Goal: Task Accomplishment & Management: Manage account settings

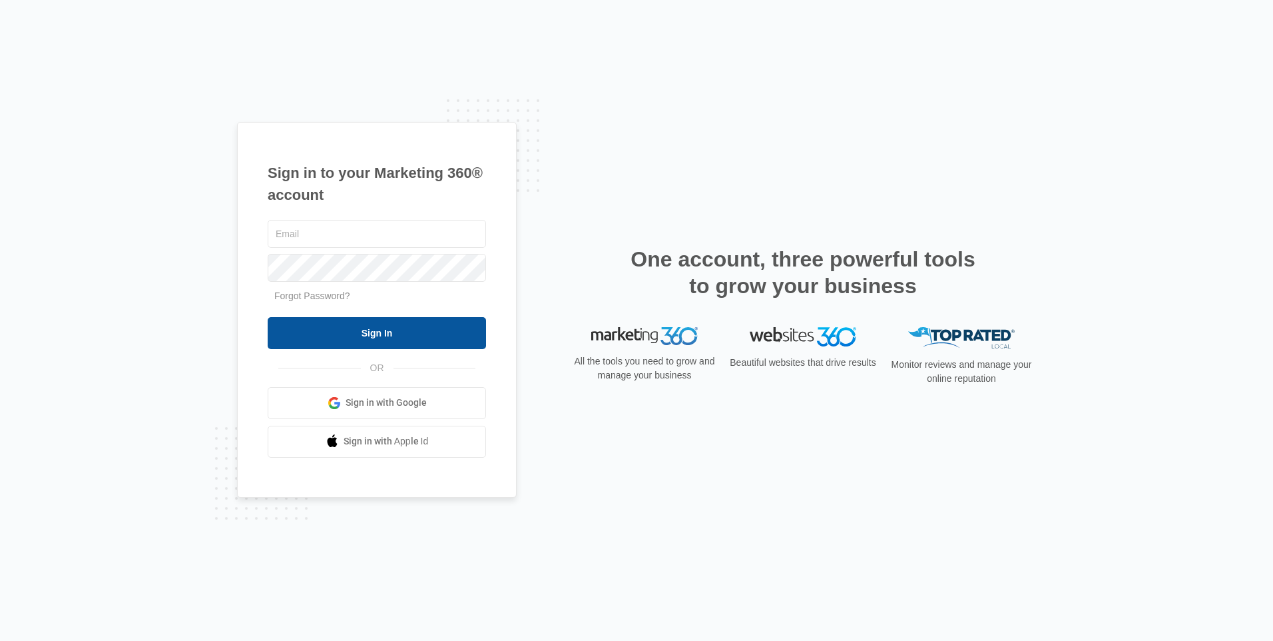
type input "[EMAIL_ADDRESS][DOMAIN_NAME]"
click at [312, 335] on input "Sign In" at bounding box center [377, 333] width 218 height 32
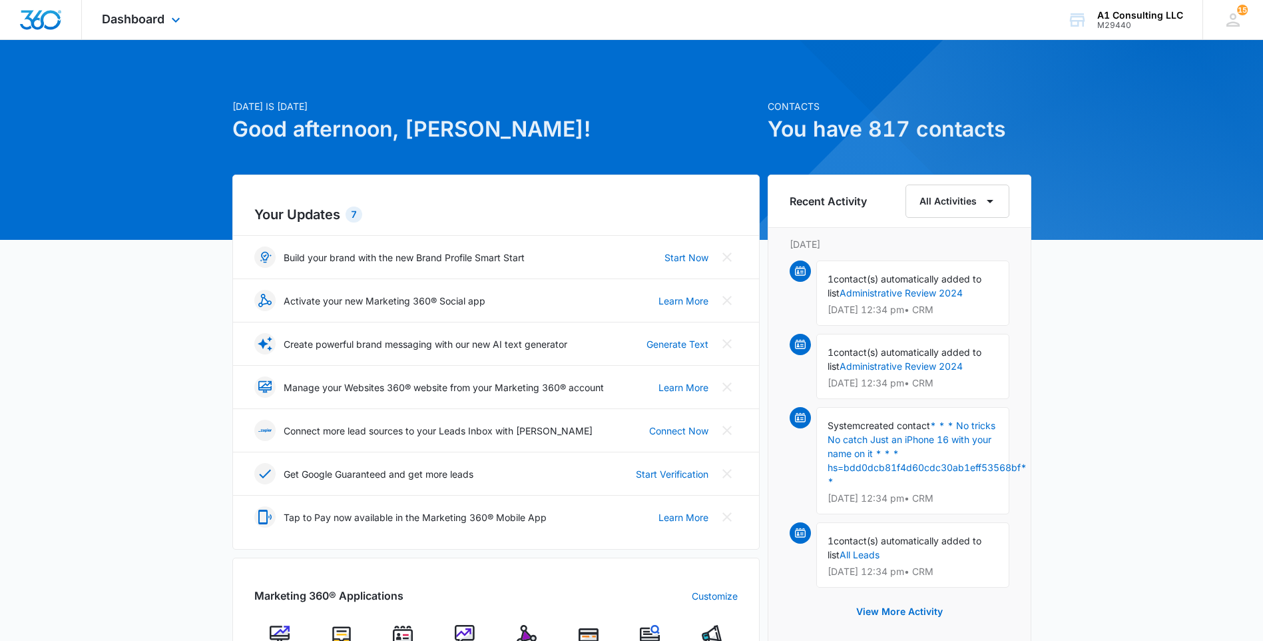
click at [167, 22] on div "Dashboard Apps Websites Forms CRM Email Social Payments POS Content Ads Intelli…" at bounding box center [143, 19] width 122 height 39
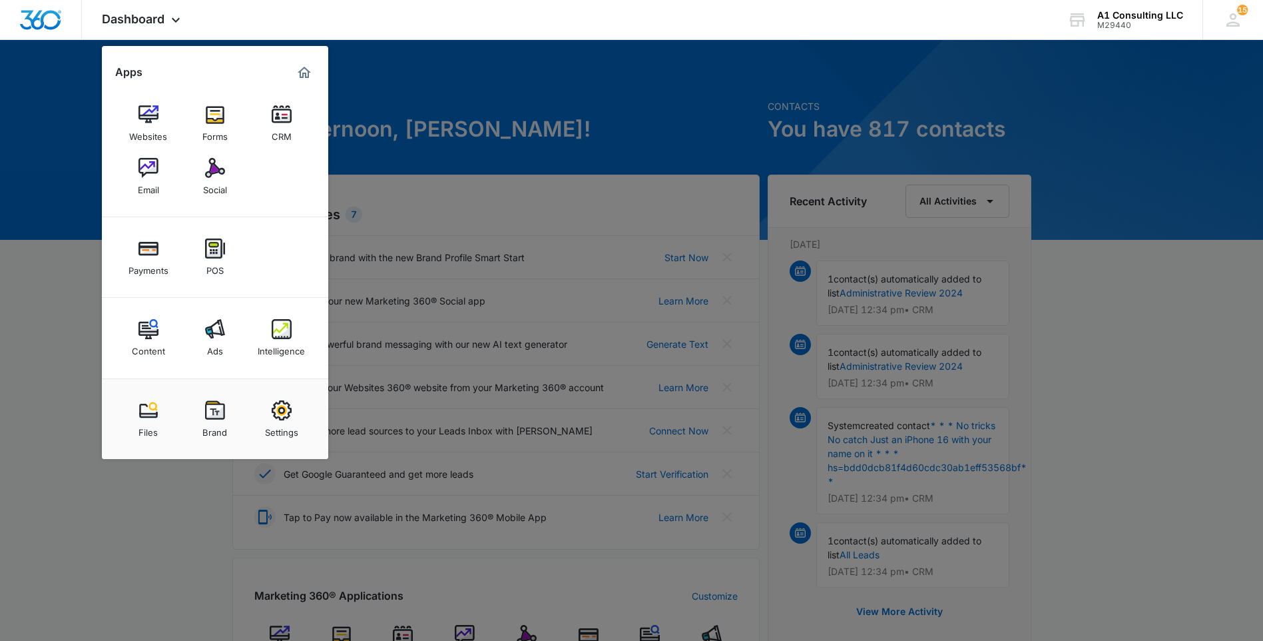
click at [286, 125] on div "CRM" at bounding box center [282, 133] width 20 height 17
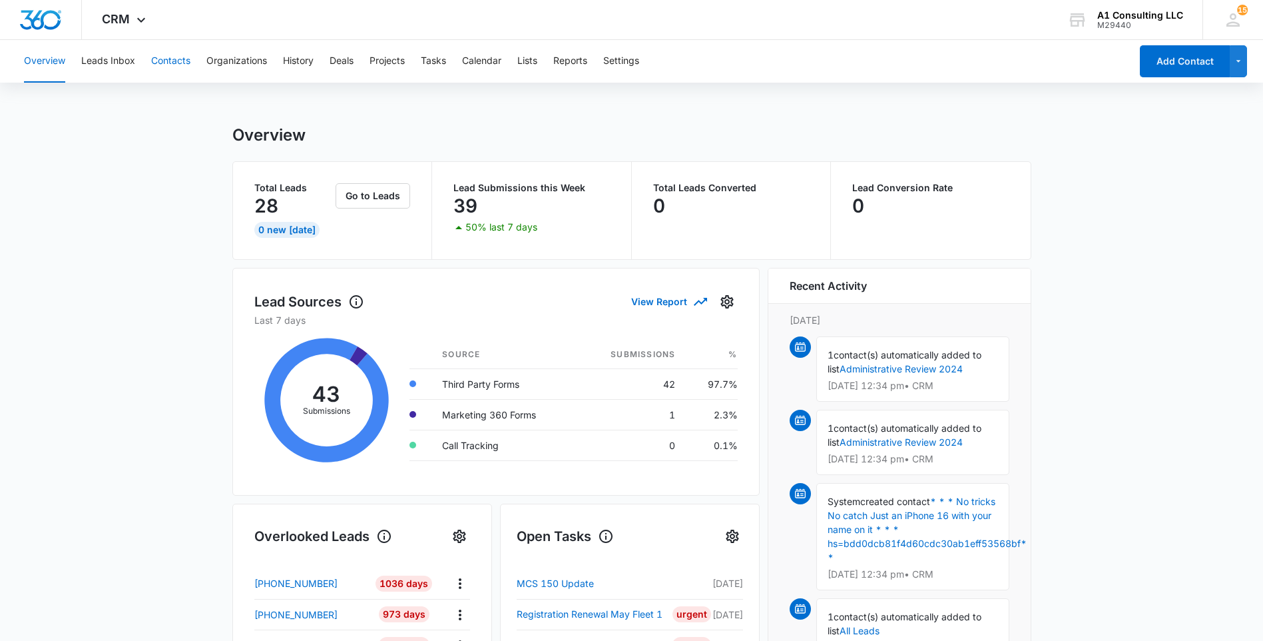
click at [170, 62] on button "Contacts" at bounding box center [170, 61] width 39 height 43
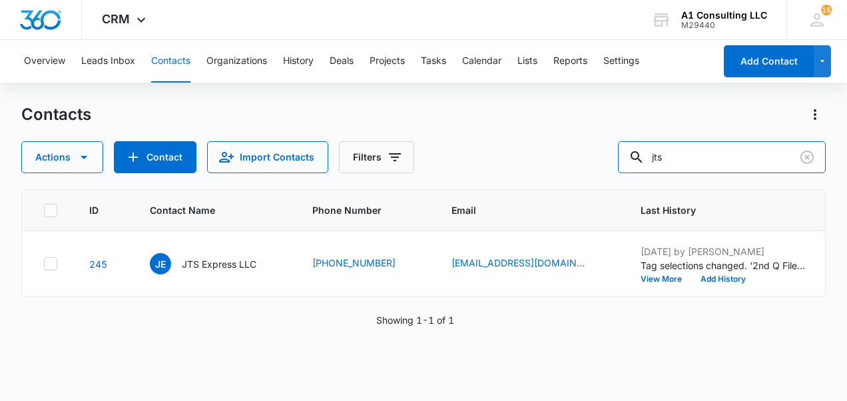
drag, startPoint x: 673, startPoint y: 166, endPoint x: 596, endPoint y: 175, distance: 77.1
click at [605, 174] on div "Contacts Actions Contact Import Contacts Filters jts ID Contact Name Phone Numb…" at bounding box center [423, 252] width 804 height 296
type input "acd"
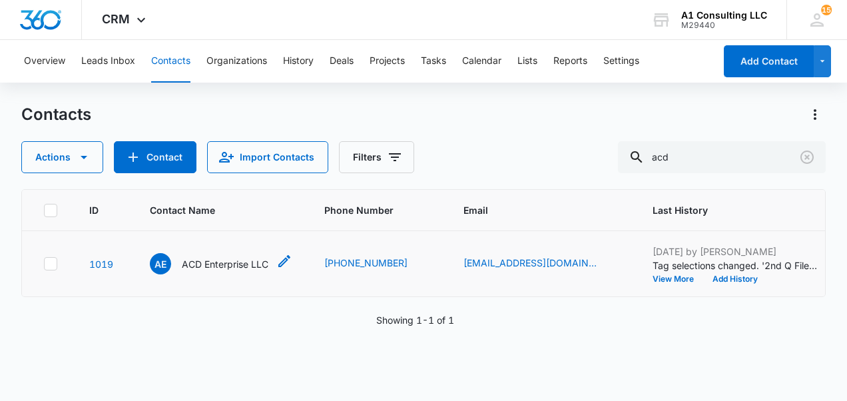
click at [193, 271] on p "ACD Enterprise LLC" at bounding box center [225, 264] width 87 height 14
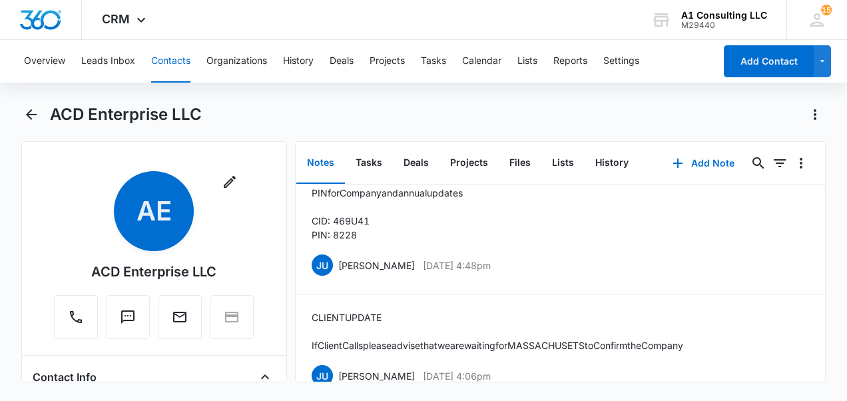
scroll to position [377, 0]
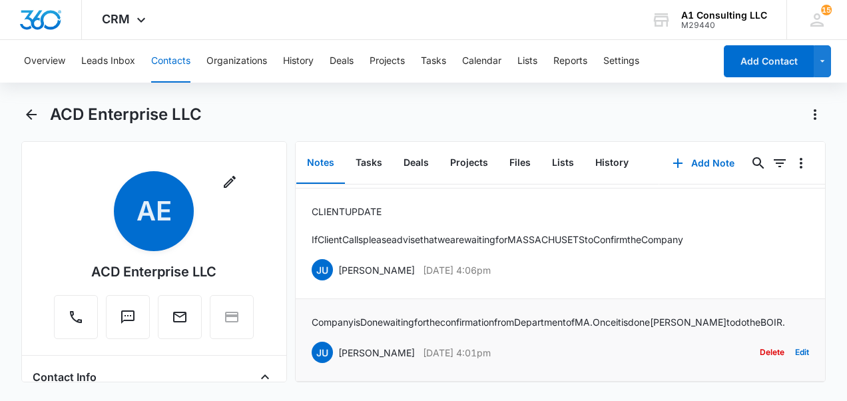
drag, startPoint x: 531, startPoint y: 340, endPoint x: 336, endPoint y: 346, distance: 194.6
click at [336, 346] on div "JU Jeannette Uribe Apr 22, 2025 at 4:01pm Delete Edit" at bounding box center [561, 352] width 498 height 25
copy div "Jeannette Uribe Apr 22, 2025 at 4:01pm"
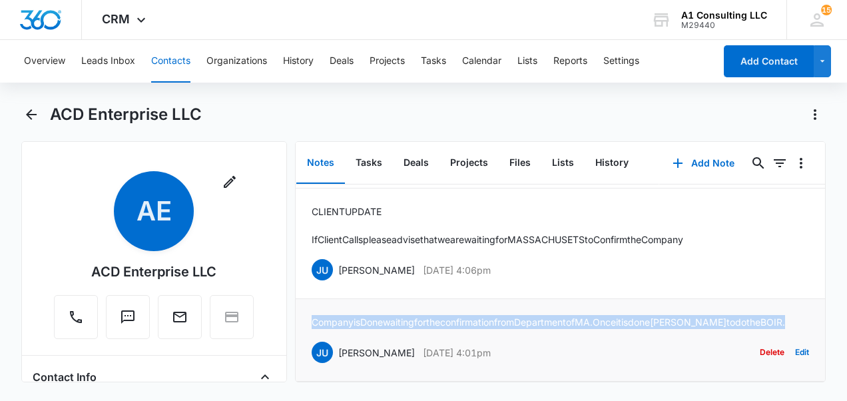
drag, startPoint x: 311, startPoint y: 311, endPoint x: 797, endPoint y: 308, distance: 486.2
click at [797, 315] on div "Company is Done waiting for the confirmation from Department of MA. Once it is …" at bounding box center [561, 340] width 498 height 50
drag, startPoint x: 796, startPoint y: 307, endPoint x: 773, endPoint y: 312, distance: 24.4
copy p "Company is Done waiting for the confirmation from Department of MA. Once it is …"
drag, startPoint x: 525, startPoint y: 258, endPoint x: 329, endPoint y: 269, distance: 196.7
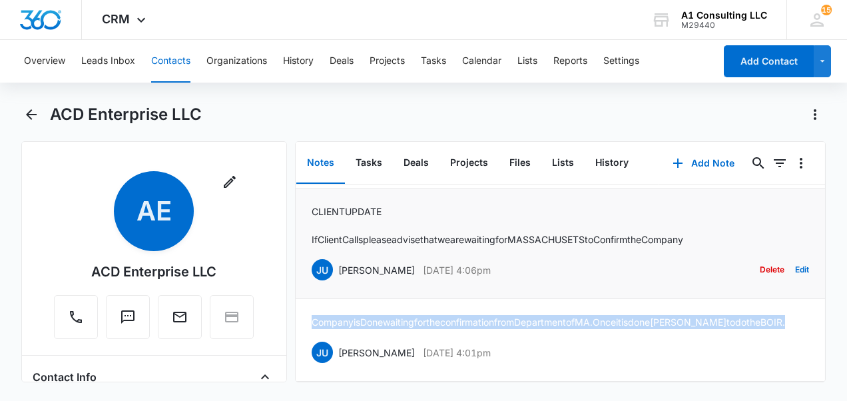
click at [329, 269] on div "JU Jeannette Uribe Apr 22, 2025 at 4:06pm Delete Edit" at bounding box center [561, 269] width 498 height 25
drag, startPoint x: 329, startPoint y: 269, endPoint x: 350, endPoint y: 260, distance: 23.3
copy div "Jeannette Uribe Apr 22, 2025 at 4:06pm"
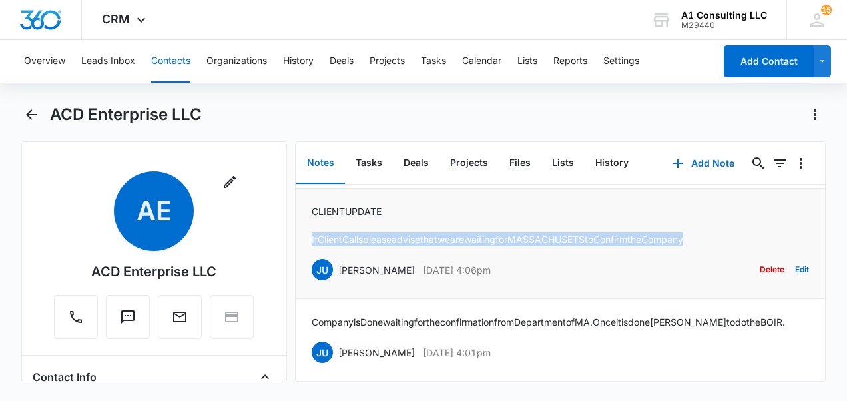
drag, startPoint x: 723, startPoint y: 228, endPoint x: 306, endPoint y: 231, distance: 416.9
click at [306, 231] on li "CLIENT UPDATE If Client Calls please advise that we are waiting for MASSACHUSET…" at bounding box center [561, 243] width 530 height 111
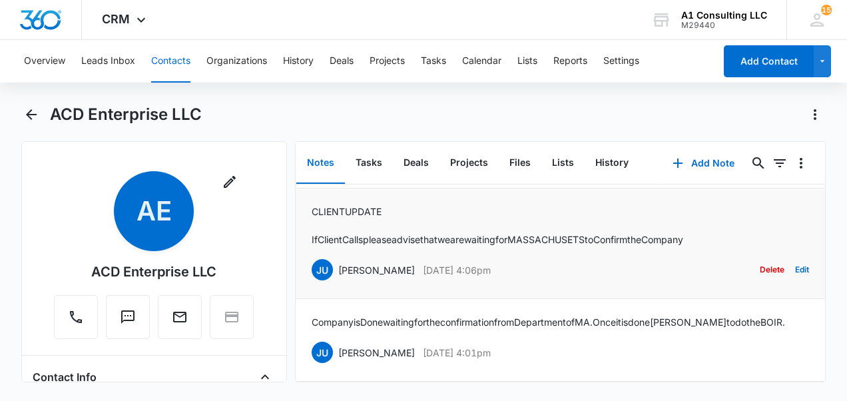
click at [765, 206] on div "CLIENT UPDATE If Client Calls please advise that we are waiting for MASSACHUSET…" at bounding box center [561, 243] width 498 height 78
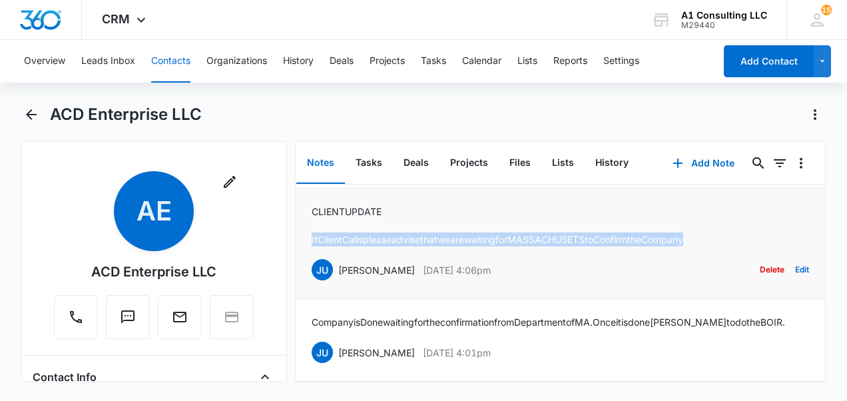
drag, startPoint x: 738, startPoint y: 228, endPoint x: 306, endPoint y: 234, distance: 432.3
click at [306, 234] on li "CLIENT UPDATE If Client Calls please advise that we are waiting for MASSACHUSET…" at bounding box center [561, 243] width 530 height 111
copy p "If Client Calls please advise that we are waiting for MASSACHUSETS to Confirm t…"
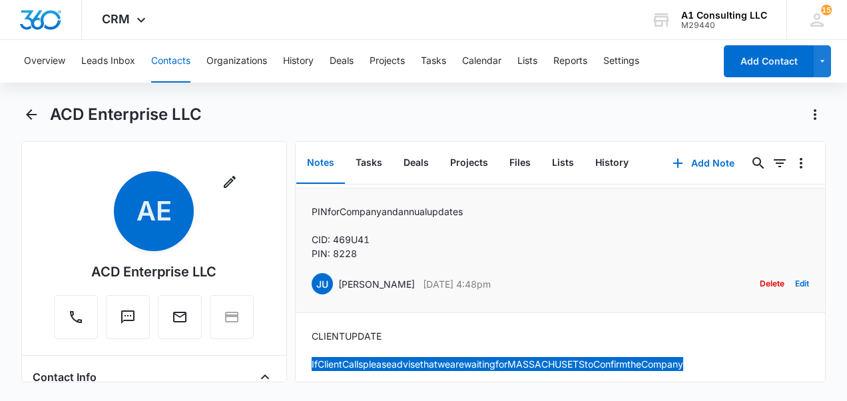
scroll to position [177, 0]
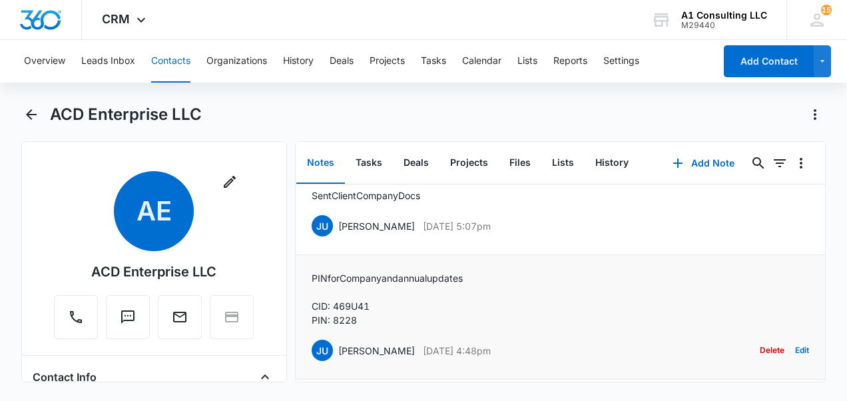
drag, startPoint x: 522, startPoint y: 345, endPoint x: 337, endPoint y: 344, distance: 185.1
click at [337, 344] on div "JU Jeannette Uribe Apr 22, 2025 at 4:48pm" at bounding box center [401, 350] width 179 height 21
drag, startPoint x: 337, startPoint y: 344, endPoint x: 352, endPoint y: 354, distance: 18.7
copy div "Jeannette Uribe Apr 22, 2025 at 4:48pm"
drag, startPoint x: 364, startPoint y: 309, endPoint x: 336, endPoint y: 299, distance: 29.7
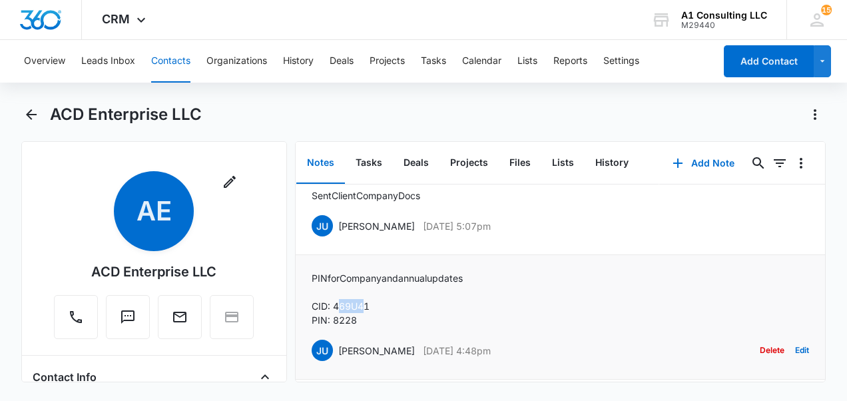
click at [336, 299] on p "CID: 469U41" at bounding box center [387, 306] width 151 height 14
drag, startPoint x: 336, startPoint y: 299, endPoint x: 373, endPoint y: 318, distance: 41.4
click at [373, 318] on p "PIN: 8228" at bounding box center [387, 320] width 151 height 14
drag, startPoint x: 361, startPoint y: 320, endPoint x: 308, endPoint y: 274, distance: 69.9
click at [308, 274] on li "PIN for Company and annual updates CID: 469U41 PIN: 8228 JU Jeannette Uribe Apr…" at bounding box center [561, 317] width 530 height 125
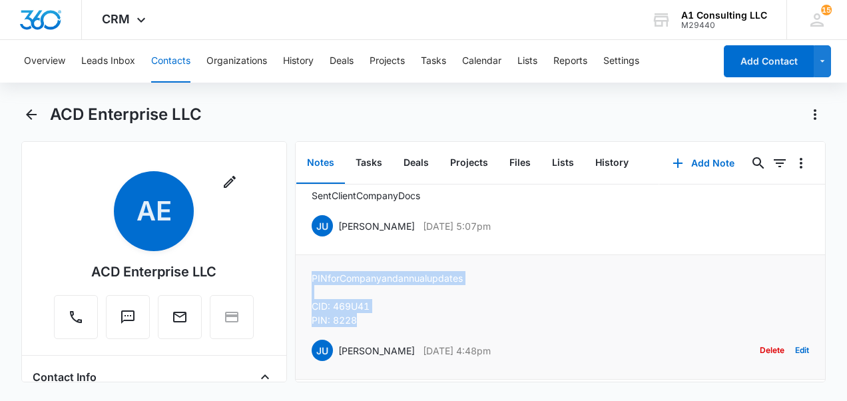
copy div "PIN for Company and annual updates CID: 469U41 PIN: 8228"
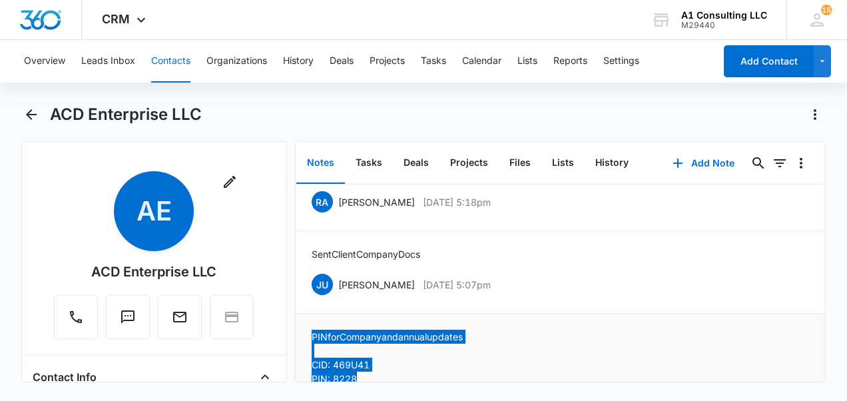
scroll to position [44, 0]
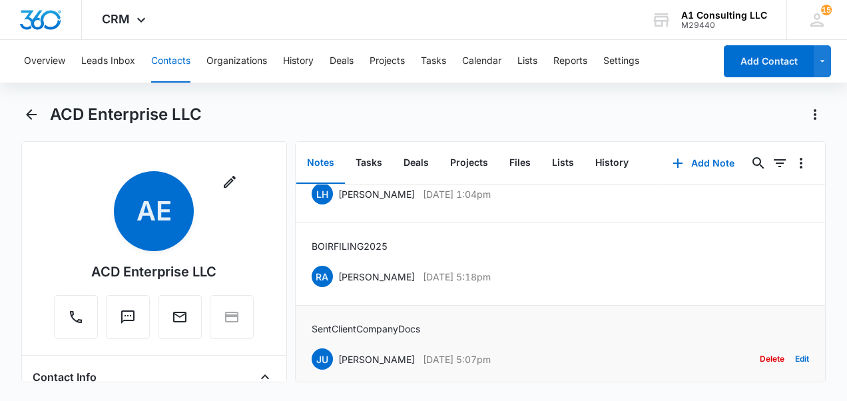
drag, startPoint x: 525, startPoint y: 357, endPoint x: 336, endPoint y: 351, distance: 189.9
click at [336, 351] on div "JU Jeannette Uribe Apr 22, 2025 at 5:07pm Delete Edit" at bounding box center [561, 358] width 498 height 25
drag, startPoint x: 336, startPoint y: 351, endPoint x: 344, endPoint y: 358, distance: 10.8
copy div "Jeannette Uribe Apr 22, 2025 at 5:07pm"
drag, startPoint x: 438, startPoint y: 326, endPoint x: 298, endPoint y: 320, distance: 140.0
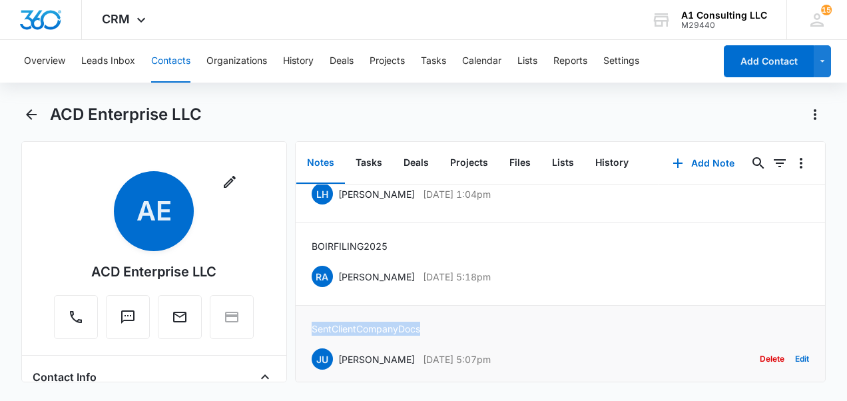
click at [298, 320] on li "Sent Client Company Docs JU Jeannette Uribe Apr 22, 2025 at 5:07pm Delete Edit" at bounding box center [561, 347] width 530 height 83
drag, startPoint x: 298, startPoint y: 320, endPoint x: 381, endPoint y: 336, distance: 84.0
copy p "Sent Client Company Docs"
drag, startPoint x: 517, startPoint y: 271, endPoint x: 330, endPoint y: 273, distance: 186.5
click at [329, 273] on div "RA Randy Araujo Apr 22, 2025 at 5:18pm Delete Edit" at bounding box center [561, 276] width 498 height 25
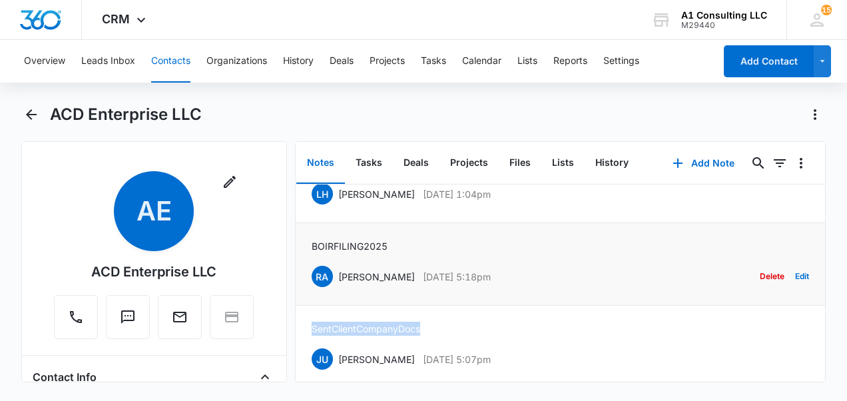
copy div "Randy Araujo Apr 22, 2025 at 5:18pm"
drag, startPoint x: 394, startPoint y: 246, endPoint x: 305, endPoint y: 252, distance: 89.4
click at [305, 252] on li "BOIR FILING 2025 RA Randy Araujo Apr 22, 2025 at 5:18pm Delete Edit" at bounding box center [561, 264] width 530 height 83
copy p "BOIR FILING 2025"
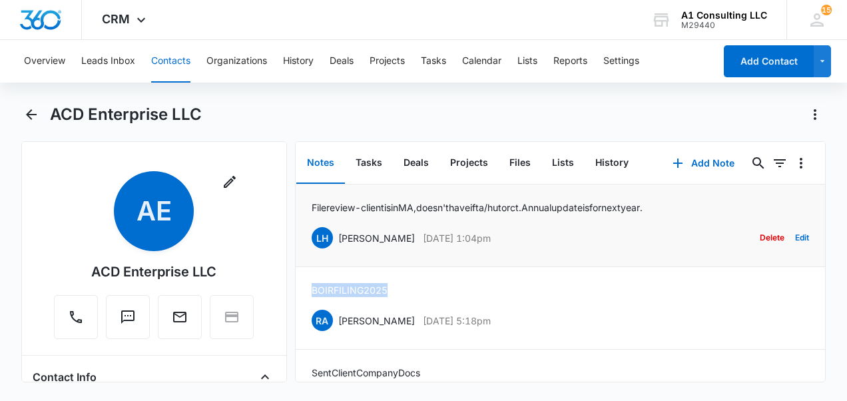
drag, startPoint x: 511, startPoint y: 234, endPoint x: 336, endPoint y: 233, distance: 175.2
click at [336, 233] on div "LH Laura Henry Jul 8, 2025 at 1:04pm Delete Edit" at bounding box center [561, 237] width 498 height 25
drag, startPoint x: 336, startPoint y: 233, endPoint x: 348, endPoint y: 240, distance: 14.3
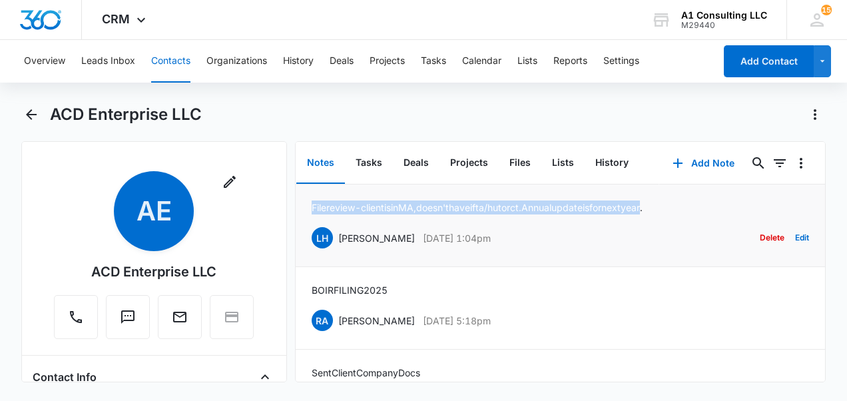
drag, startPoint x: 685, startPoint y: 208, endPoint x: 310, endPoint y: 210, distance: 374.3
click at [310, 210] on li "File review - client is in MA, doesn't have ifta/hut or ct. Annual update is fo…" at bounding box center [561, 225] width 530 height 83
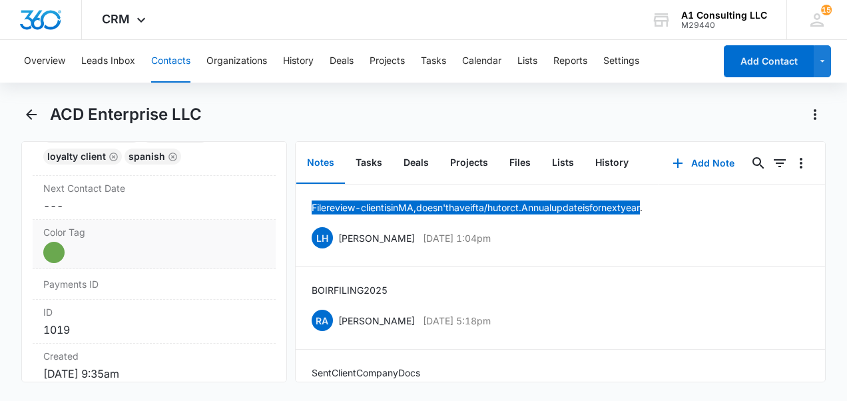
scroll to position [799, 0]
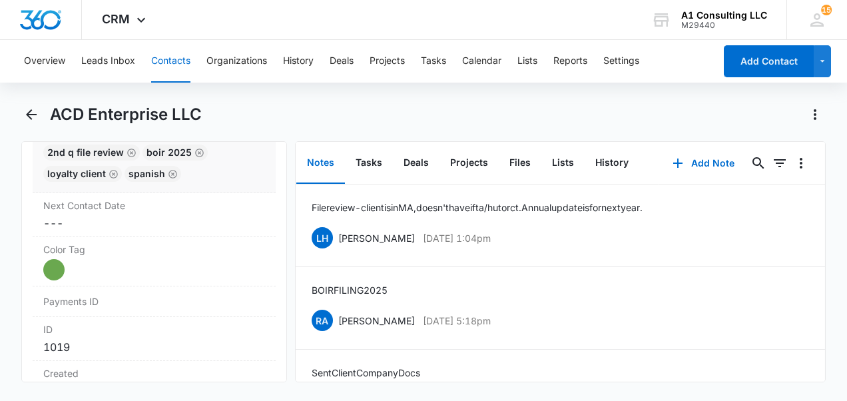
click at [197, 186] on div "2nd Q File Review boir 2025 LOYALTY CLIENT Spanish" at bounding box center [154, 166] width 222 height 43
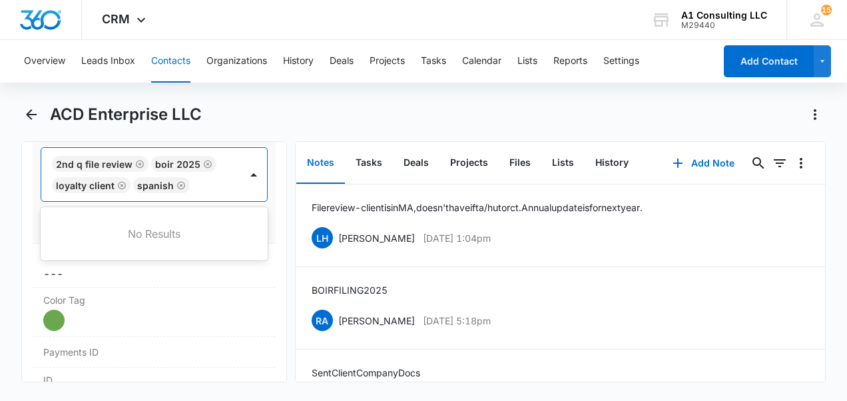
click at [178, 170] on div "boir 2025" at bounding box center [177, 163] width 45 height 11
type input "gh"
click at [153, 264] on div "GHL Conversion" at bounding box center [153, 257] width 192 height 14
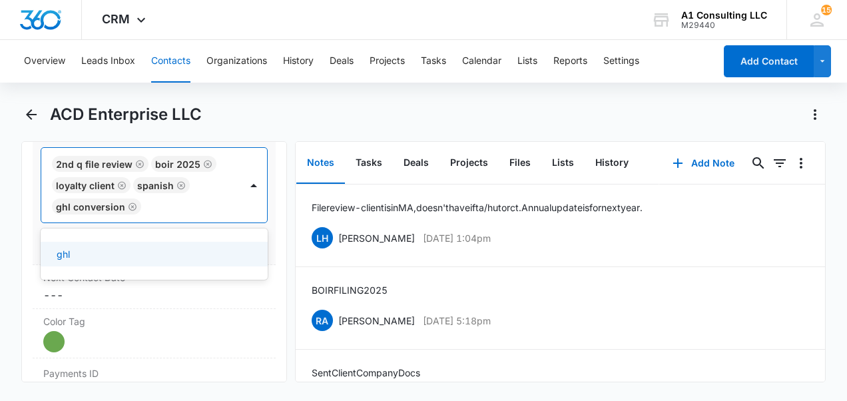
click at [272, 252] on div "Remove AE ACD Enterprise LLC Contact Info Name Cancel Save Changes ACD Enterpri…" at bounding box center [154, 261] width 266 height 241
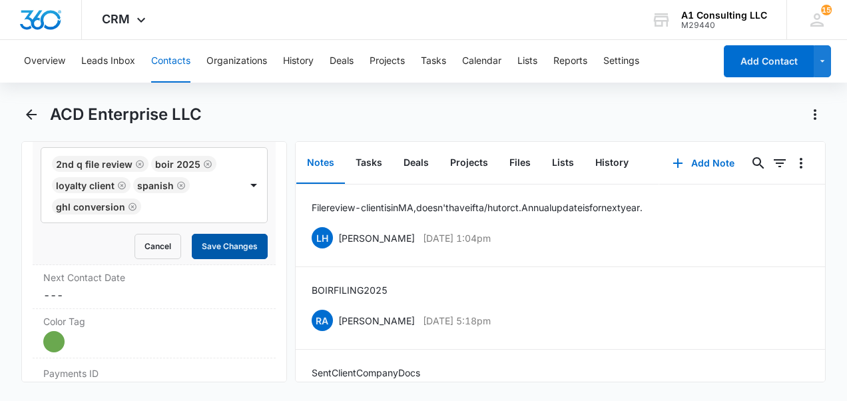
click at [242, 257] on button "Save Changes" at bounding box center [230, 246] width 76 height 25
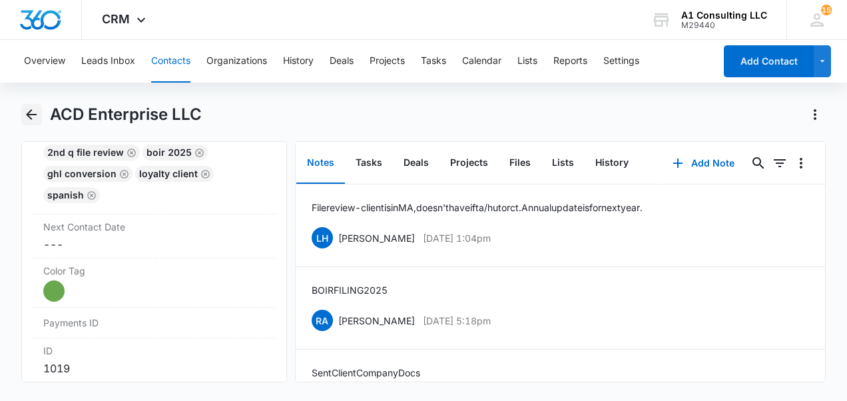
click at [32, 117] on icon "Back" at bounding box center [31, 115] width 16 height 16
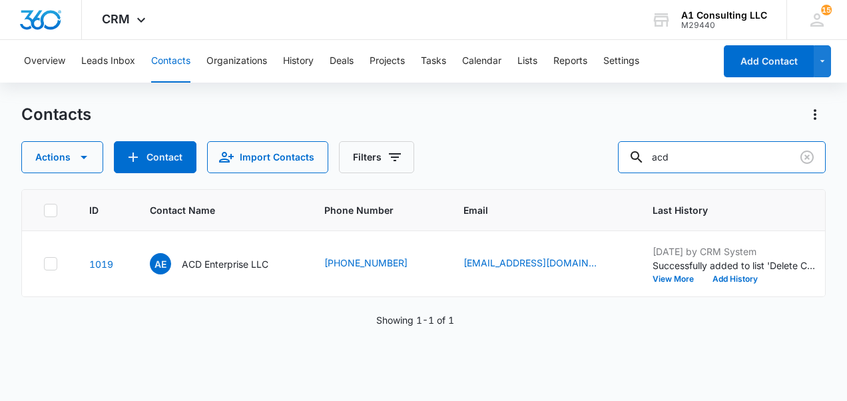
click at [550, 166] on div "Actions Contact Import Contacts Filters acd" at bounding box center [423, 157] width 804 height 32
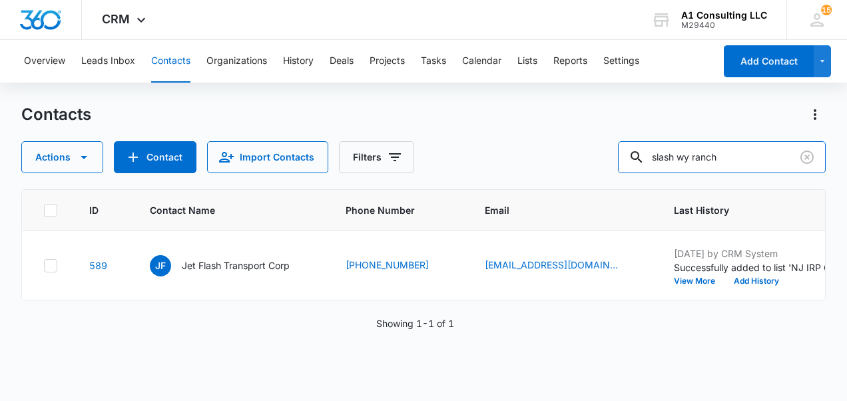
drag, startPoint x: 623, startPoint y: 184, endPoint x: 493, endPoint y: 182, distance: 129.9
click at [493, 182] on div "Contacts Actions Contact Import Contacts Filters slash wy ranch ID Contact Name…" at bounding box center [423, 252] width 804 height 296
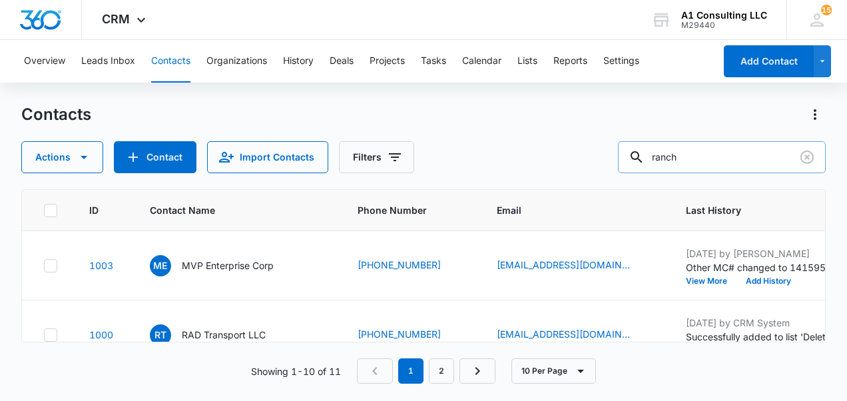
click at [715, 157] on input "ranch" at bounding box center [722, 157] width 208 height 32
type input "r"
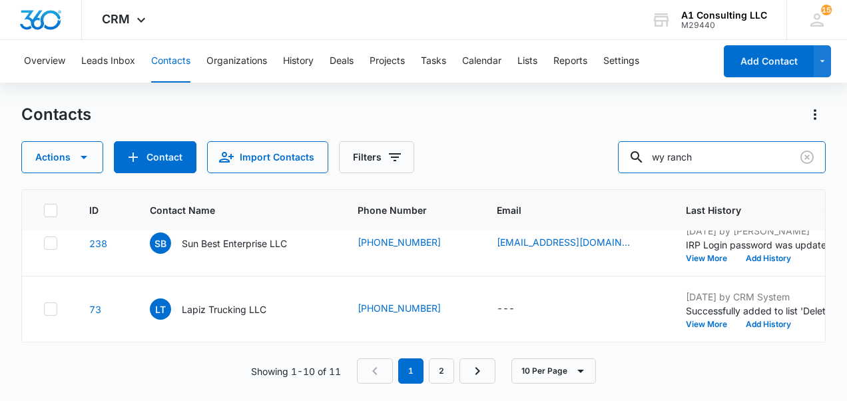
scroll to position [1204, 0]
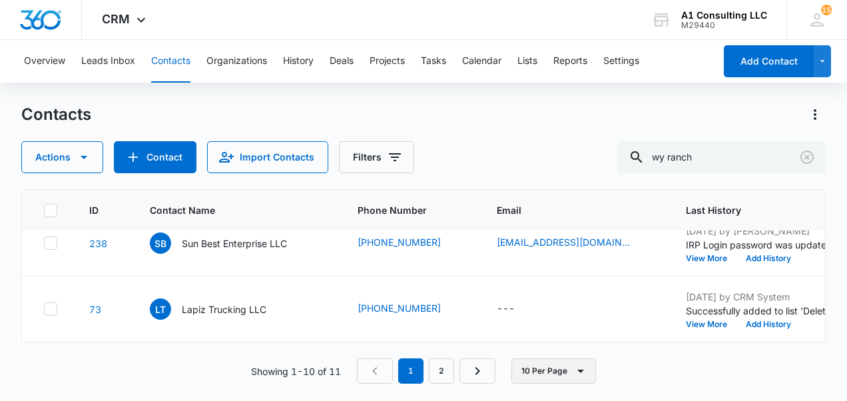
click at [549, 376] on button "10 Per Page" at bounding box center [553, 370] width 85 height 25
click at [557, 325] on button "50 Per Page" at bounding box center [564, 332] width 103 height 20
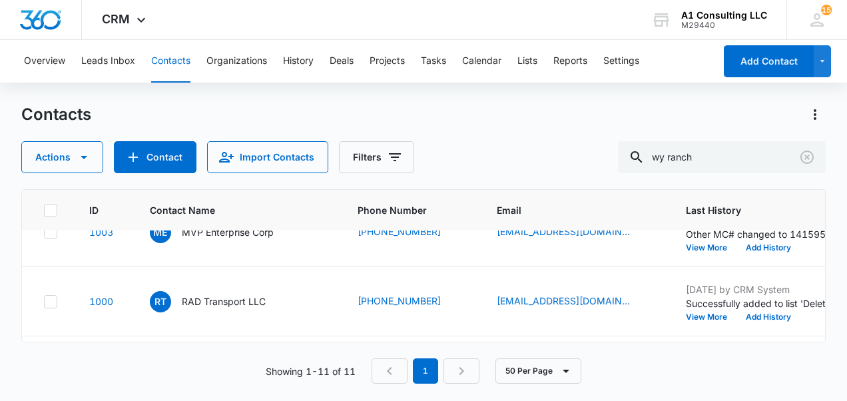
scroll to position [0, 0]
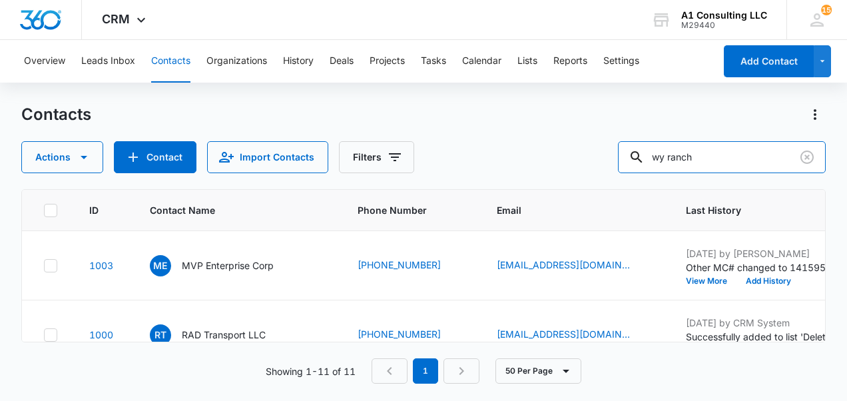
drag, startPoint x: 718, startPoint y: 149, endPoint x: 597, endPoint y: 161, distance: 121.1
click at [597, 161] on div "Actions Contact Import Contacts Filters wy ranch" at bounding box center [423, 157] width 804 height 32
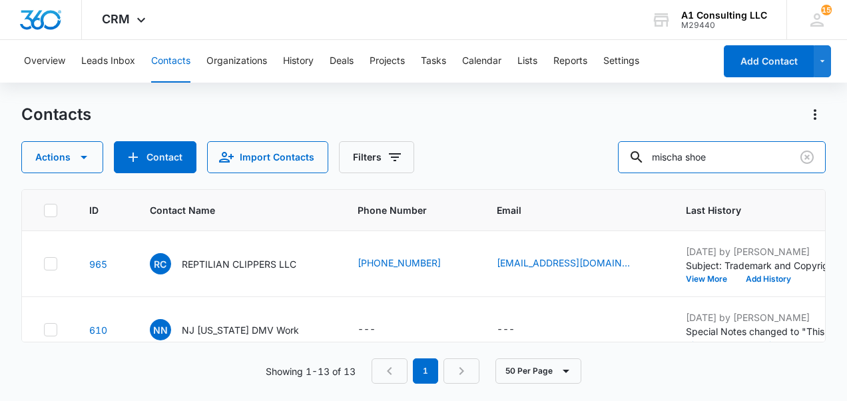
drag, startPoint x: 737, startPoint y: 160, endPoint x: 601, endPoint y: 184, distance: 138.1
click at [617, 184] on div "Contacts Actions Contact Import Contacts Filters mischa shoe ID Contact Name Ph…" at bounding box center [423, 252] width 804 height 296
type input "transporto"
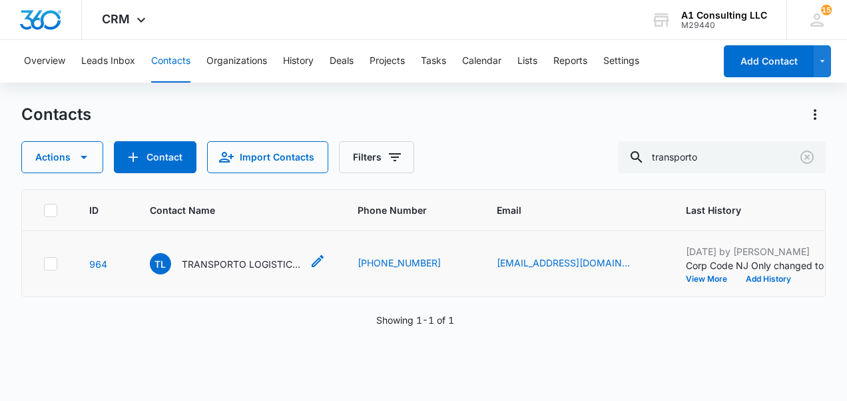
click at [237, 271] on p "TRANSPORTO LOGISTICS LLC" at bounding box center [242, 264] width 120 height 14
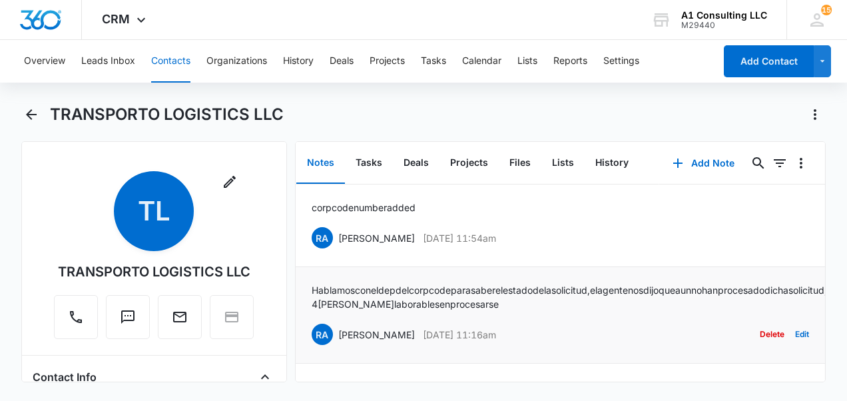
scroll to position [73, 0]
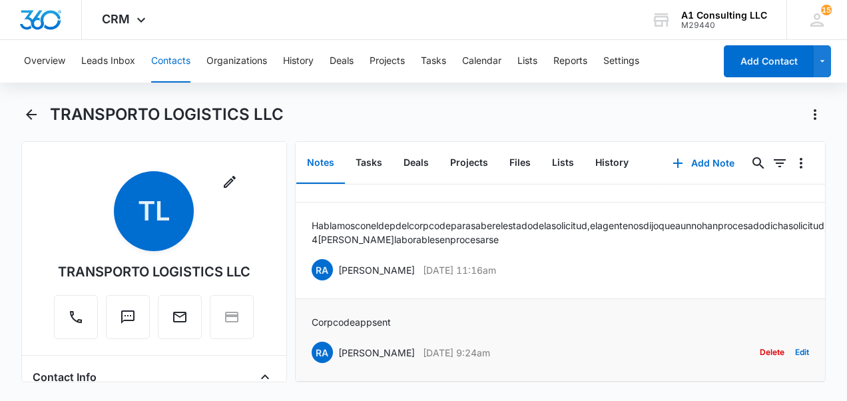
drag, startPoint x: 519, startPoint y: 341, endPoint x: 329, endPoint y: 344, distance: 189.8
click at [329, 344] on div "RA Randy Araujo Feb 24, 2025 at 9:24am Delete Edit" at bounding box center [561, 352] width 498 height 25
drag, startPoint x: 329, startPoint y: 344, endPoint x: 340, endPoint y: 344, distance: 11.3
drag, startPoint x: 398, startPoint y: 312, endPoint x: 313, endPoint y: 306, distance: 85.4
click at [313, 315] on div "Corp code app sent RA Randy Araujo Feb 24, 2025 at 9:24am Delete Edit" at bounding box center [561, 340] width 498 height 50
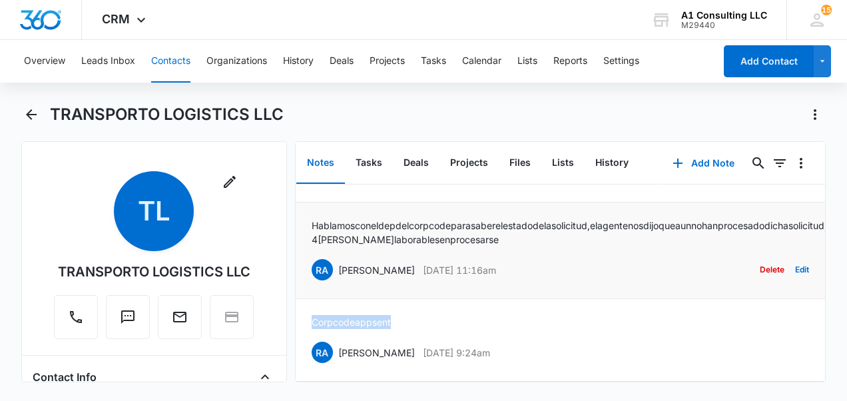
drag, startPoint x: 519, startPoint y: 260, endPoint x: 335, endPoint y: 268, distance: 184.0
click at [335, 268] on div "RA Randy Araujo Feb 26, 2025 at 11:16am Delete Edit" at bounding box center [561, 269] width 498 height 25
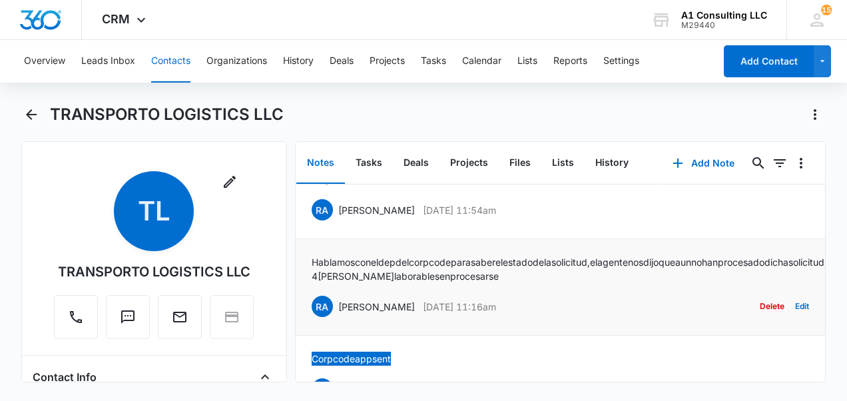
scroll to position [0, 0]
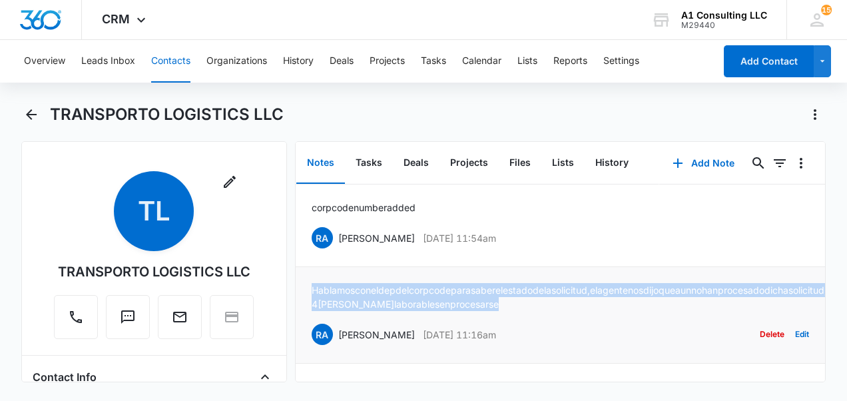
drag, startPoint x: 646, startPoint y: 309, endPoint x: 310, endPoint y: 282, distance: 336.8
click at [310, 282] on li "Hablamos con el dep del corp code para saber el estado de la solicitud, el agen…" at bounding box center [561, 315] width 530 height 97
drag, startPoint x: 310, startPoint y: 282, endPoint x: 320, endPoint y: 293, distance: 14.7
drag, startPoint x: 515, startPoint y: 237, endPoint x: 330, endPoint y: 236, distance: 185.1
click at [330, 236] on div "RA Randy Araujo Mar 4, 2025 at 11:54am Delete Edit" at bounding box center [561, 237] width 498 height 25
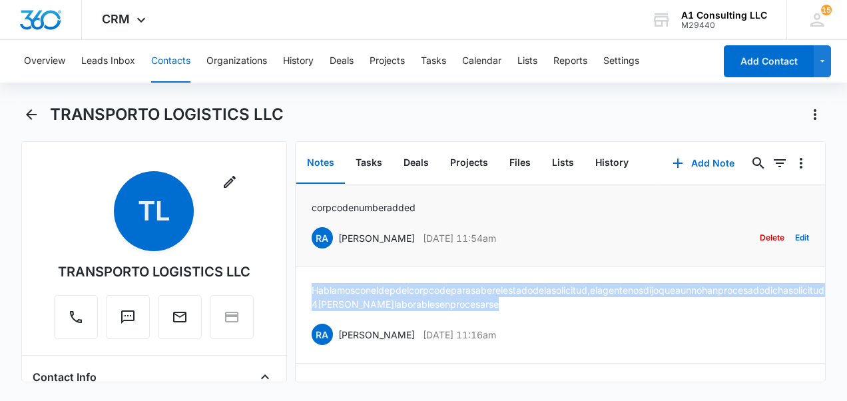
drag, startPoint x: 330, startPoint y: 236, endPoint x: 342, endPoint y: 236, distance: 12.7
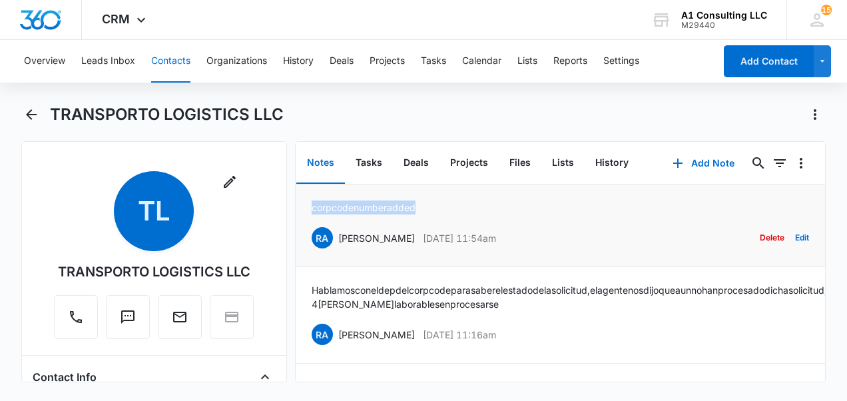
drag, startPoint x: 422, startPoint y: 206, endPoint x: 302, endPoint y: 198, distance: 120.2
click at [302, 198] on li "corp code number added RA Randy Araujo Mar 4, 2025 at 11:54am Delete Edit" at bounding box center [561, 225] width 530 height 83
drag, startPoint x: 302, startPoint y: 198, endPoint x: 318, endPoint y: 208, distance: 18.8
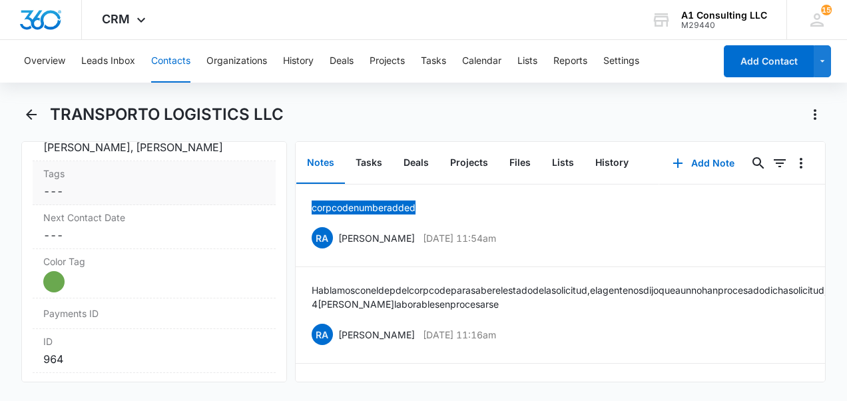
scroll to position [733, 0]
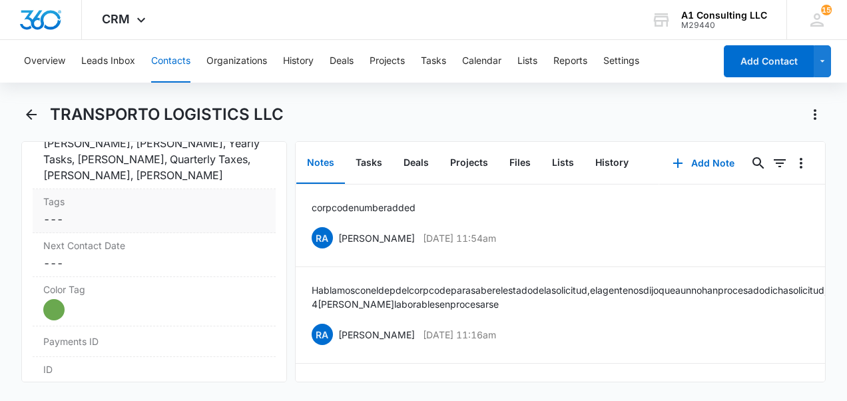
click at [136, 208] on label "Tags" at bounding box center [154, 201] width 222 height 14
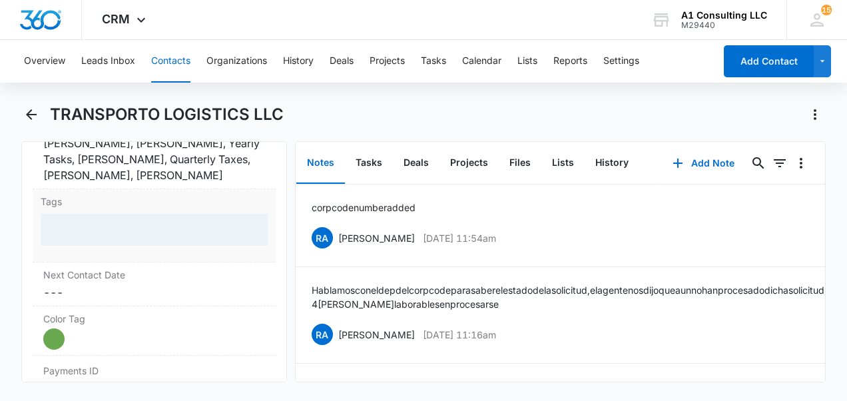
click at [123, 243] on div at bounding box center [154, 230] width 227 height 32
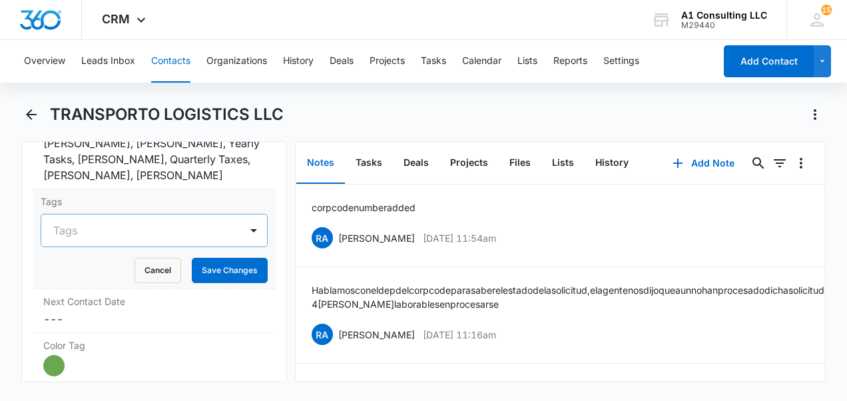
click at [123, 240] on div at bounding box center [146, 230] width 186 height 19
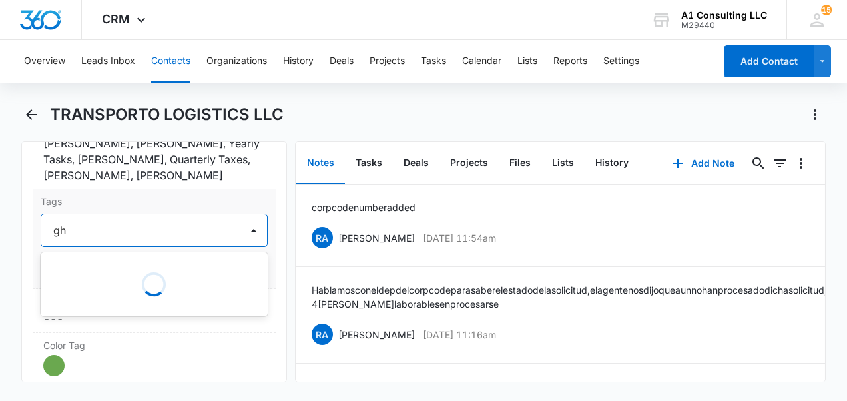
type input "ghl"
click at [121, 310] on p "GHL Conversion" at bounding box center [92, 303] width 70 height 14
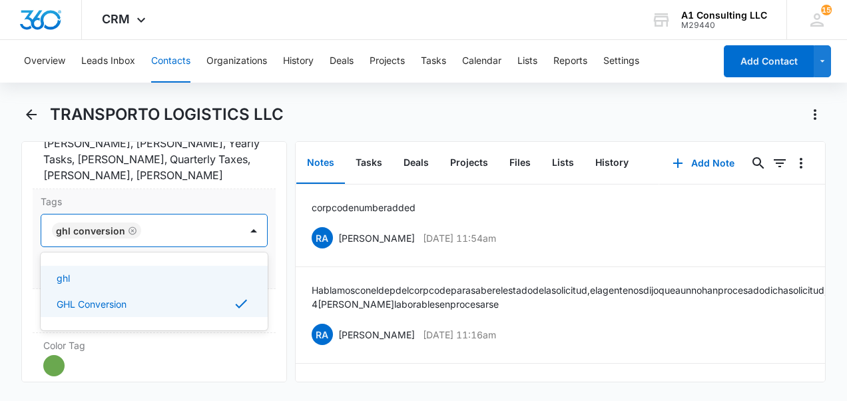
click at [260, 278] on div "Tags option GHL Conversion, selected. Use Up and Down to choose options, press …" at bounding box center [154, 239] width 243 height 100
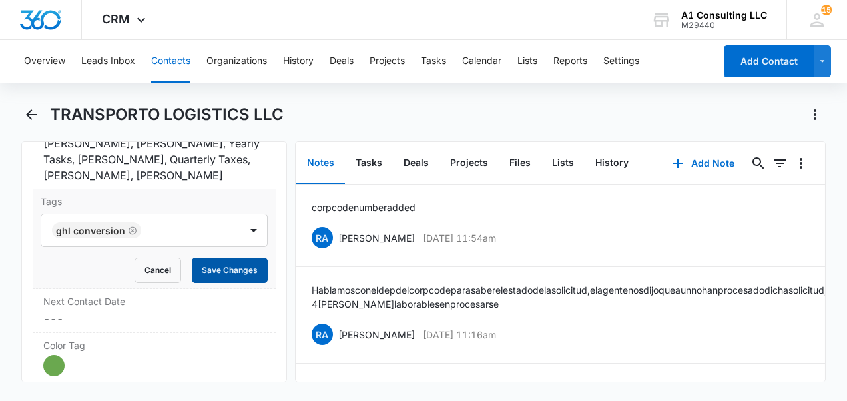
click at [210, 277] on button "Save Changes" at bounding box center [230, 270] width 76 height 25
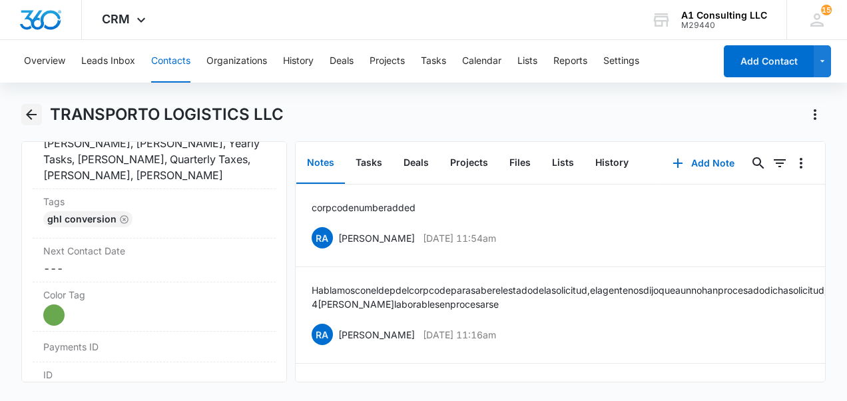
click at [28, 113] on icon "Back" at bounding box center [31, 114] width 11 height 11
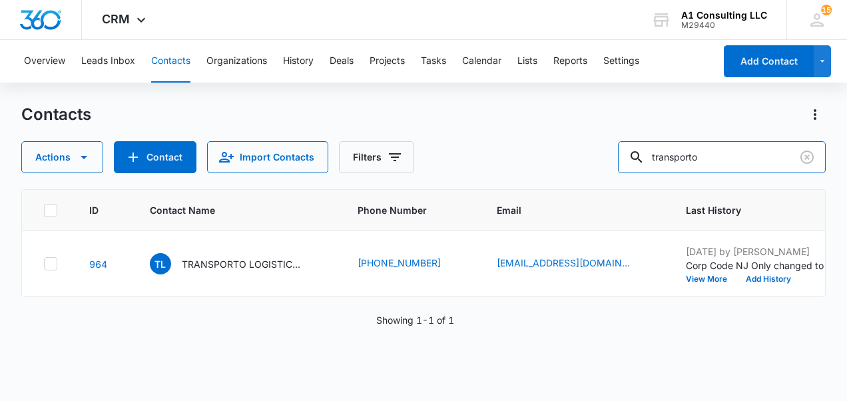
drag, startPoint x: 667, startPoint y: 156, endPoint x: 594, endPoint y: 158, distance: 73.3
click at [594, 158] on div "Actions Contact Import Contacts Filters transporto" at bounding box center [423, 157] width 804 height 32
type input "rich"
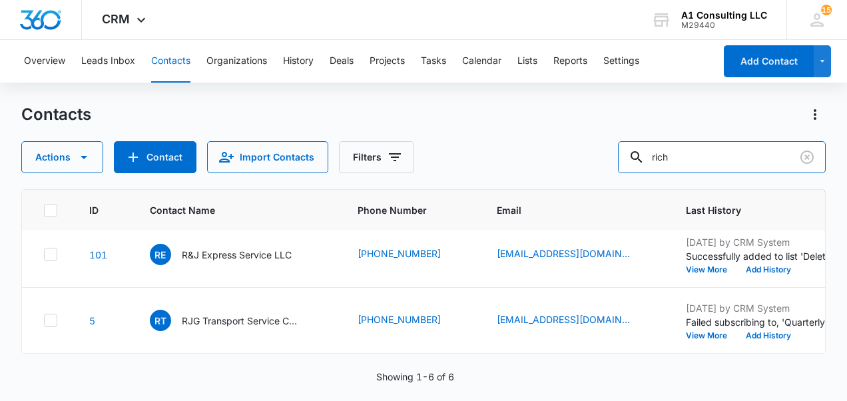
scroll to position [400, 0]
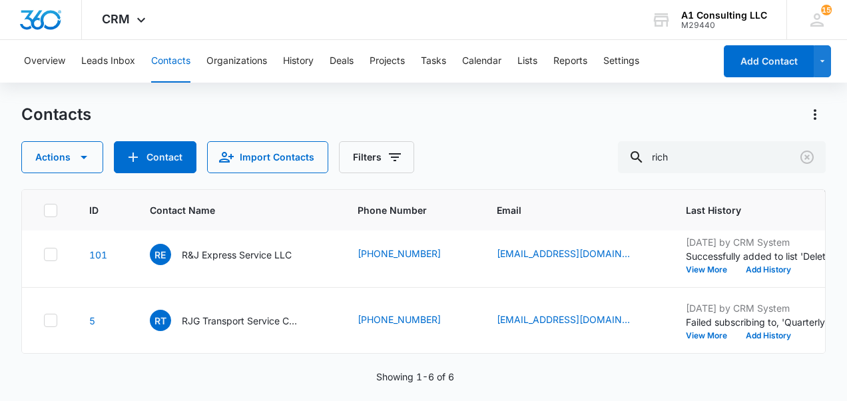
click at [210, 196] on p "Rich & Ray Transport LLC" at bounding box center [237, 189] width 111 height 14
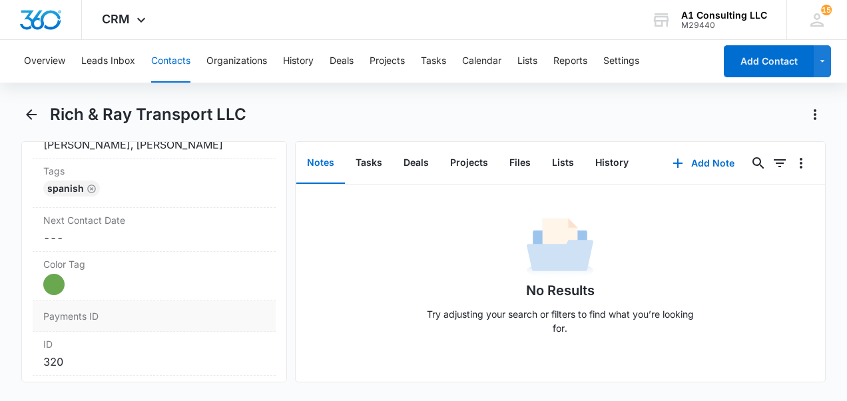
scroll to position [799, 0]
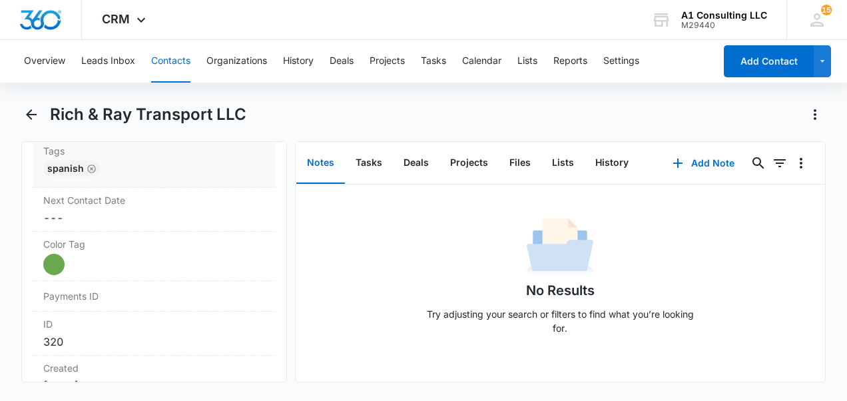
click at [151, 176] on div "Spanish" at bounding box center [154, 170] width 222 height 21
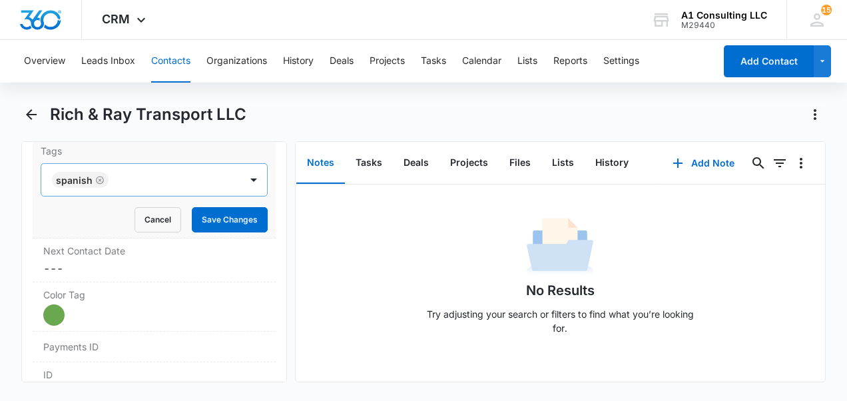
click at [142, 180] on div at bounding box center [176, 179] width 127 height 19
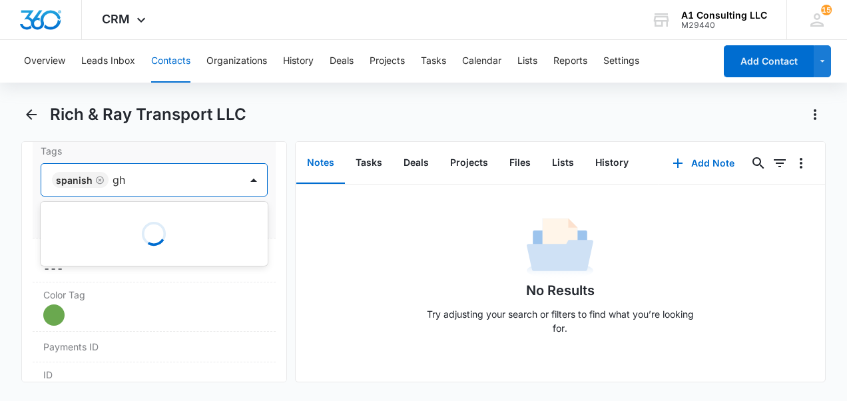
type input "ghl"
click at [127, 248] on p "GHL Conversion" at bounding box center [92, 252] width 70 height 14
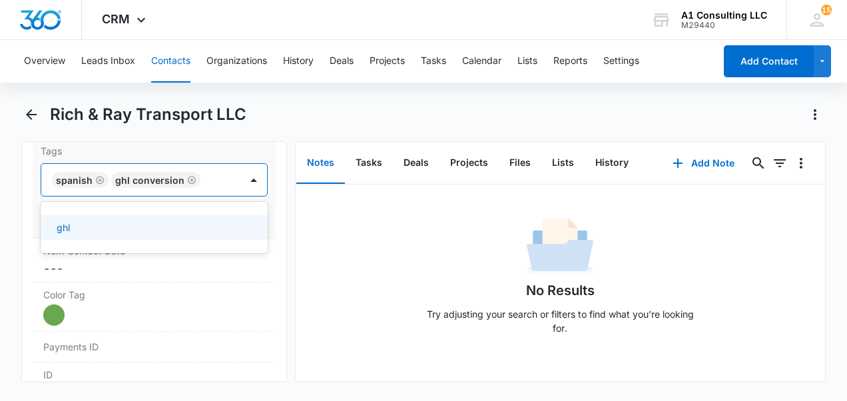
click at [264, 218] on div "Tags option GHL Conversion, selected. 1 result available. Use Up and Down to ch…" at bounding box center [154, 189] width 243 height 100
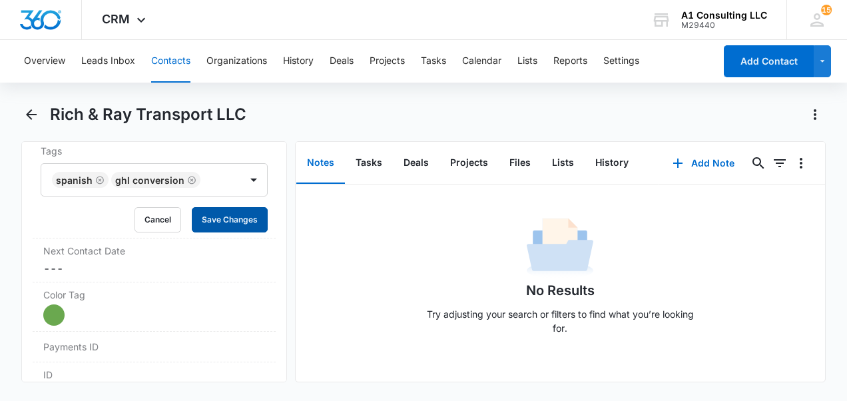
click at [230, 220] on button "Save Changes" at bounding box center [230, 219] width 76 height 25
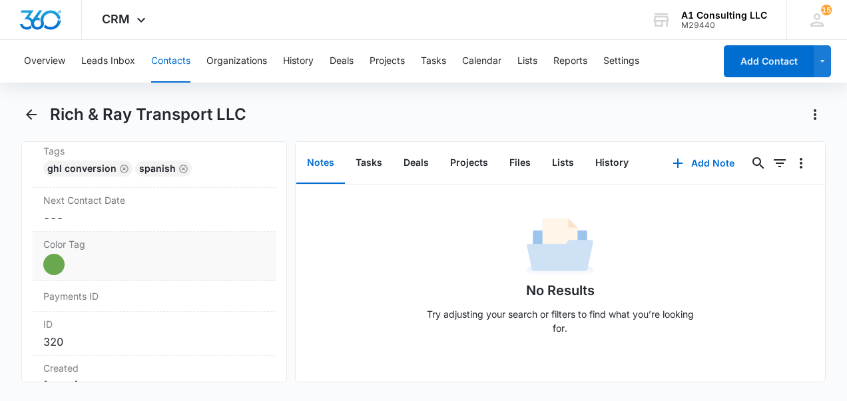
scroll to position [666, 0]
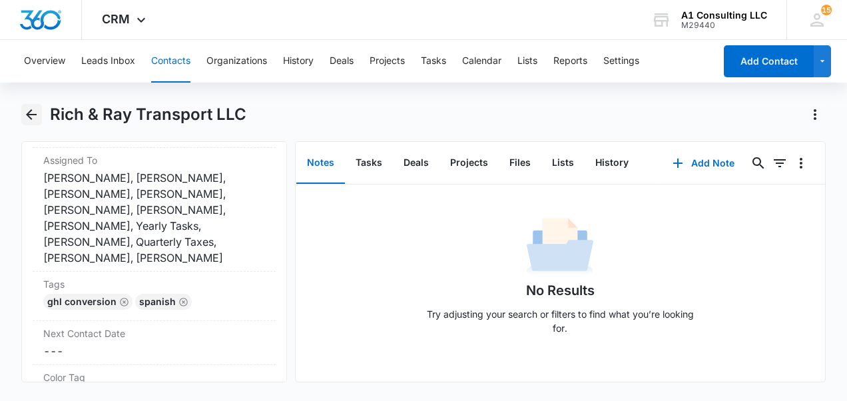
click at [26, 116] on icon "Back" at bounding box center [31, 115] width 16 height 16
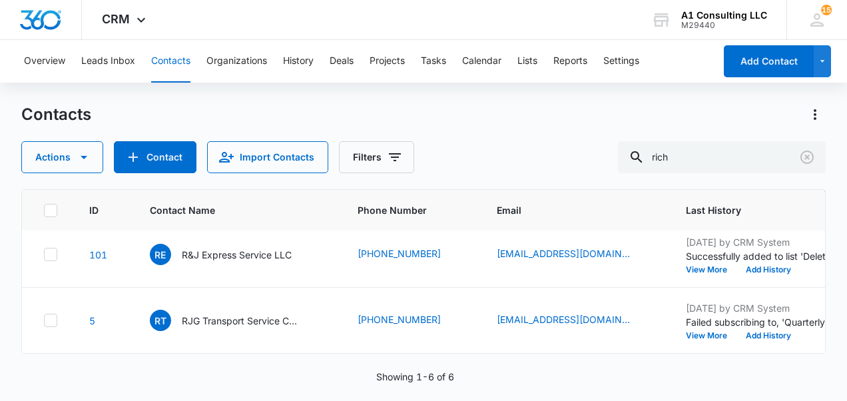
scroll to position [466, 0]
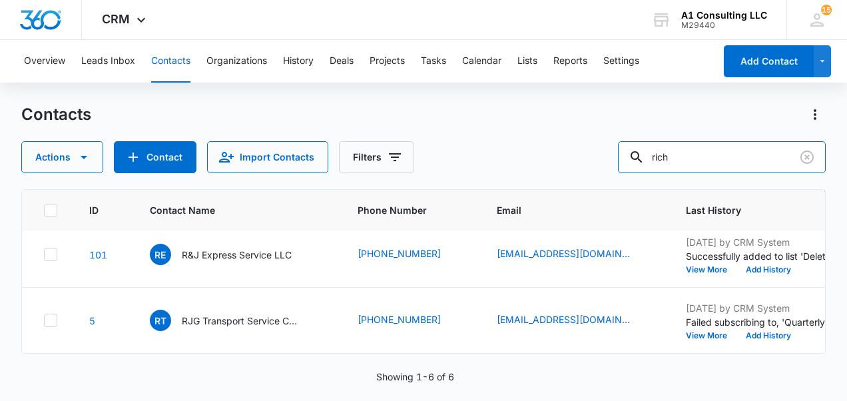
click at [606, 166] on div "Actions Contact Import Contacts Filters rich" at bounding box center [423, 157] width 804 height 32
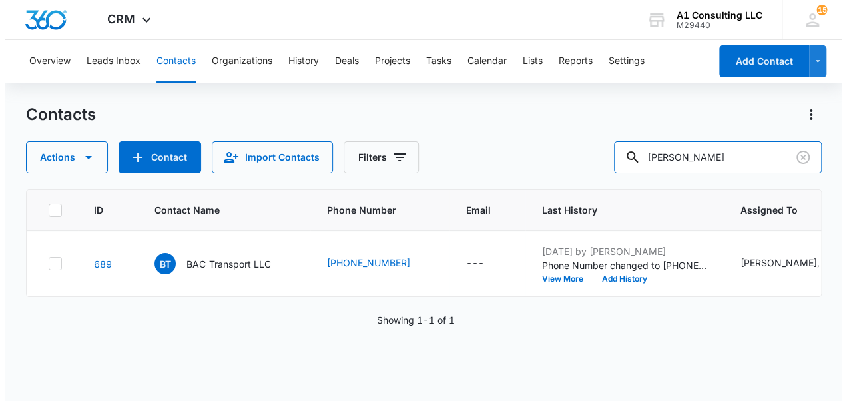
scroll to position [0, 0]
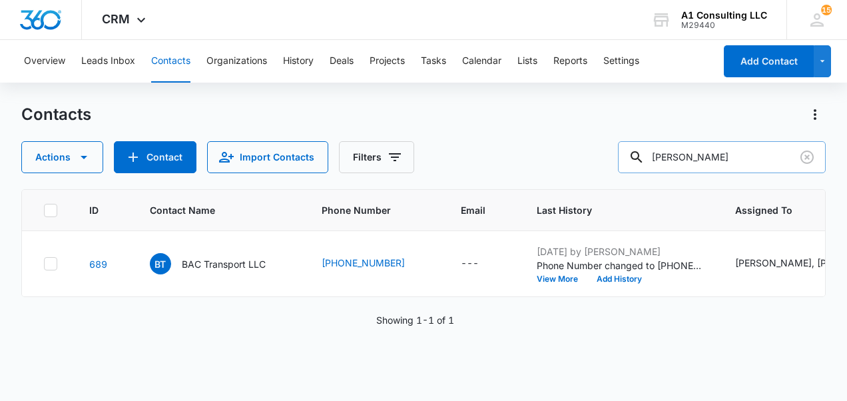
type input "tavares"
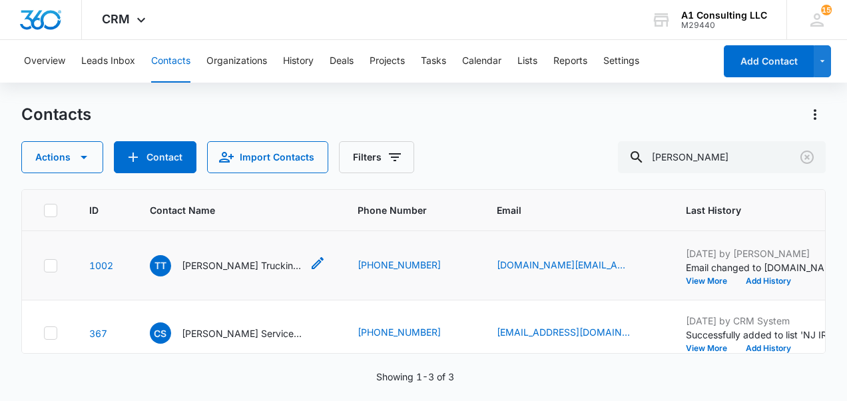
click at [210, 272] on p "Tavares Trucking Corp" at bounding box center [242, 265] width 120 height 14
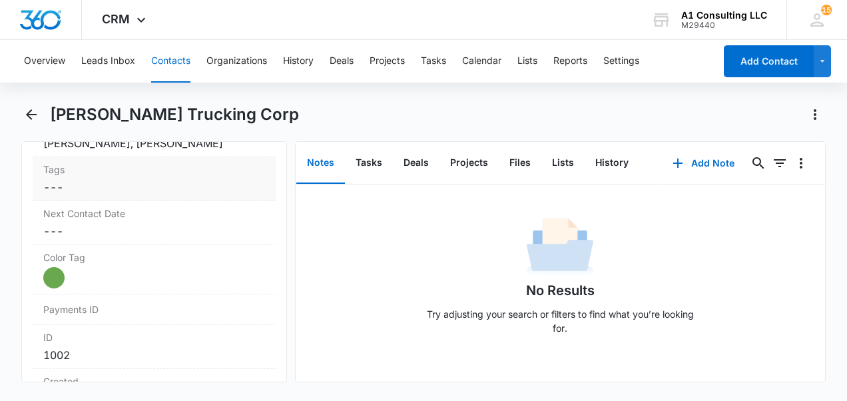
scroll to position [799, 0]
click at [137, 180] on dd "Cancel Save Changes ---" at bounding box center [154, 188] width 222 height 16
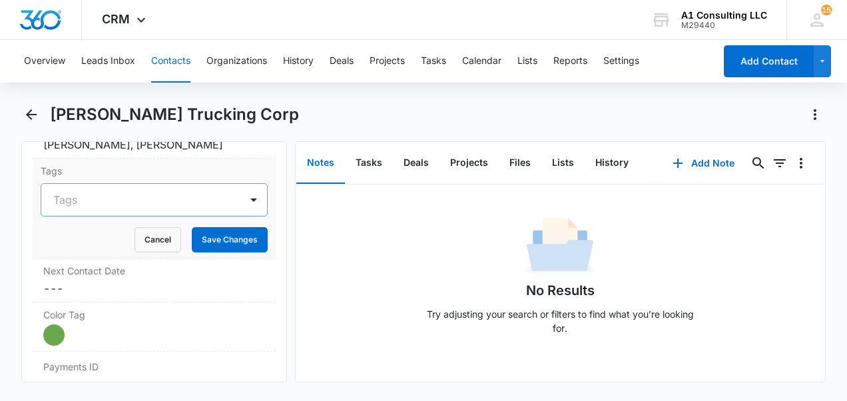
click at [133, 190] on div at bounding box center [146, 199] width 186 height 19
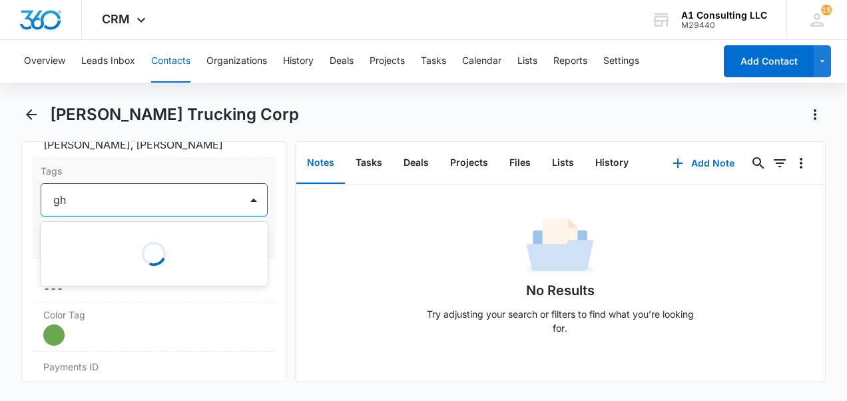
type input "ghl"
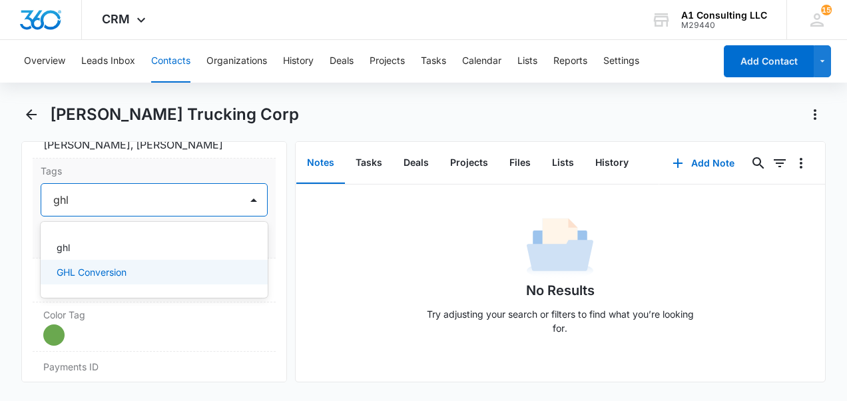
click at [133, 265] on div "GHL Conversion" at bounding box center [153, 272] width 192 height 14
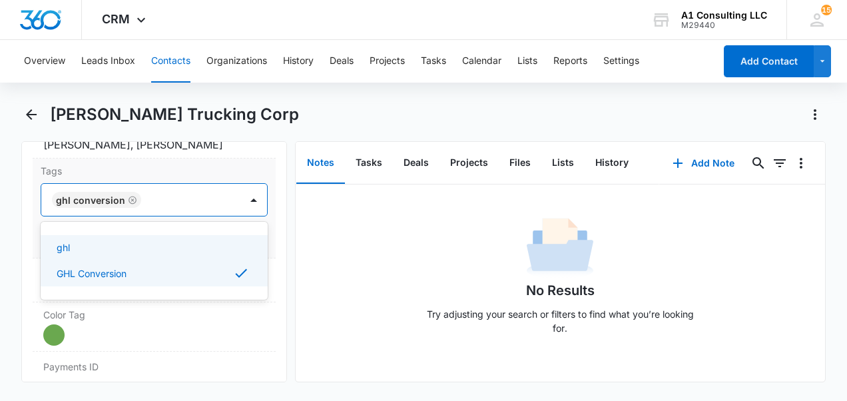
click at [259, 197] on div "Tags option GHL Conversion, selected. Use Up and Down to choose options, press …" at bounding box center [154, 208] width 243 height 100
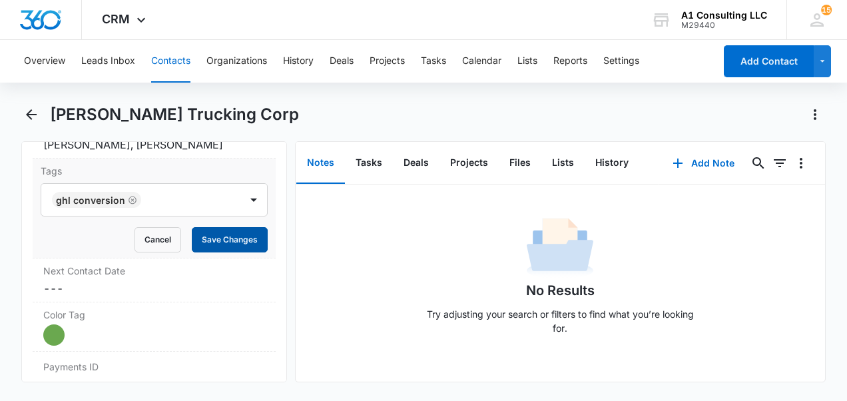
click at [241, 227] on button "Save Changes" at bounding box center [230, 239] width 76 height 25
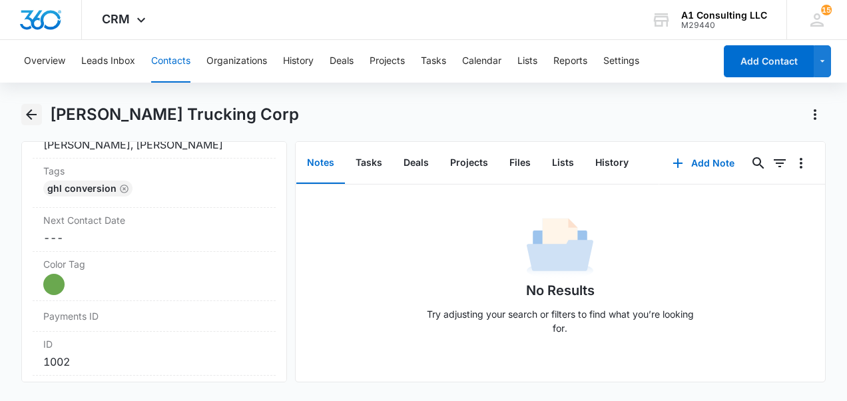
click at [35, 115] on icon "Back" at bounding box center [31, 115] width 16 height 16
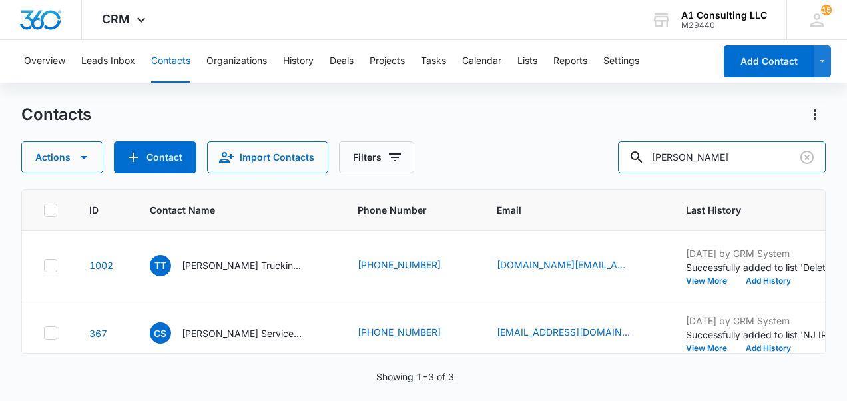
drag, startPoint x: 574, startPoint y: 159, endPoint x: 562, endPoint y: 157, distance: 12.2
click at [565, 159] on div "Actions Contact Import Contacts Filters tavares" at bounding box center [423, 157] width 804 height 32
type input "kwame"
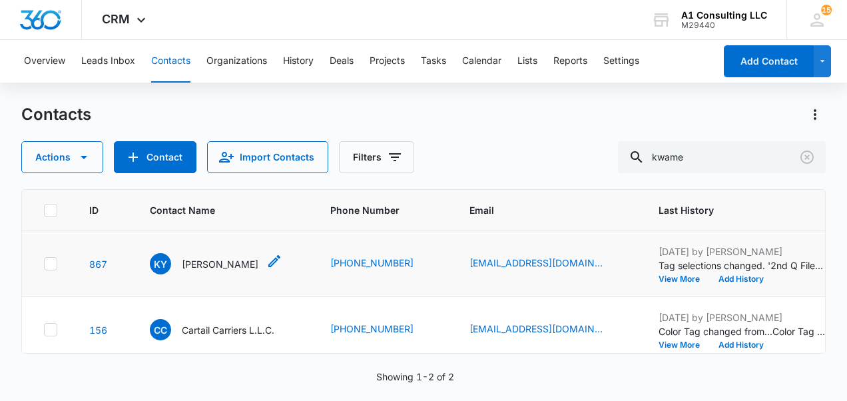
click at [231, 271] on p "Kwame Yeboah" at bounding box center [220, 264] width 77 height 14
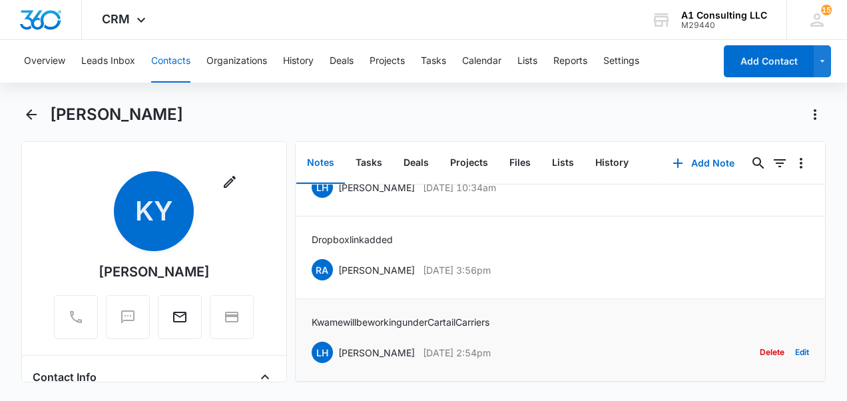
scroll to position [67, 0]
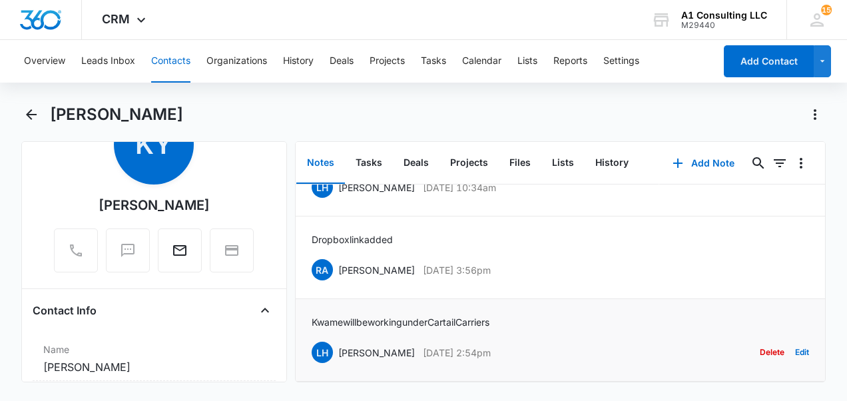
drag, startPoint x: 521, startPoint y: 346, endPoint x: 338, endPoint y: 340, distance: 183.9
click at [338, 340] on div "LH Laura Henry Nov 13, 2024 at 2:54pm Delete Edit" at bounding box center [561, 352] width 498 height 25
drag, startPoint x: 509, startPoint y: 312, endPoint x: 310, endPoint y: 312, distance: 199.1
click at [312, 315] on div "Kwame will be working under Cartail Carriers LH Laura Henry Nov 13, 2024 at 2:5…" at bounding box center [561, 340] width 498 height 50
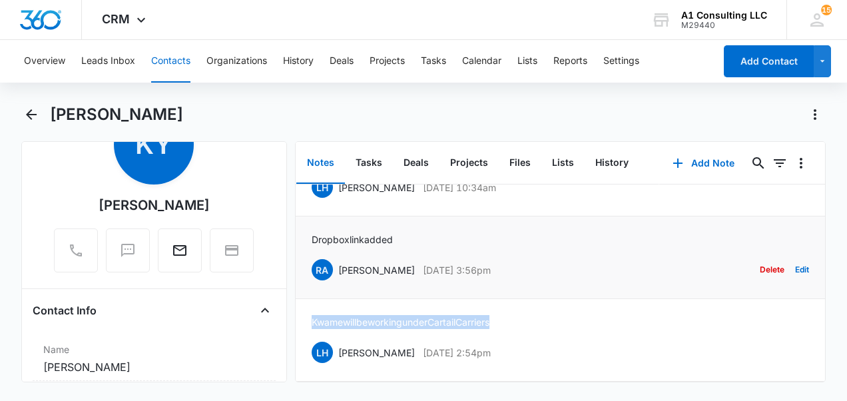
drag, startPoint x: 517, startPoint y: 257, endPoint x: 340, endPoint y: 261, distance: 177.2
click at [340, 261] on div "RA Randy Araujo Feb 26, 2025 at 3:56pm Delete Edit" at bounding box center [561, 269] width 498 height 25
drag, startPoint x: 340, startPoint y: 261, endPoint x: 350, endPoint y: 262, distance: 10.1
drag, startPoint x: 399, startPoint y: 232, endPoint x: 308, endPoint y: 226, distance: 91.4
click at [308, 226] on li "Dropbox link added RA Randy Araujo Feb 26, 2025 at 3:56pm Delete Edit" at bounding box center [561, 257] width 530 height 83
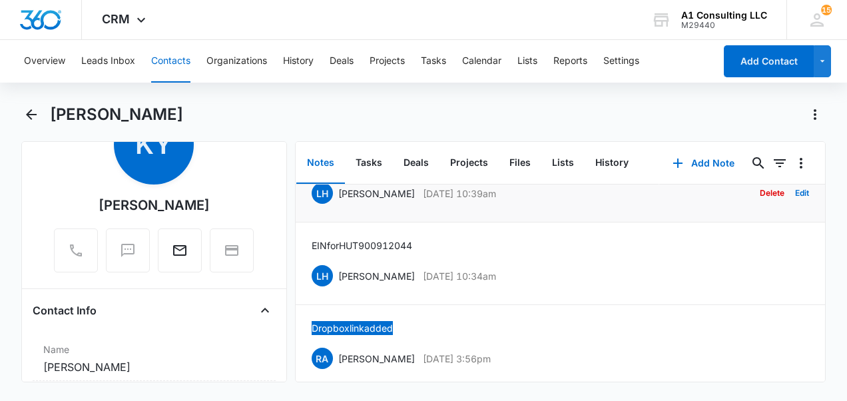
scroll to position [490, 0]
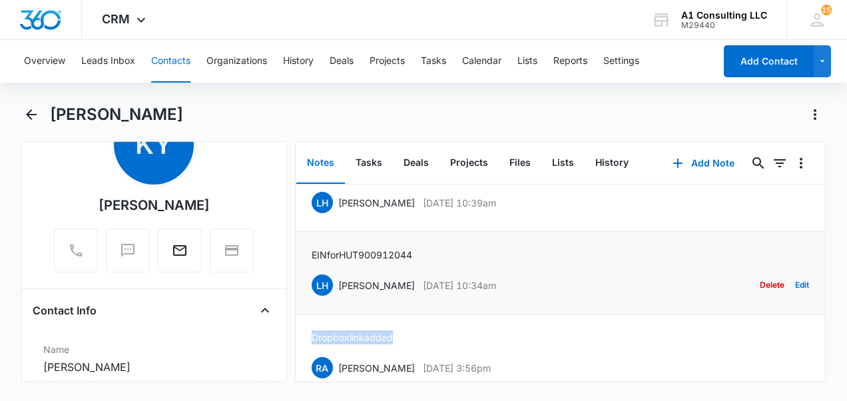
drag, startPoint x: 513, startPoint y: 308, endPoint x: 329, endPoint y: 307, distance: 183.8
click at [329, 298] on div "LH Laura Henry Apr 15, 2025 at 10:34am Delete Edit" at bounding box center [561, 284] width 498 height 25
drag, startPoint x: 329, startPoint y: 307, endPoint x: 346, endPoint y: 312, distance: 17.9
drag, startPoint x: 428, startPoint y: 274, endPoint x: 297, endPoint y: 270, distance: 131.3
click at [297, 270] on li "EIN for HUT 900912044 LH Laura Henry Apr 15, 2025 at 10:34am Delete Edit" at bounding box center [561, 273] width 530 height 83
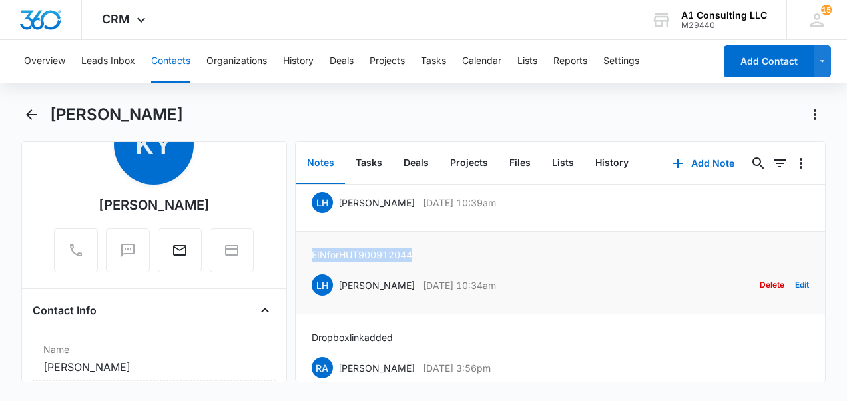
drag, startPoint x: 297, startPoint y: 270, endPoint x: 329, endPoint y: 284, distance: 34.6
drag, startPoint x: 515, startPoint y: 229, endPoint x: 336, endPoint y: 220, distance: 180.0
click at [336, 215] on div "LH Laura Henry Apr 15, 2025 at 10:39am Delete Edit" at bounding box center [561, 202] width 498 height 25
drag, startPoint x: 336, startPoint y: 220, endPoint x: 345, endPoint y: 233, distance: 15.7
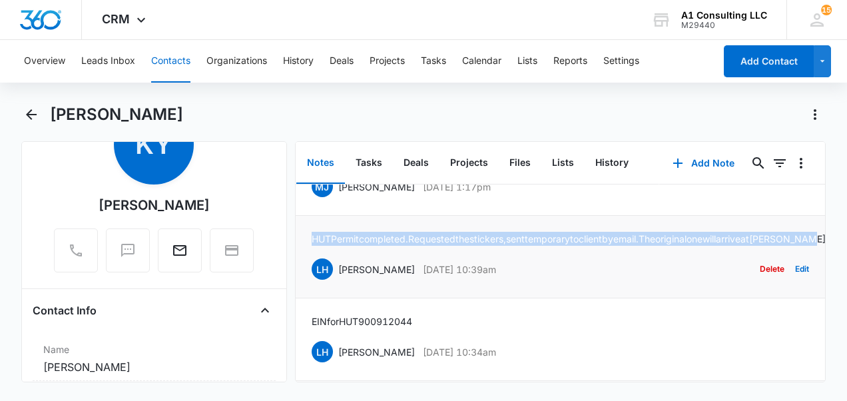
drag, startPoint x: 370, startPoint y: 266, endPoint x: 298, endPoint y: 238, distance: 77.2
click at [298, 238] on li "HUT Permit completed. Requested the stickers, sent temporary to client by email…" at bounding box center [561, 257] width 530 height 83
drag, startPoint x: 298, startPoint y: 238, endPoint x: 326, endPoint y: 252, distance: 31.3
drag, startPoint x: 501, startPoint y: 197, endPoint x: 335, endPoint y: 200, distance: 165.8
click at [335, 199] on div "MJ Michelle Jackson May 9, 2025 at 1:17pm Delete Edit" at bounding box center [561, 186] width 498 height 25
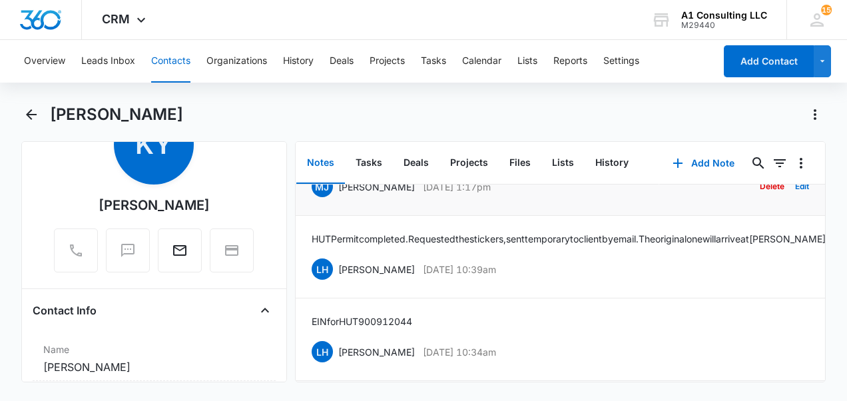
drag, startPoint x: 335, startPoint y: 200, endPoint x: 589, endPoint y: 212, distance: 254.0
drag, startPoint x: 589, startPoint y: 212, endPoint x: 525, endPoint y: 200, distance: 65.2
click at [491, 194] on p "May 9, 2025 at 1:17pm" at bounding box center [457, 187] width 68 height 14
drag, startPoint x: 529, startPoint y: 195, endPoint x: 336, endPoint y: 193, distance: 193.1
click at [336, 193] on div "MJ Michelle Jackson May 9, 2025 at 1:17pm Delete Edit" at bounding box center [561, 186] width 498 height 25
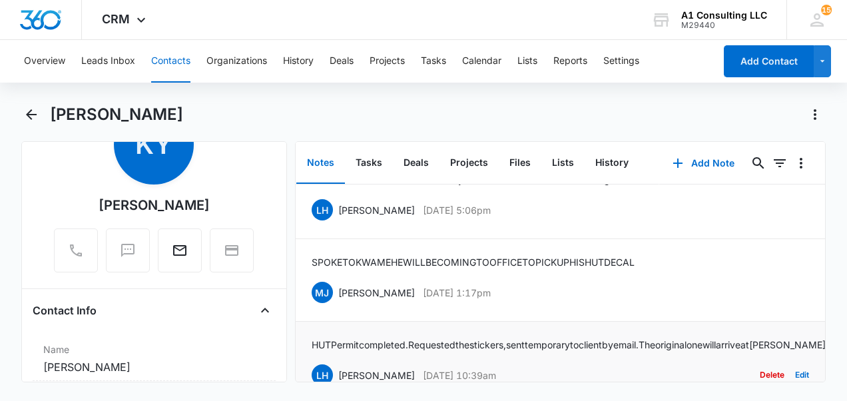
scroll to position [290, 0]
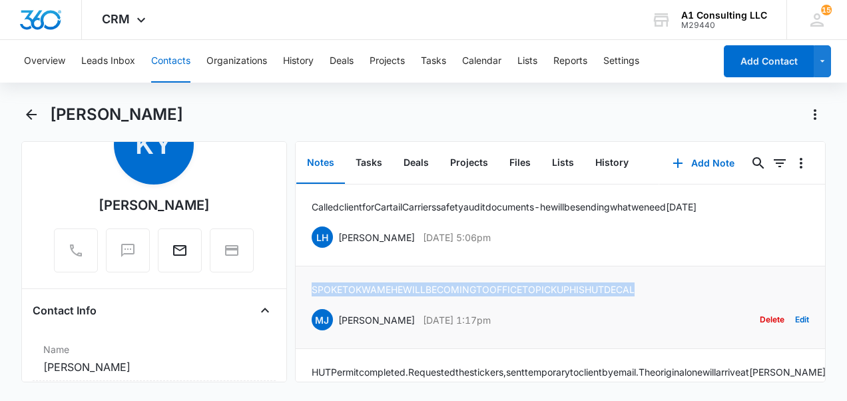
drag, startPoint x: 677, startPoint y: 294, endPoint x: 302, endPoint y: 306, distance: 375.1
click at [302, 306] on li "SPOKE TO KWAME HE WILL BE COMING TO OFFICE TO PICK UP HIS HUT DECAL MJ Michelle…" at bounding box center [561, 307] width 530 height 83
drag, startPoint x: 304, startPoint y: 302, endPoint x: 315, endPoint y: 299, distance: 11.2
drag, startPoint x: 490, startPoint y: 249, endPoint x: 328, endPoint y: 253, distance: 161.9
click at [328, 248] on div "LH Laura Henry Jun 6, 2025 at 5:06pm" at bounding box center [401, 236] width 179 height 21
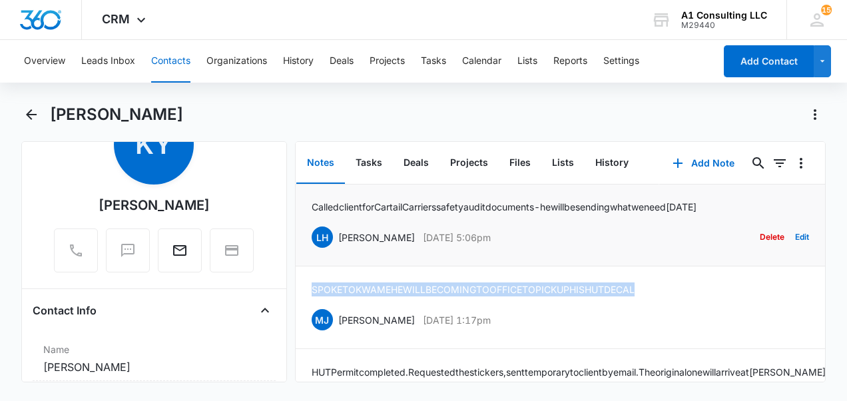
drag, startPoint x: 328, startPoint y: 253, endPoint x: 342, endPoint y: 252, distance: 14.0
drag, startPoint x: 757, startPoint y: 218, endPoint x: 308, endPoint y: 218, distance: 449.5
click at [308, 218] on li "Called client for Cartail Carriers safety audit documents - he will be sending …" at bounding box center [561, 225] width 530 height 83
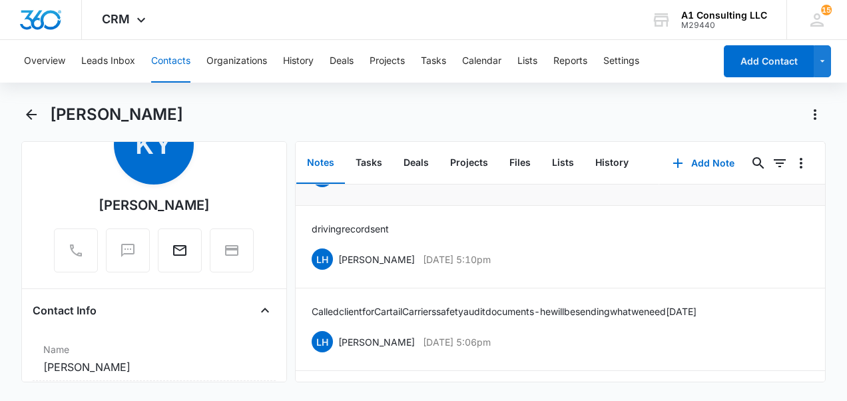
scroll to position [157, 0]
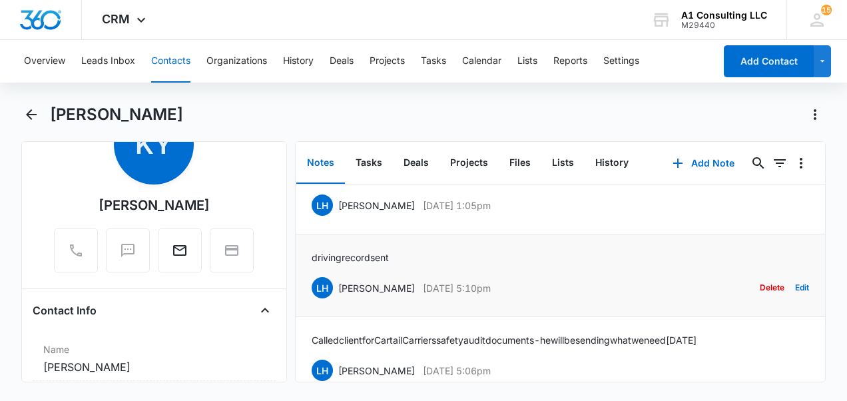
drag, startPoint x: 503, startPoint y: 296, endPoint x: 335, endPoint y: 305, distance: 168.7
click at [335, 300] on div "LH Laura Henry Jun 6, 2025 at 5:10pm Delete Edit" at bounding box center [561, 287] width 498 height 25
drag, startPoint x: 335, startPoint y: 305, endPoint x: 342, endPoint y: 306, distance: 7.4
drag, startPoint x: 400, startPoint y: 268, endPoint x: 307, endPoint y: 264, distance: 93.3
click at [307, 264] on li "driving record sent LH Laura Henry Jun 6, 2025 at 5:10pm Delete Edit" at bounding box center [561, 275] width 530 height 83
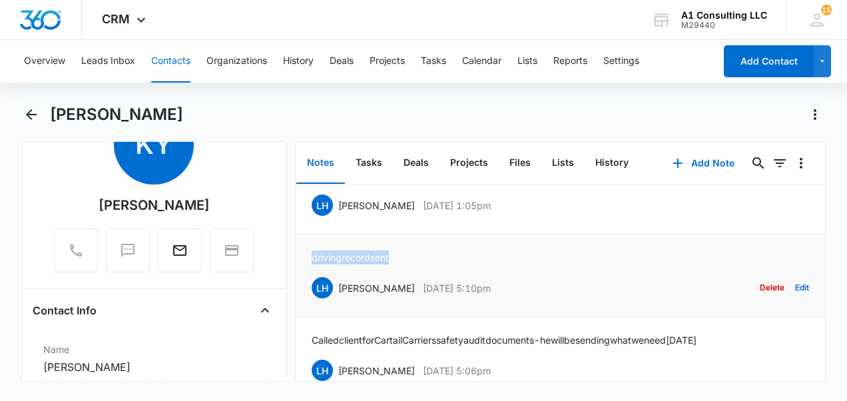
drag, startPoint x: 307, startPoint y: 264, endPoint x: 314, endPoint y: 269, distance: 9.1
drag, startPoint x: 515, startPoint y: 214, endPoint x: 340, endPoint y: 224, distance: 175.4
click at [340, 218] on div "LH Laura Henry Jun 11, 2025 at 1:05pm Delete Edit" at bounding box center [561, 204] width 498 height 25
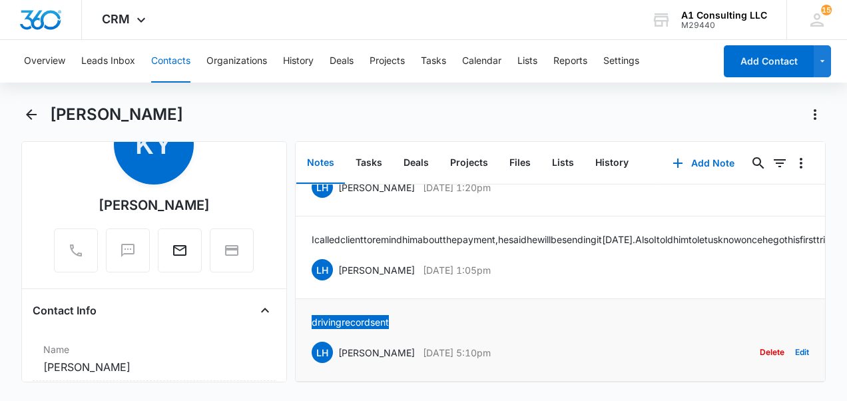
scroll to position [91, 0]
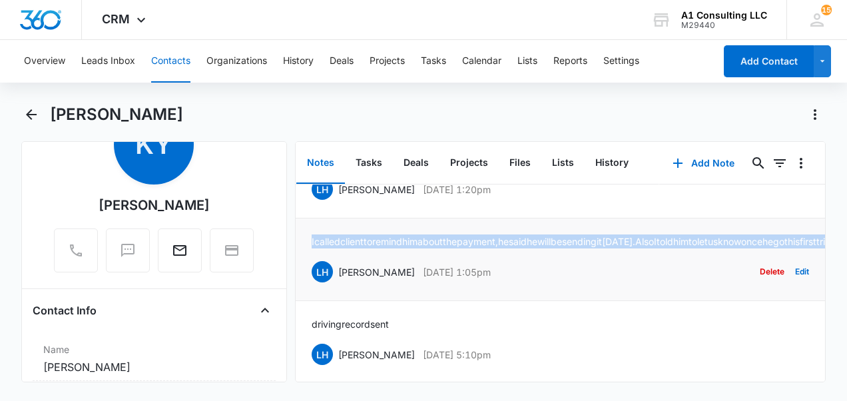
drag, startPoint x: 304, startPoint y: 237, endPoint x: 646, endPoint y: 248, distance: 342.5
click at [646, 248] on li "I called client to remind him about the payment, he said he will be sending it …" at bounding box center [561, 259] width 530 height 83
drag, startPoint x: 646, startPoint y: 248, endPoint x: 627, endPoint y: 254, distance: 20.2
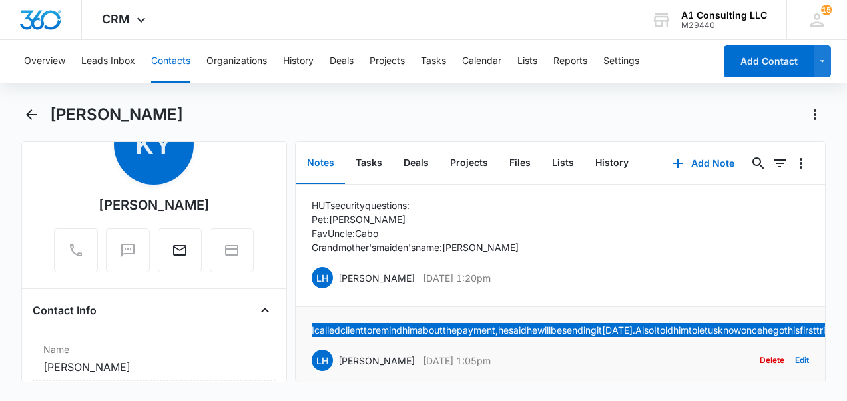
scroll to position [67, 0]
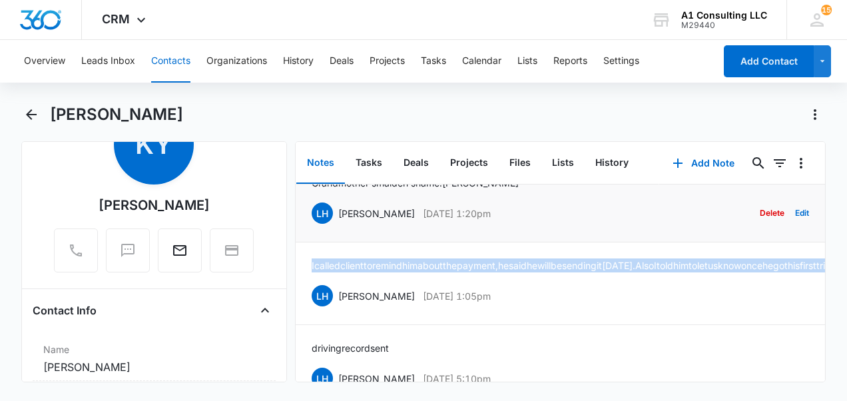
drag, startPoint x: 507, startPoint y: 208, endPoint x: 328, endPoint y: 214, distance: 179.9
click at [328, 214] on div "LH Laura Henry Jul 10, 2025 at 1:20pm Delete Edit" at bounding box center [561, 212] width 498 height 25
drag, startPoint x: 328, startPoint y: 214, endPoint x: 334, endPoint y: 214, distance: 6.7
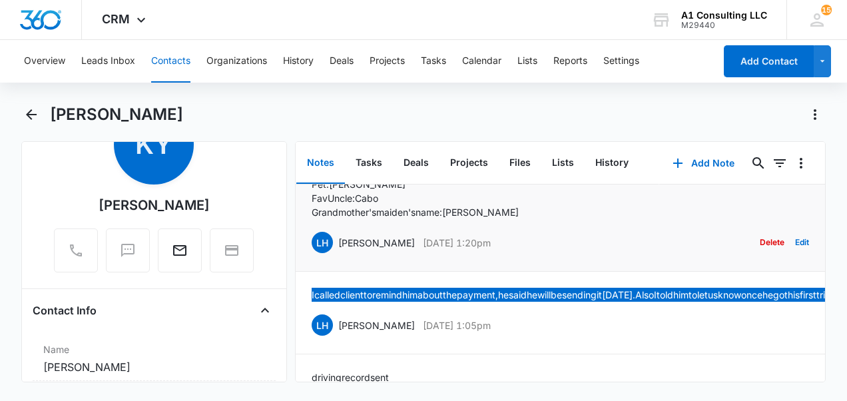
scroll to position [0, 0]
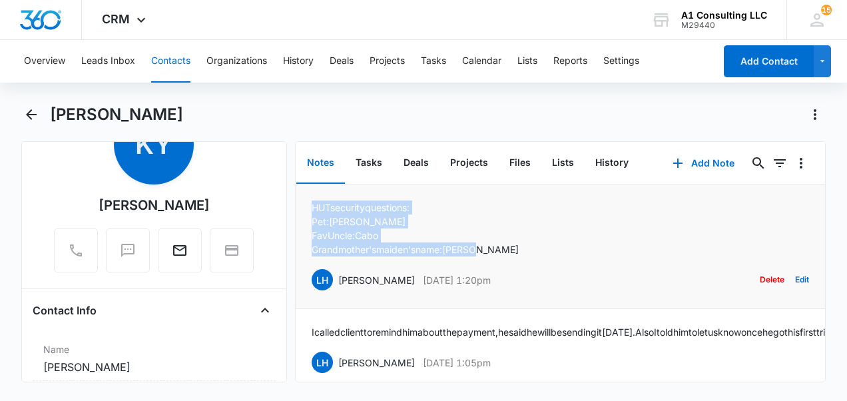
drag, startPoint x: 312, startPoint y: 206, endPoint x: 482, endPoint y: 248, distance: 175.6
click at [482, 248] on div "HUT security questions: Pet: Felix Fav Uncle: Cabo Grandmother's maiden's name:…" at bounding box center [561, 246] width 498 height 92
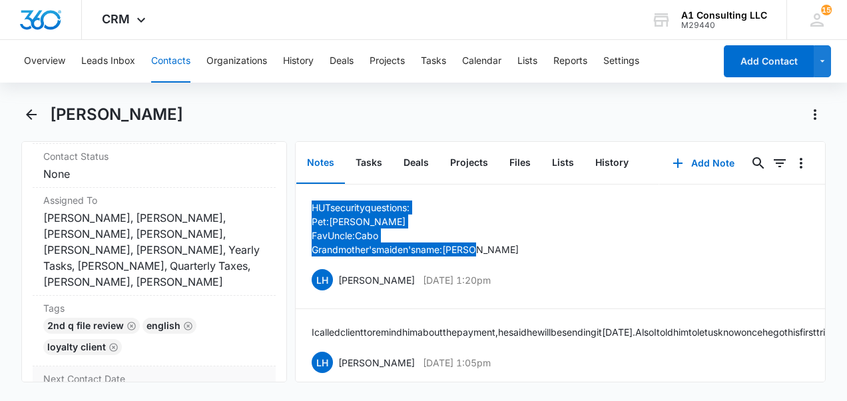
scroll to position [666, 0]
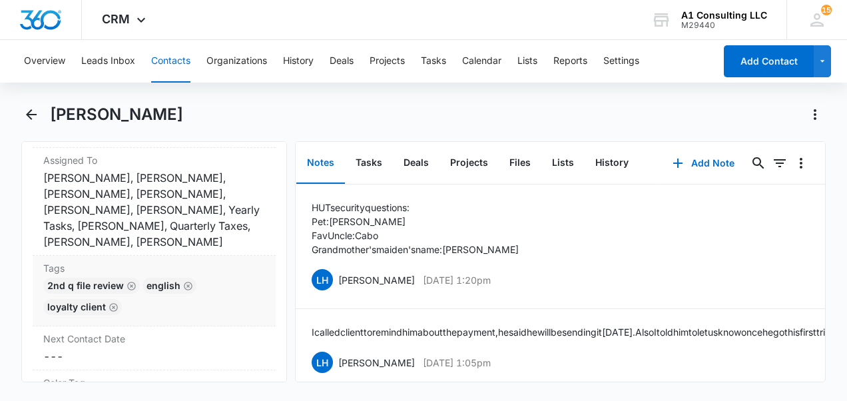
click at [137, 320] on div "2nd Q File Review English LOYALTY CLIENT" at bounding box center [154, 299] width 222 height 43
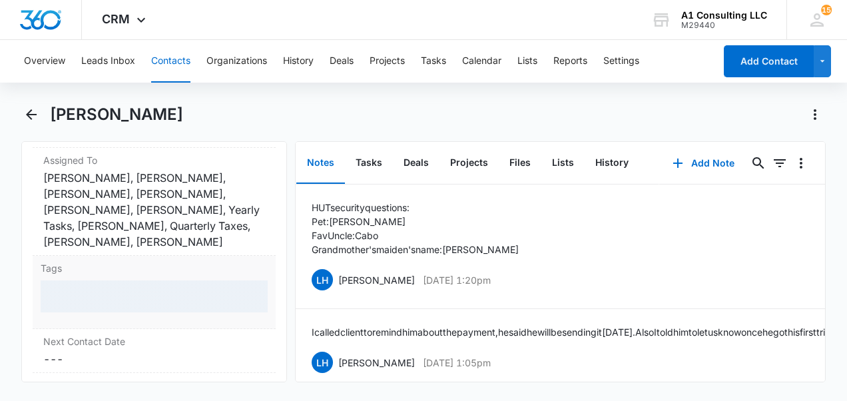
click at [131, 311] on div at bounding box center [154, 296] width 227 height 32
click at [160, 306] on div at bounding box center [154, 296] width 227 height 32
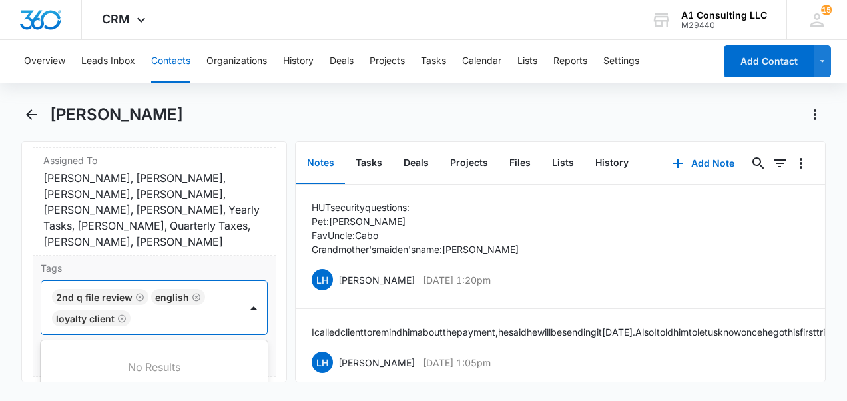
click at [141, 328] on div at bounding box center [187, 318] width 105 height 19
type input "ghl"
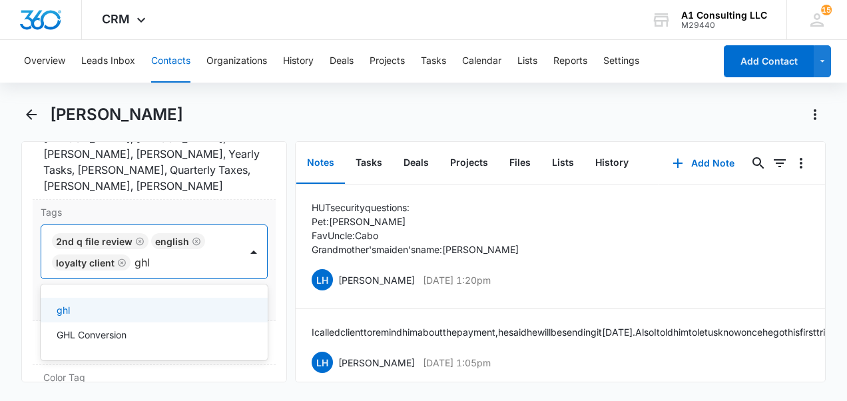
scroll to position [733, 0]
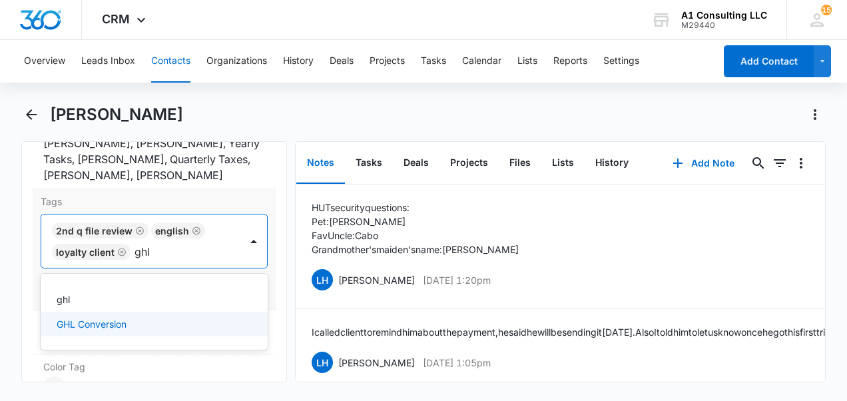
click at [149, 331] on div "GHL Conversion" at bounding box center [153, 324] width 192 height 14
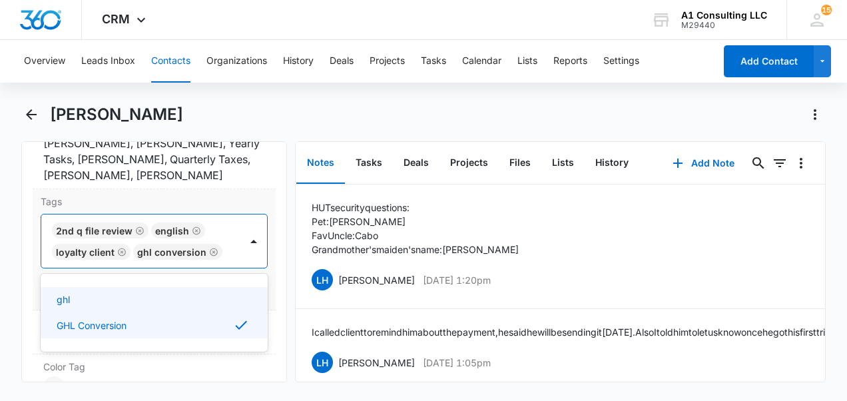
click at [264, 289] on div "Tags option GHL Conversion, selected. Use Up and Down to choose options, press …" at bounding box center [154, 249] width 243 height 121
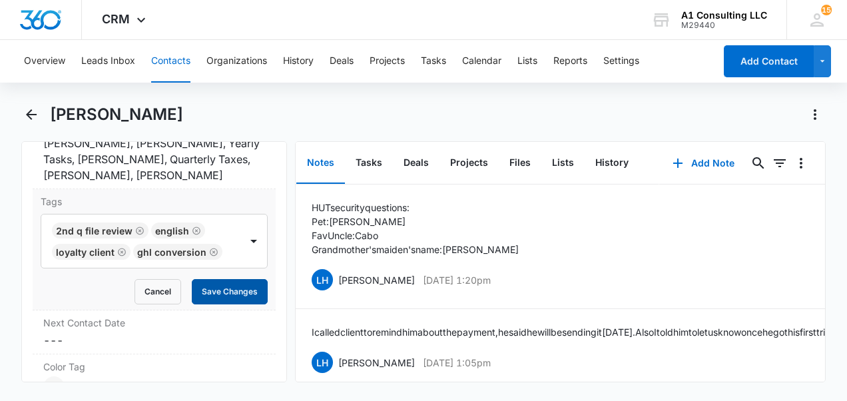
click at [222, 304] on button "Save Changes" at bounding box center [230, 291] width 76 height 25
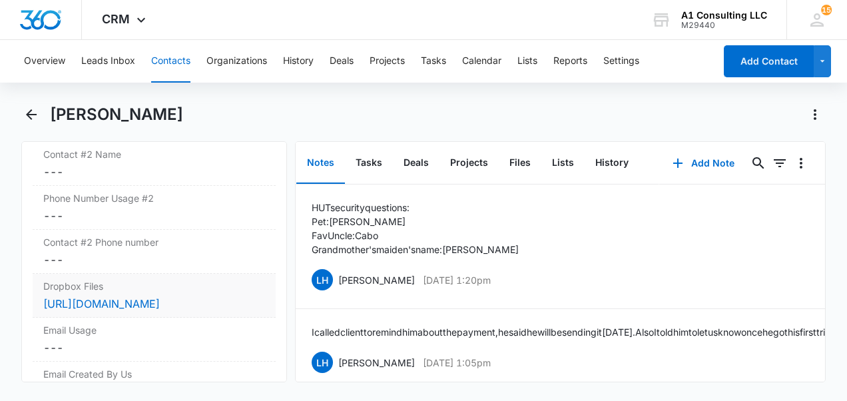
scroll to position [1532, 0]
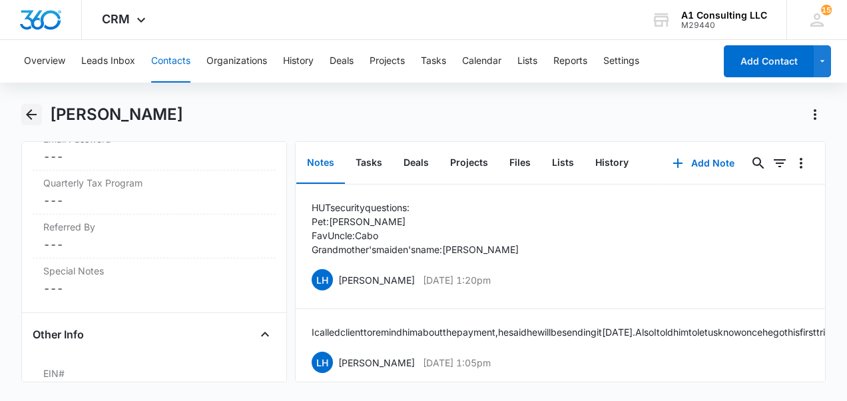
click at [27, 113] on icon "Back" at bounding box center [31, 115] width 16 height 16
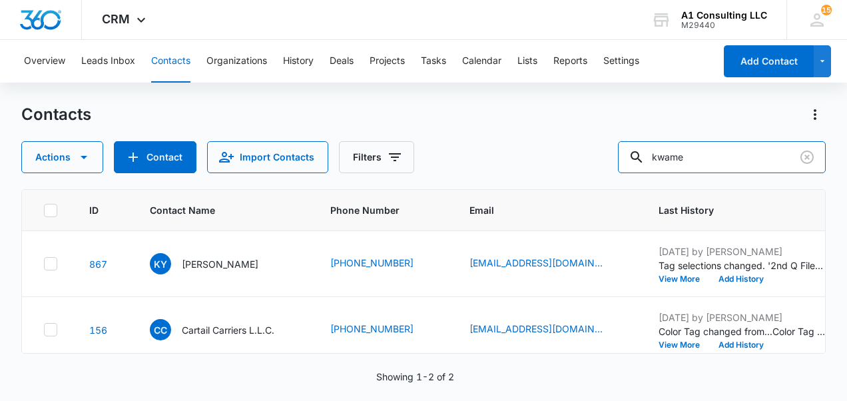
drag, startPoint x: 711, startPoint y: 158, endPoint x: 567, endPoint y: 155, distance: 143.2
click at [569, 155] on div "Actions Contact Import Contacts Filters kwame" at bounding box center [423, 157] width 804 height 32
type input "hermanos"
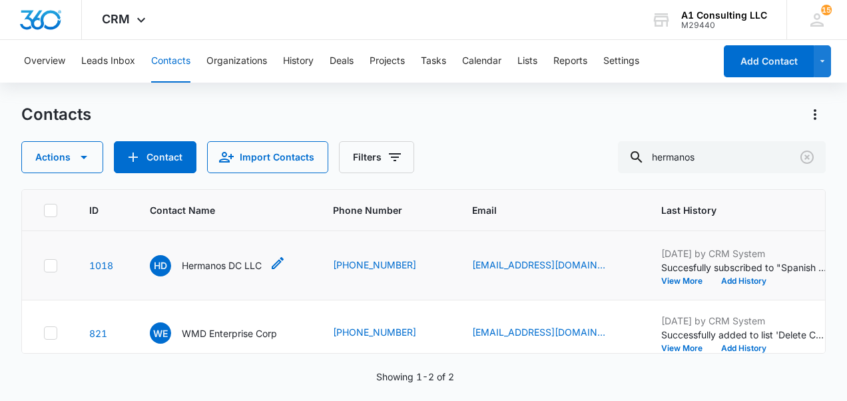
click at [218, 272] on p "Hermanos DC LLC" at bounding box center [222, 265] width 80 height 14
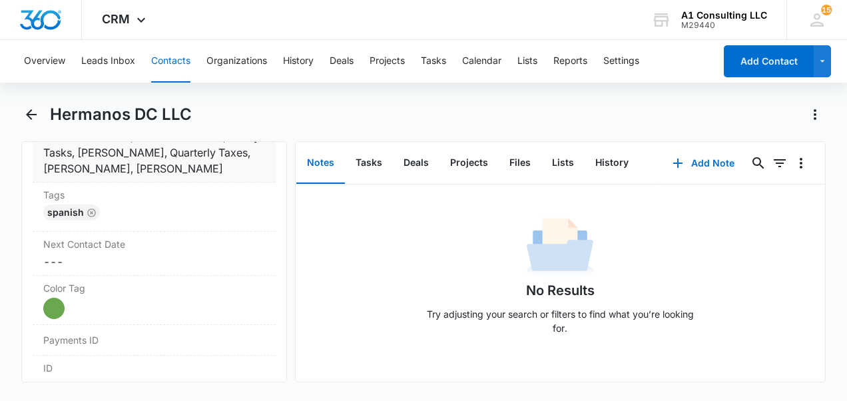
scroll to position [733, 0]
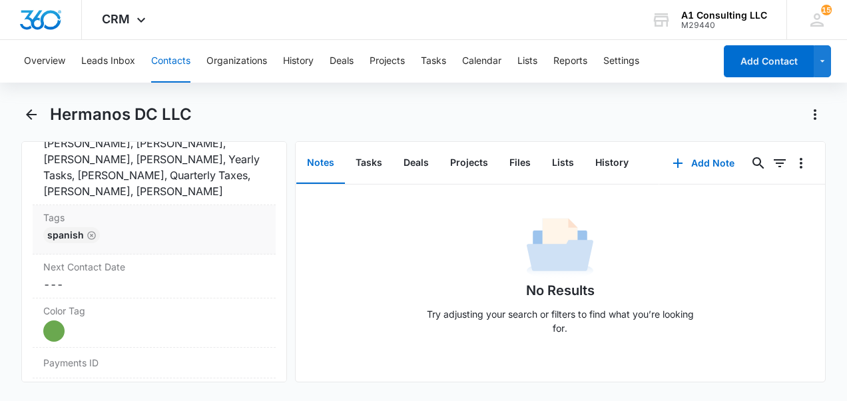
click at [160, 241] on div "Spanish" at bounding box center [154, 237] width 222 height 21
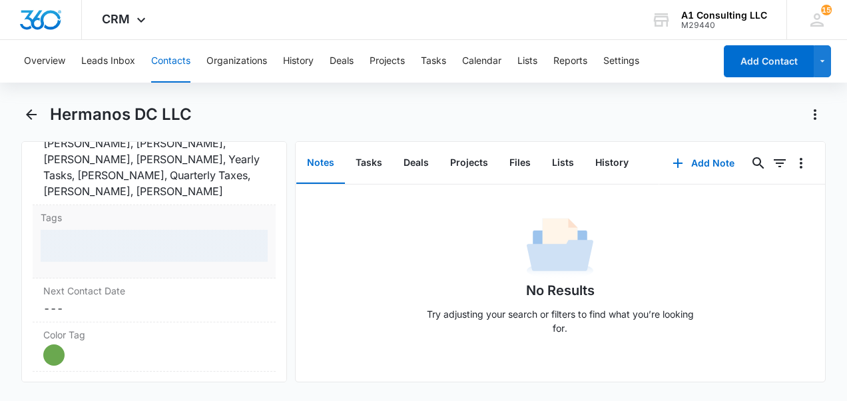
click at [134, 248] on div at bounding box center [154, 246] width 227 height 32
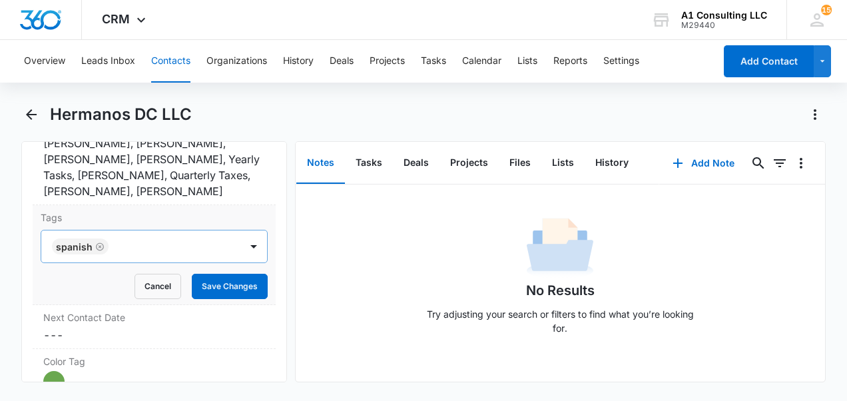
click at [133, 244] on div at bounding box center [176, 246] width 127 height 19
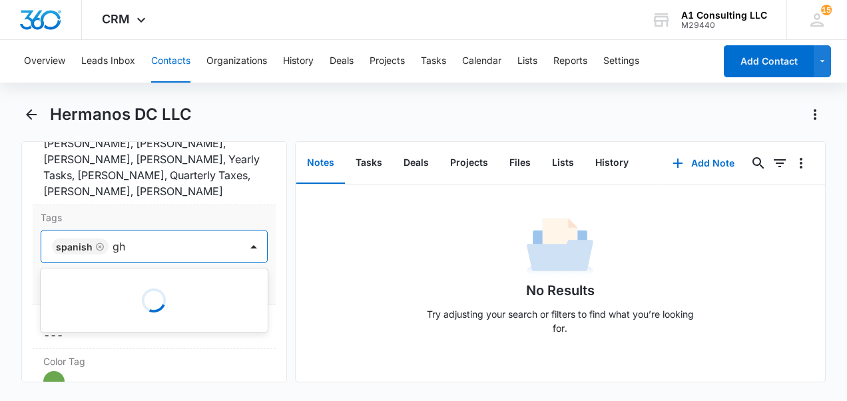
type input "ghl"
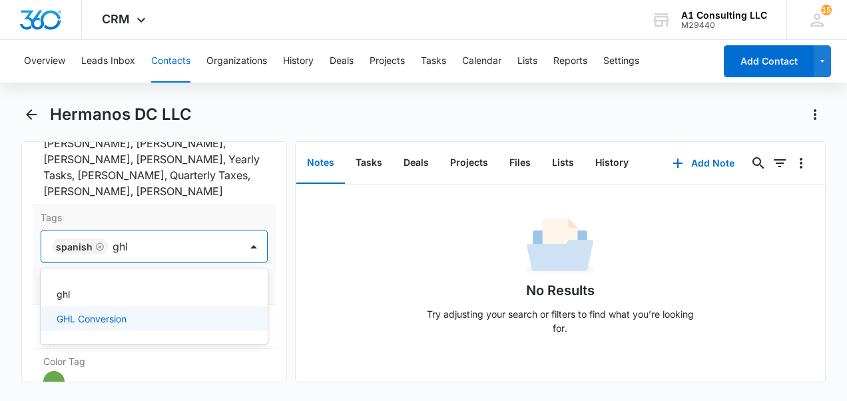
click at [121, 318] on p "GHL Conversion" at bounding box center [92, 319] width 70 height 14
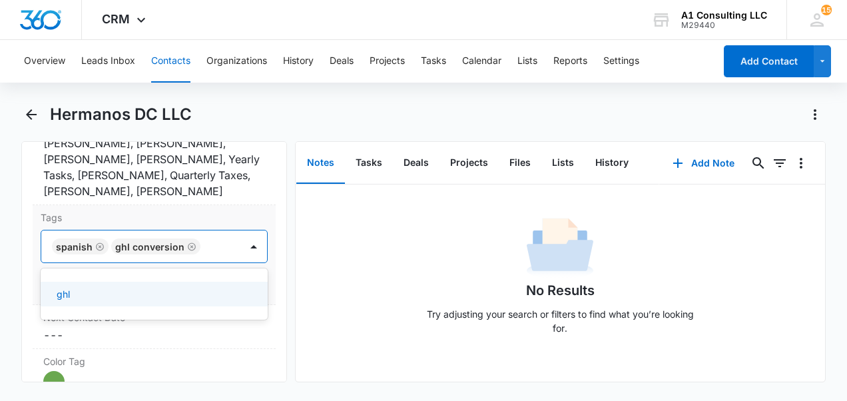
click at [262, 280] on div "Tags option GHL Conversion, selected. 1 result available. Use Up and Down to ch…" at bounding box center [154, 255] width 243 height 100
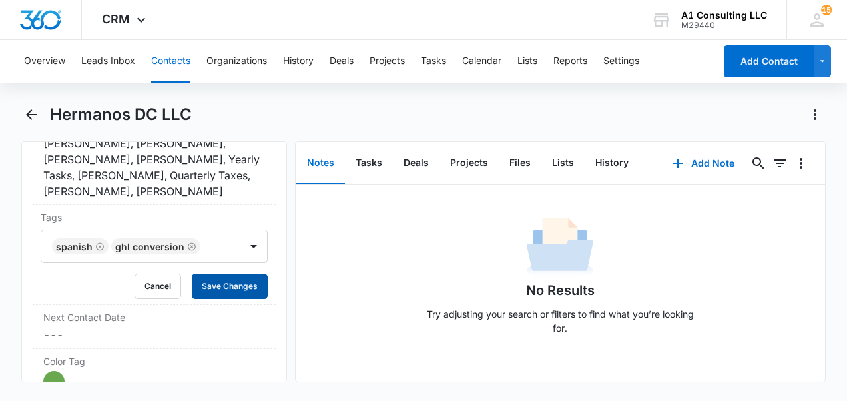
click at [222, 284] on button "Save Changes" at bounding box center [230, 286] width 76 height 25
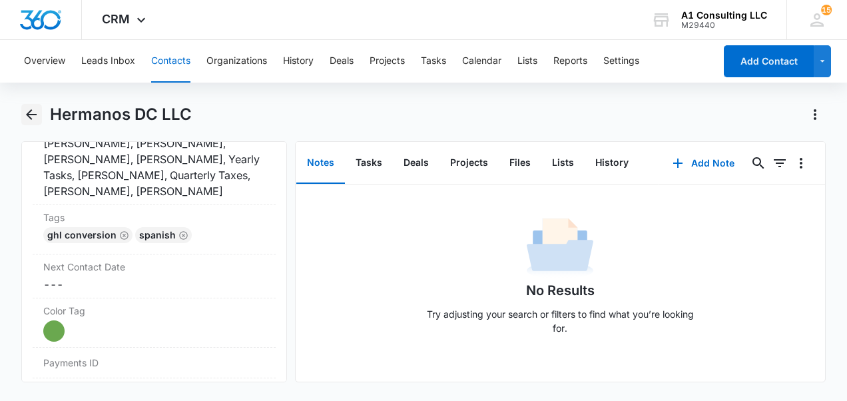
click at [28, 111] on icon "Back" at bounding box center [31, 115] width 16 height 16
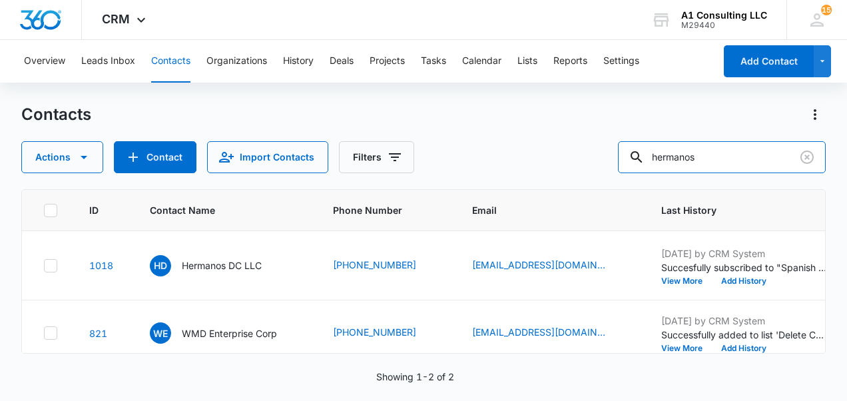
drag, startPoint x: 737, startPoint y: 151, endPoint x: 539, endPoint y: 196, distance: 203.1
click at [541, 196] on div "Contacts Actions Contact Import Contacts Filters hermanos ID Contact Name Phone…" at bounding box center [423, 252] width 804 height 296
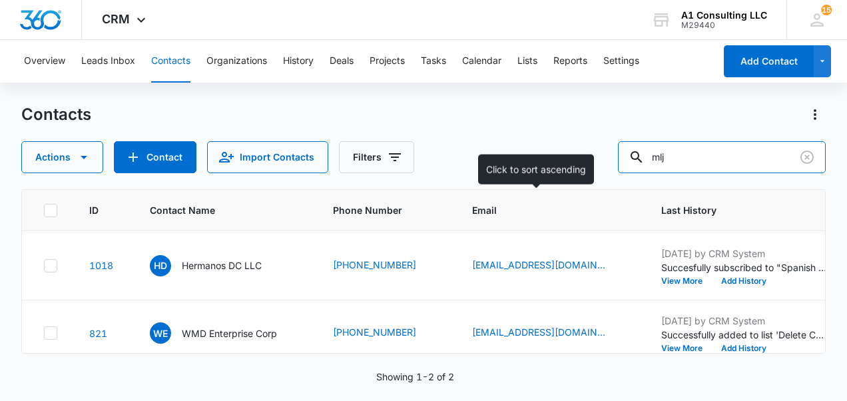
type input "mlj"
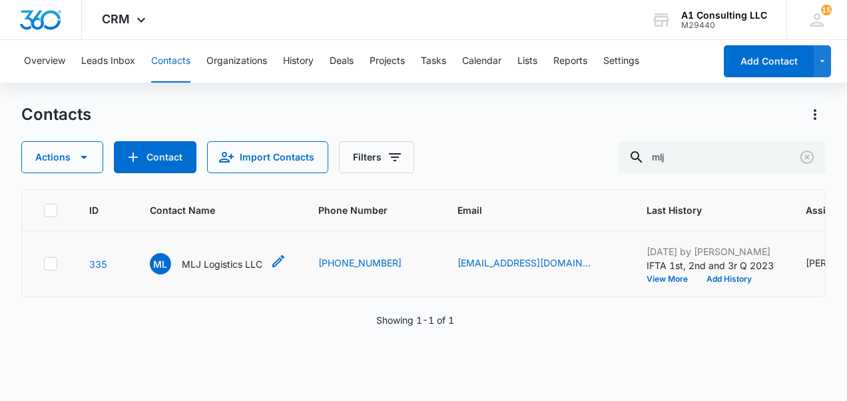
click at [213, 271] on p "MLJ Logistics LLC" at bounding box center [222, 264] width 81 height 14
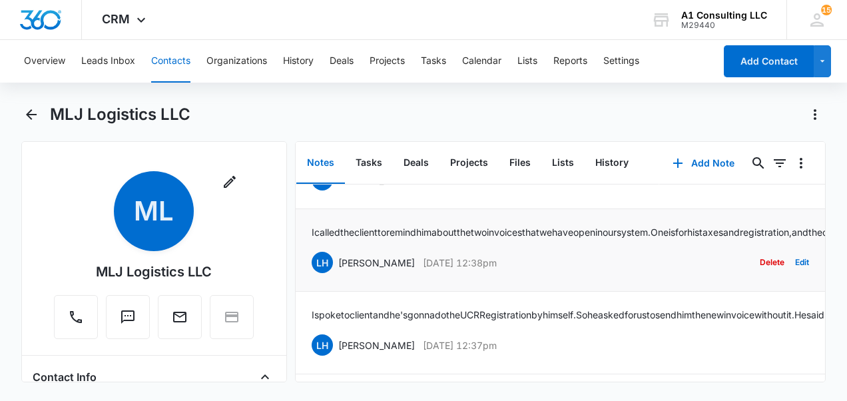
scroll to position [1434, 0]
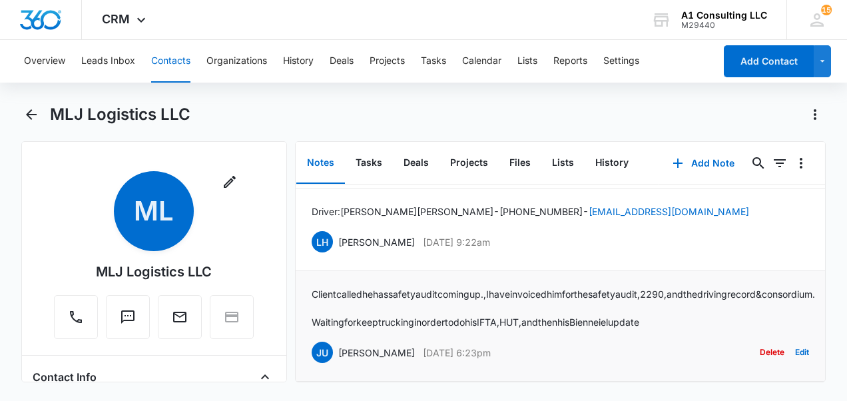
drag, startPoint x: 515, startPoint y: 341, endPoint x: 336, endPoint y: 340, distance: 178.5
click at [336, 340] on div "JU Jeannette Uribe Jul 6, 2022 at 6:23pm Delete Edit" at bounding box center [561, 352] width 498 height 25
drag, startPoint x: 336, startPoint y: 340, endPoint x: 347, endPoint y: 346, distance: 12.2
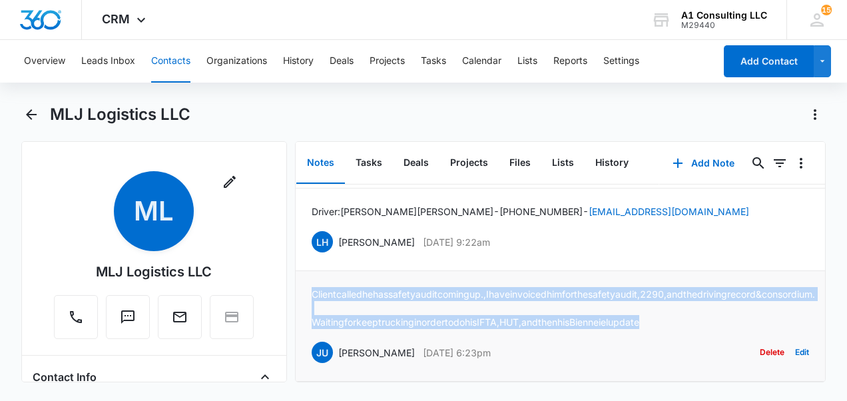
drag, startPoint x: 308, startPoint y: 263, endPoint x: 684, endPoint y: 309, distance: 379.1
click at [684, 309] on li "Client called he has safety audit coming up., I have invoiced him for the safet…" at bounding box center [561, 326] width 530 height 111
drag, startPoint x: 684, startPoint y: 309, endPoint x: 656, endPoint y: 308, distance: 28.0
drag, startPoint x: 507, startPoint y: 218, endPoint x: 338, endPoint y: 222, distance: 169.2
click at [338, 229] on div "LH Laura Henry Jul 7, 2022 at 9:22am Delete Edit" at bounding box center [561, 241] width 498 height 25
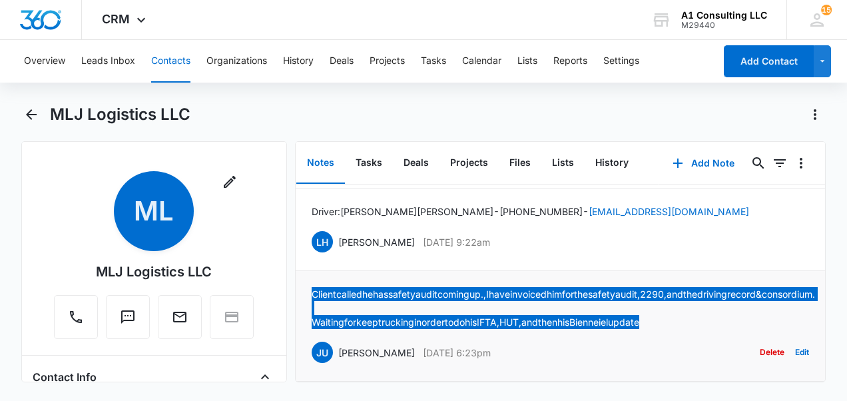
scroll to position [1368, 0]
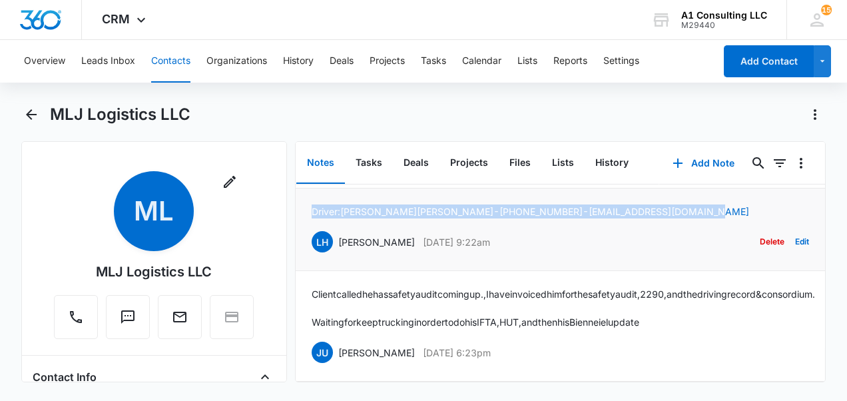
drag, startPoint x: 653, startPoint y: 249, endPoint x: 297, endPoint y: 258, distance: 355.7
click at [297, 258] on li "Driver: Hector Rodriguez - 973-445-7938 - maddog392009@hotmail.com LH Laura Hen…" at bounding box center [561, 229] width 530 height 83
drag, startPoint x: 297, startPoint y: 258, endPoint x: 313, endPoint y: 254, distance: 16.6
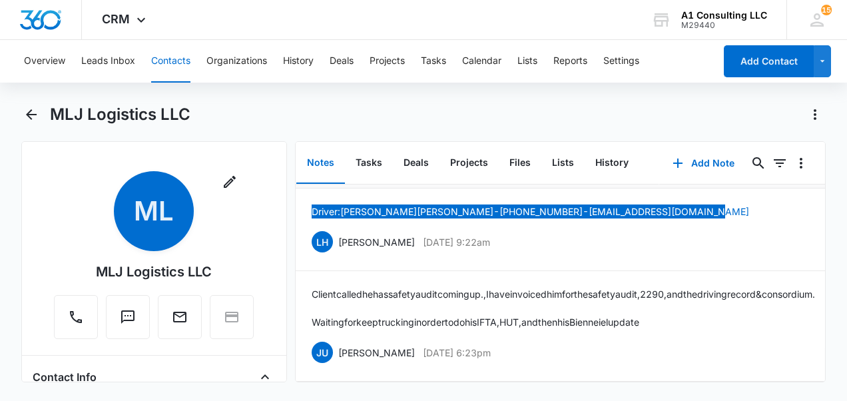
scroll to position [1301, 0]
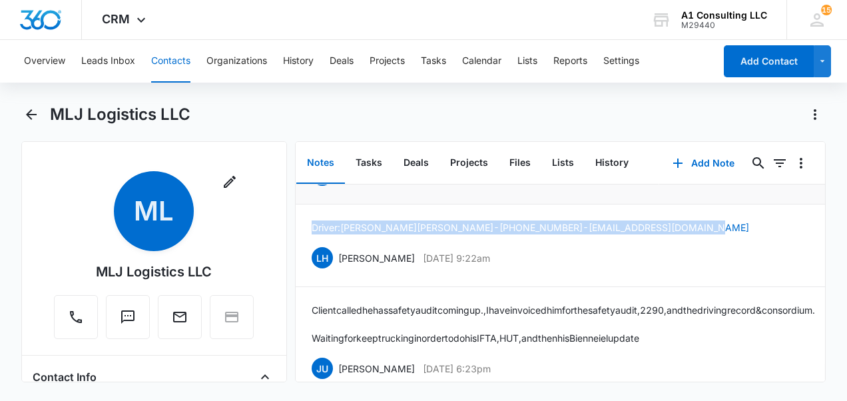
drag, startPoint x: 534, startPoint y: 266, endPoint x: 340, endPoint y: 268, distance: 194.5
click at [340, 188] on div "JU Jeannette Uribe Jul 12, 2022 at 7:35pm Delete Edit" at bounding box center [561, 174] width 498 height 25
drag, startPoint x: 340, startPoint y: 268, endPoint x: 349, endPoint y: 272, distance: 10.1
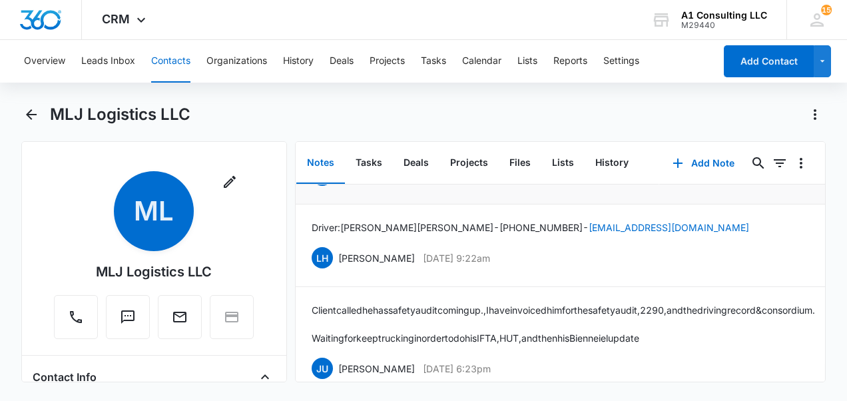
drag, startPoint x: 511, startPoint y: 234, endPoint x: 304, endPoint y: 242, distance: 207.3
click at [304, 204] on li "Sent Trooper Lobaza safety audit documents JU Jeannette Uribe Jul 12, 2022 at 7…" at bounding box center [561, 163] width 530 height 83
drag, startPoint x: 304, startPoint y: 242, endPoint x: 318, endPoint y: 241, distance: 14.7
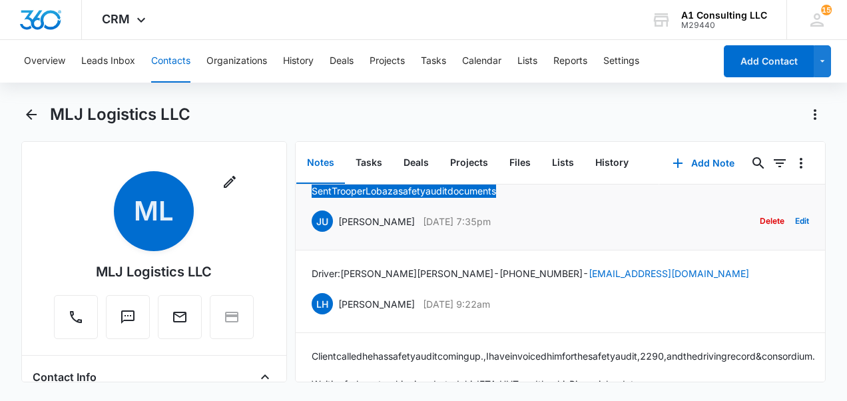
scroll to position [1235, 0]
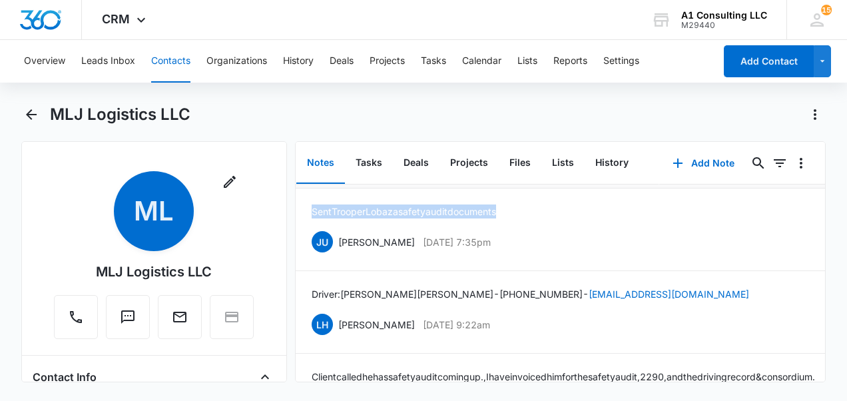
drag, startPoint x: 540, startPoint y: 252, endPoint x: 330, endPoint y: 246, distance: 209.8
click at [330, 172] on div "JU Jeannette Uribe Jul 15, 2022 at 7:26pm Delete Edit" at bounding box center [561, 159] width 498 height 25
drag, startPoint x: 330, startPoint y: 246, endPoint x: 341, endPoint y: 253, distance: 12.6
drag, startPoint x: 623, startPoint y: 220, endPoint x: 310, endPoint y: 206, distance: 314.0
click at [310, 188] on li "Asked client to send me mileage for IFTA and HUT in order to process JU Jeannet…" at bounding box center [561, 147] width 530 height 83
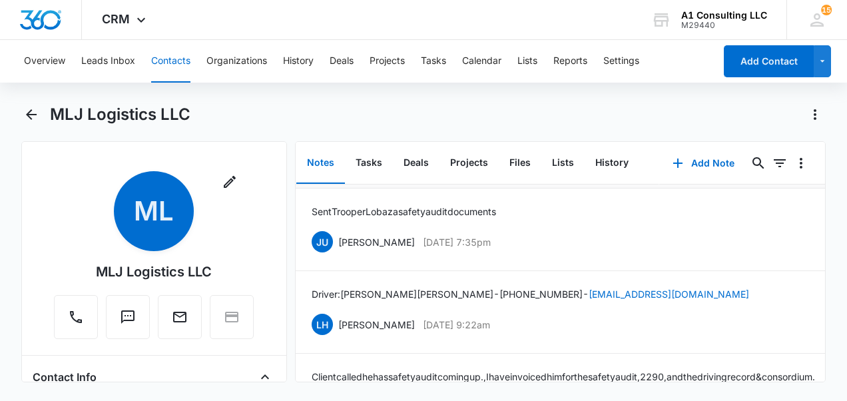
drag, startPoint x: 310, startPoint y: 206, endPoint x: 325, endPoint y: 224, distance: 23.6
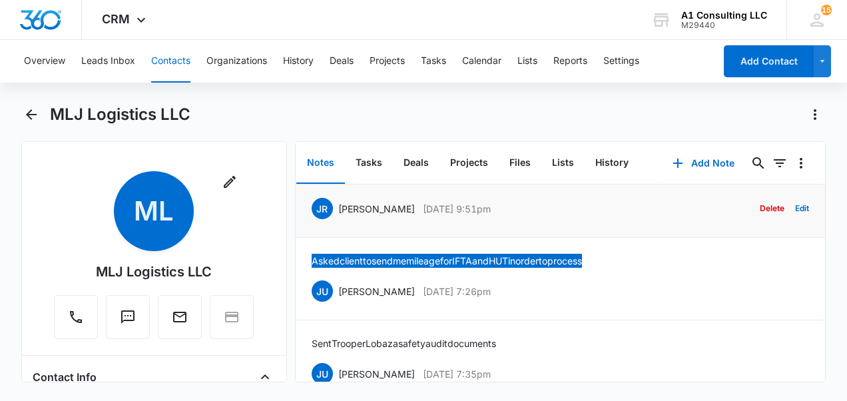
scroll to position [1168, 0]
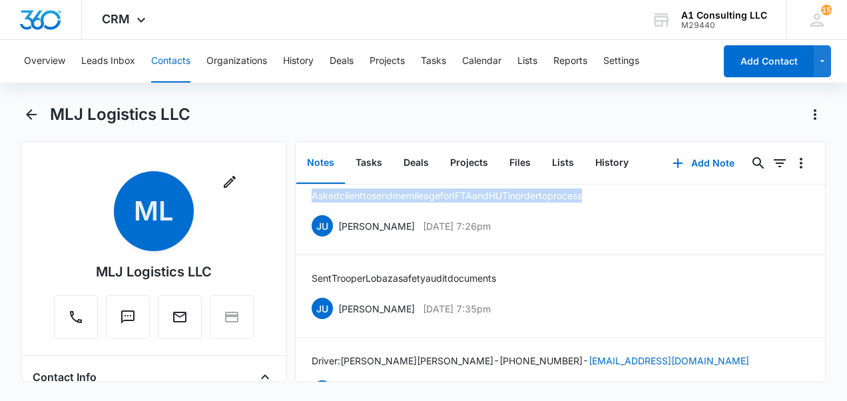
drag, startPoint x: 527, startPoint y: 239, endPoint x: 330, endPoint y: 236, distance: 197.8
click at [330, 156] on div "JR Johanna Rosario Aug 1, 2022 at 9:51pm Delete Edit" at bounding box center [561, 143] width 498 height 25
drag, startPoint x: 330, startPoint y: 236, endPoint x: 357, endPoint y: 243, distance: 28.1
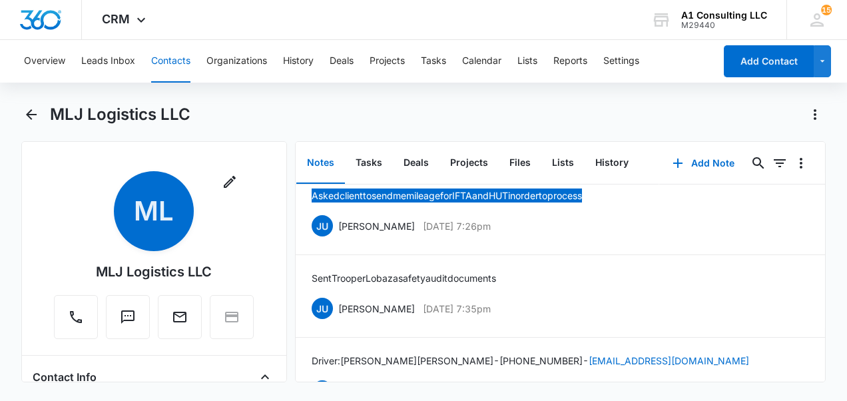
scroll to position [1102, 0]
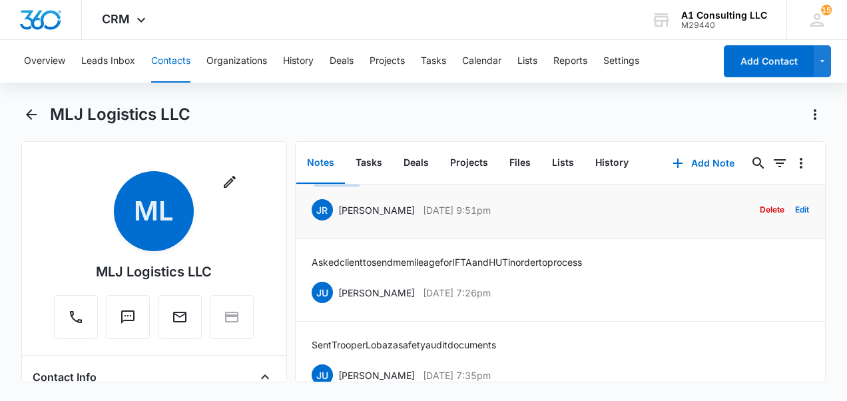
drag, startPoint x: 374, startPoint y: 278, endPoint x: 312, endPoint y: 268, distance: 62.7
click at [312, 222] on div "Ifta paid out JR Johanna Rosario Aug 1, 2022 at 9:51pm Delete Edit" at bounding box center [561, 197] width 498 height 50
drag, startPoint x: 310, startPoint y: 271, endPoint x: 302, endPoint y: 240, distance: 32.3
click at [302, 157] on li "Completed Annual update for 2022 JR Johanna Rosario Aug 24, 2022 at 7:16pm Dele…" at bounding box center [561, 115] width 530 height 83
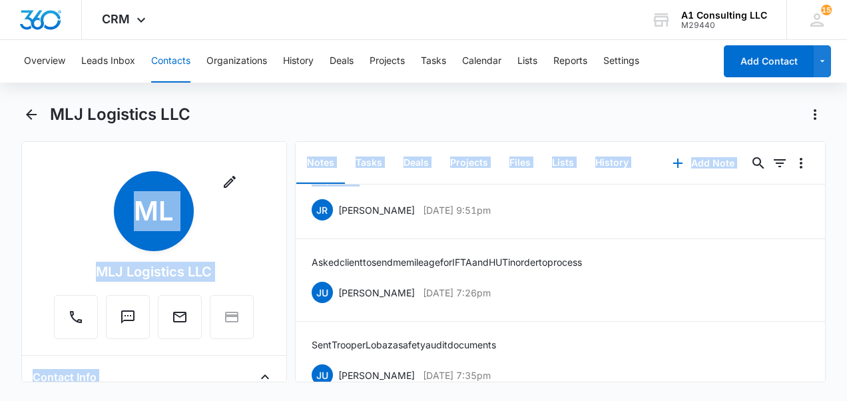
drag, startPoint x: 362, startPoint y: 275, endPoint x: 288, endPoint y: 261, distance: 74.6
click at [288, 261] on div "Remove ML MLJ Logistics LLC Contact Info Name Cancel Save Changes MLJ Logistics…" at bounding box center [423, 261] width 804 height 241
drag, startPoint x: 288, startPoint y: 261, endPoint x: 360, endPoint y: 268, distance: 71.6
click at [360, 186] on p "Ifta paid out" at bounding box center [336, 179] width 48 height 14
drag, startPoint x: 377, startPoint y: 262, endPoint x: 376, endPoint y: 252, distance: 10.7
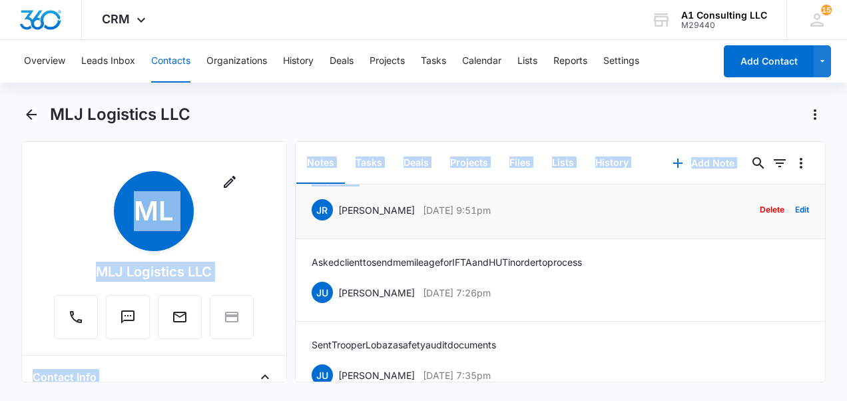
click at [380, 239] on li "Ifta paid out JR Johanna Rosario Aug 1, 2022 at 9:51pm Delete Edit" at bounding box center [561, 198] width 530 height 83
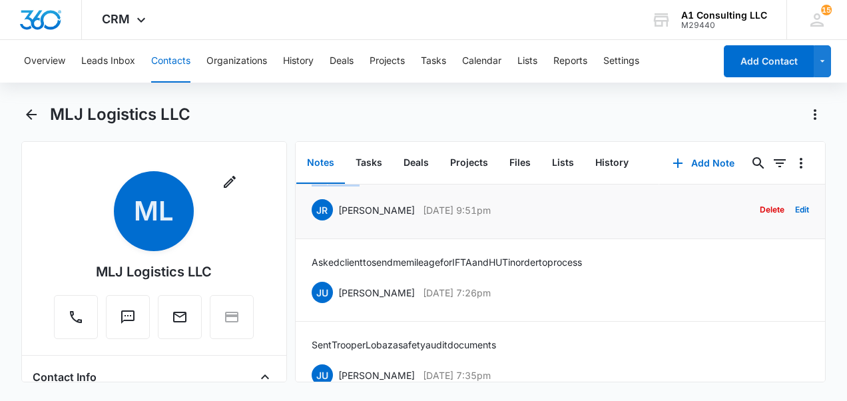
drag, startPoint x: 366, startPoint y: 271, endPoint x: 307, endPoint y: 271, distance: 59.3
click at [307, 239] on li "Ifta paid out JR Johanna Rosario Aug 1, 2022 at 9:51pm Delete Edit" at bounding box center [561, 198] width 530 height 83
drag, startPoint x: 531, startPoint y: 224, endPoint x: 334, endPoint y: 226, distance: 197.8
click at [334, 140] on div "JR Johanna Rosario Aug 24, 2022 at 7:16pm Delete Edit" at bounding box center [561, 127] width 498 height 25
drag, startPoint x: 334, startPoint y: 226, endPoint x: 342, endPoint y: 228, distance: 8.2
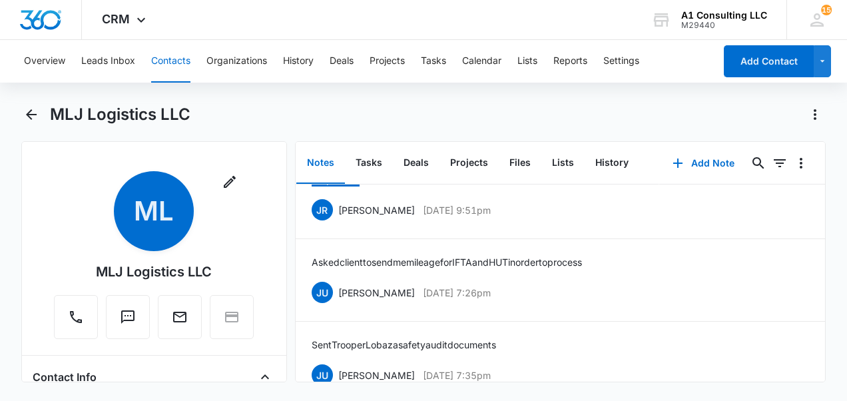
scroll to position [1035, 0]
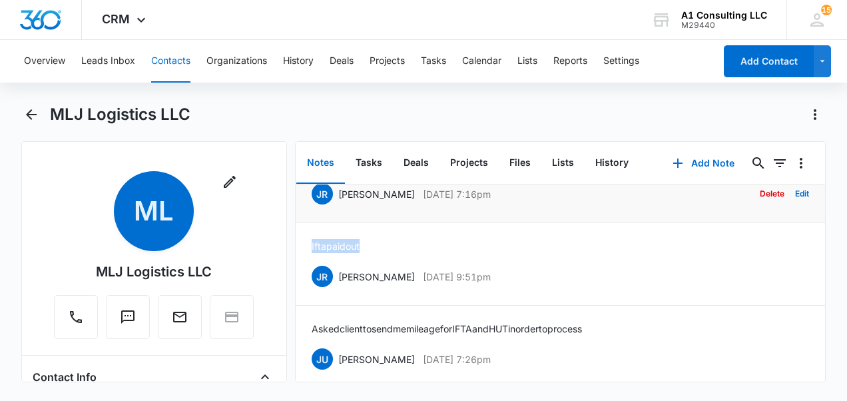
drag, startPoint x: 502, startPoint y: 261, endPoint x: 461, endPoint y: 254, distance: 41.8
click at [502, 206] on div "Completed Annual update for 2022 JR Johanna Rosario Aug 24, 2022 at 7:16pm Dele…" at bounding box center [561, 182] width 498 height 50
click at [457, 170] on p "Completed Annual update for 2022" at bounding box center [384, 164] width 145 height 14
drag, startPoint x: 468, startPoint y: 256, endPoint x: 312, endPoint y: 253, distance: 155.2
click at [312, 206] on div "Completed Annual update for 2022 JR Johanna Rosario Aug 24, 2022 at 7:16pm Dele…" at bounding box center [561, 182] width 498 height 50
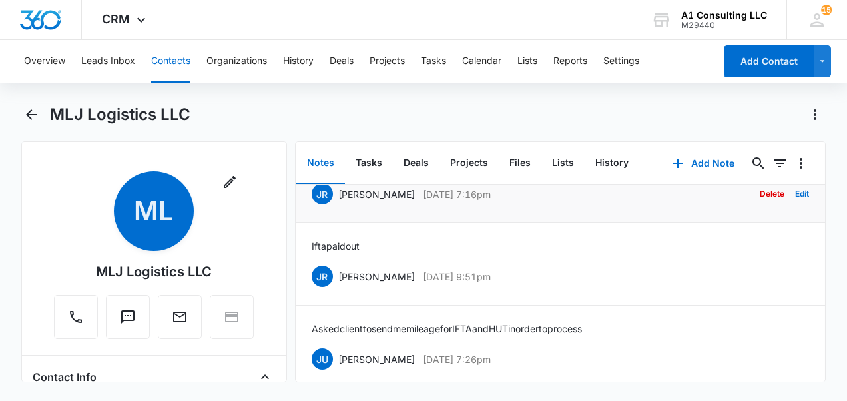
drag, startPoint x: 312, startPoint y: 253, endPoint x: 322, endPoint y: 259, distance: 11.6
drag, startPoint x: 515, startPoint y: 204, endPoint x: 334, endPoint y: 206, distance: 181.2
click at [334, 124] on div "LH Laura Henry Sep 20, 2022 at 10:33am Delete Edit" at bounding box center [561, 111] width 498 height 25
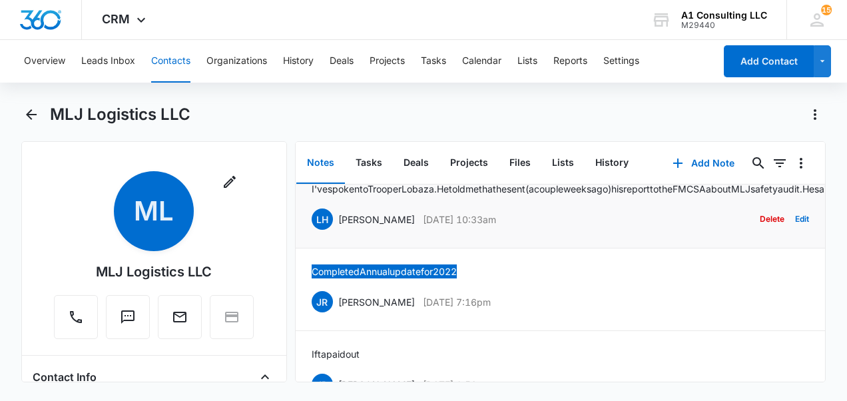
scroll to position [902, 0]
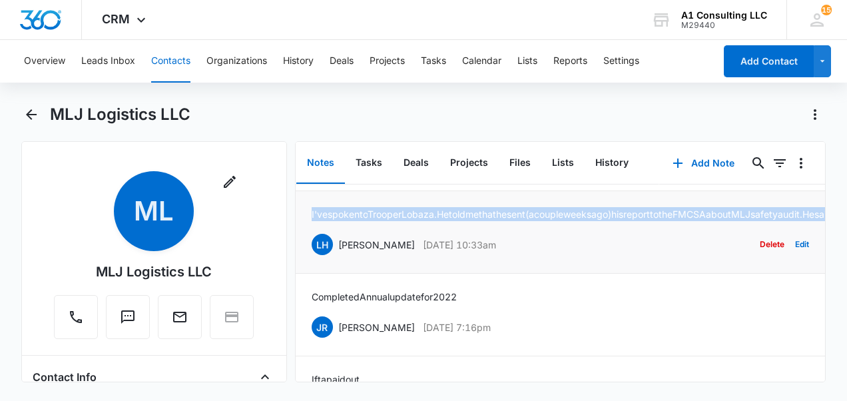
drag, startPoint x: 312, startPoint y: 279, endPoint x: 570, endPoint y: 312, distance: 260.4
click at [570, 221] on p "I've spoken to Trooper Lobaza. He told me that he sent (a couple weeks ago) his…" at bounding box center [840, 214] width 1056 height 14
drag, startPoint x: 570, startPoint y: 312, endPoint x: 549, endPoint y: 312, distance: 21.3
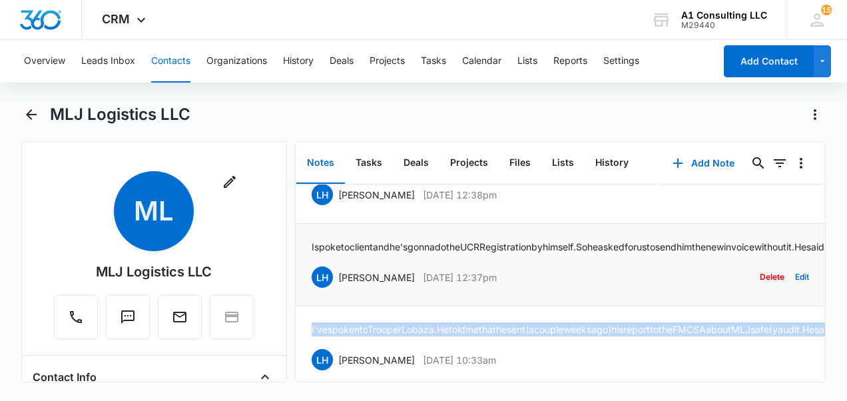
scroll to position [789, 0]
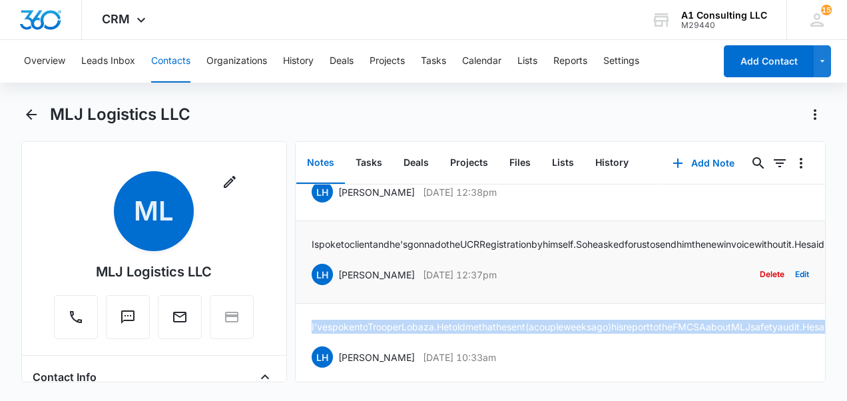
drag, startPoint x: 513, startPoint y: 362, endPoint x: 339, endPoint y: 350, distance: 174.9
click at [339, 287] on div "LH Laura Henry Oct 24, 2022 at 12:37pm Delete Edit" at bounding box center [561, 274] width 498 height 25
drag, startPoint x: 339, startPoint y: 350, endPoint x: 342, endPoint y: 344, distance: 6.9
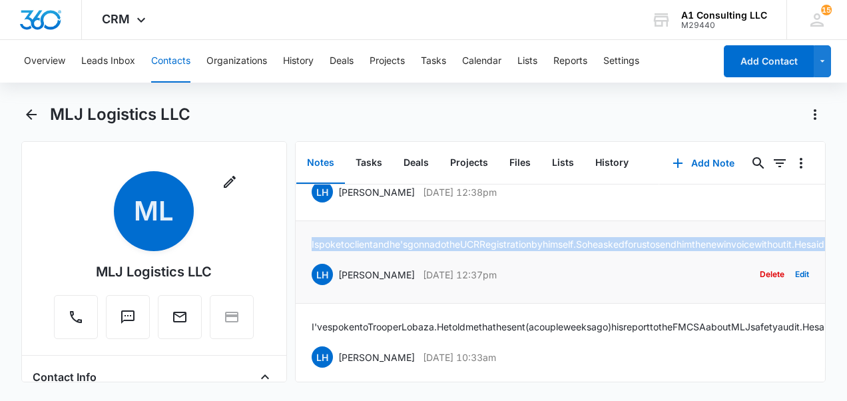
drag, startPoint x: 306, startPoint y: 292, endPoint x: 686, endPoint y: 307, distance: 379.9
click at [686, 304] on li "I spoke to client and he's gonna do the UCR Registration by himself. So he aske…" at bounding box center [561, 262] width 530 height 83
drag, startPoint x: 686, startPoint y: 307, endPoint x: 651, endPoint y: 312, distance: 34.9
drag, startPoint x: 517, startPoint y: 241, endPoint x: 336, endPoint y: 255, distance: 182.3
click at [336, 204] on div "LH Laura Henry Nov 14, 2022 at 12:38pm Delete Edit" at bounding box center [561, 191] width 498 height 25
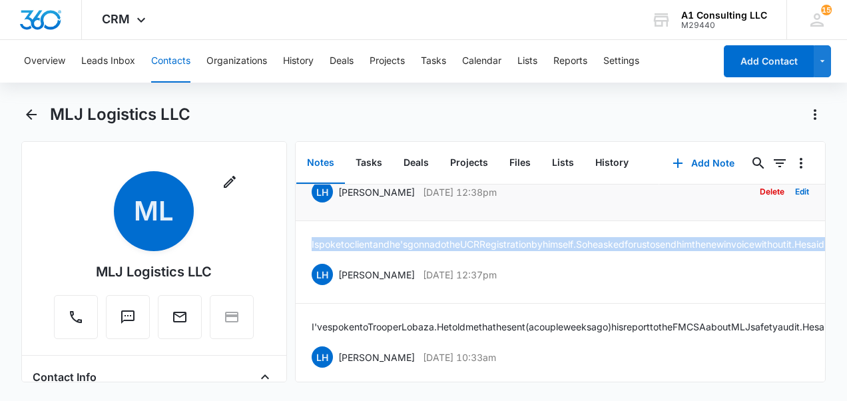
drag, startPoint x: 336, startPoint y: 255, endPoint x: 344, endPoint y: 249, distance: 10.5
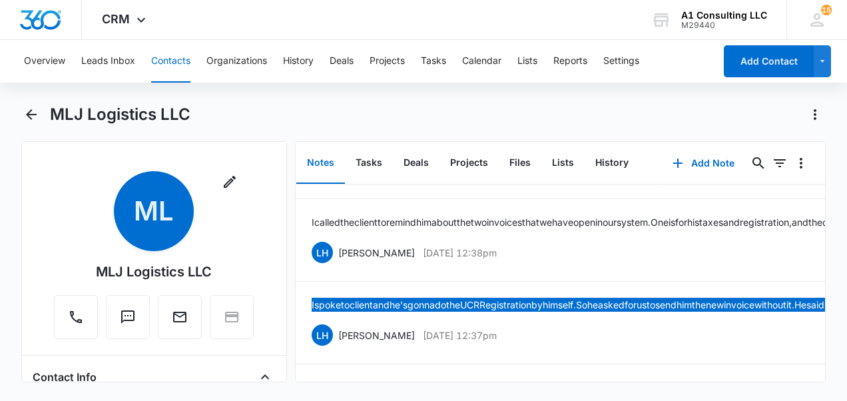
scroll to position [723, 0]
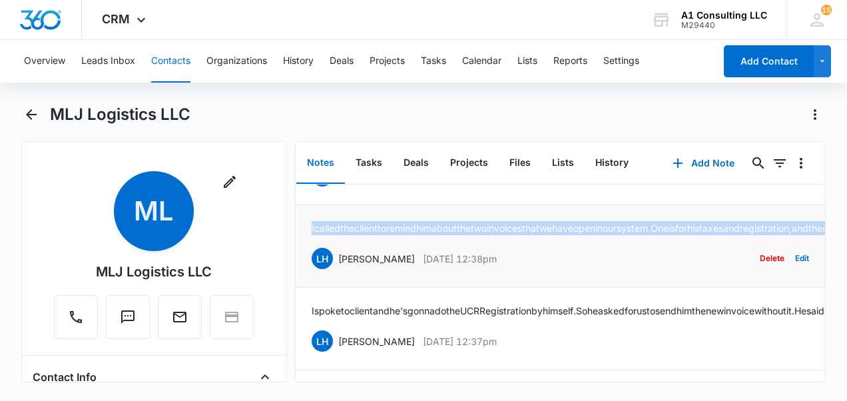
drag, startPoint x: 309, startPoint y: 265, endPoint x: 701, endPoint y: 280, distance: 391.9
click at [701, 280] on li "I called the client to remind him about the two invoices that we have open in o…" at bounding box center [561, 246] width 530 height 83
drag, startPoint x: 701, startPoint y: 280, endPoint x: 679, endPoint y: 278, distance: 22.1
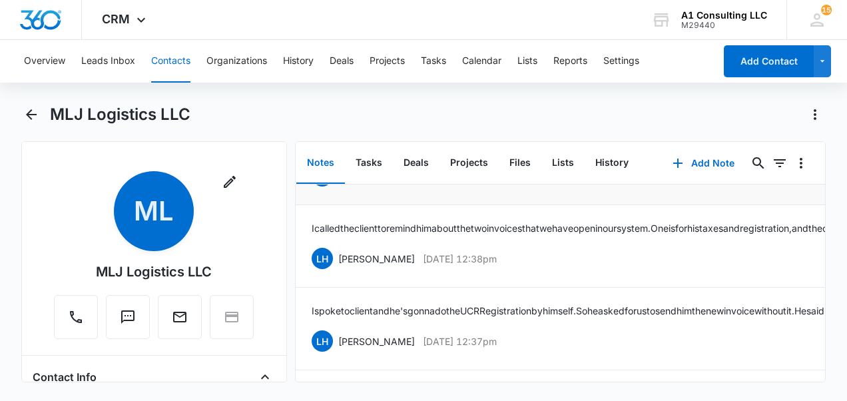
click at [535, 188] on div "JU Jeannette Uribe Nov 17, 2022 at 11:28am Delete Edit" at bounding box center [561, 175] width 498 height 25
drag, startPoint x: 533, startPoint y: 216, endPoint x: 339, endPoint y: 218, distance: 193.8
click at [339, 188] on div "JU Jeannette Uribe Nov 17, 2022 at 11:28am Delete Edit" at bounding box center [561, 175] width 498 height 25
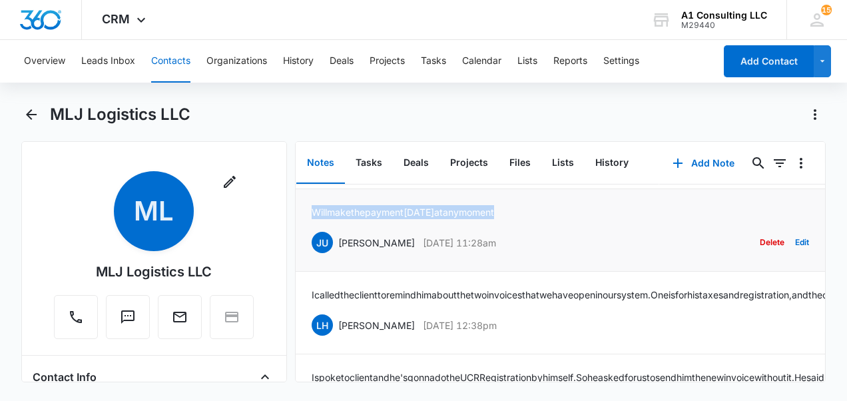
drag, startPoint x: 513, startPoint y: 246, endPoint x: 306, endPoint y: 258, distance: 207.5
click at [306, 258] on li "Will make the payment today at any moment JU Jeannette Uribe Nov 17, 2022 at 11…" at bounding box center [561, 230] width 530 height 83
drag, startPoint x: 306, startPoint y: 258, endPoint x: 312, endPoint y: 256, distance: 7.2
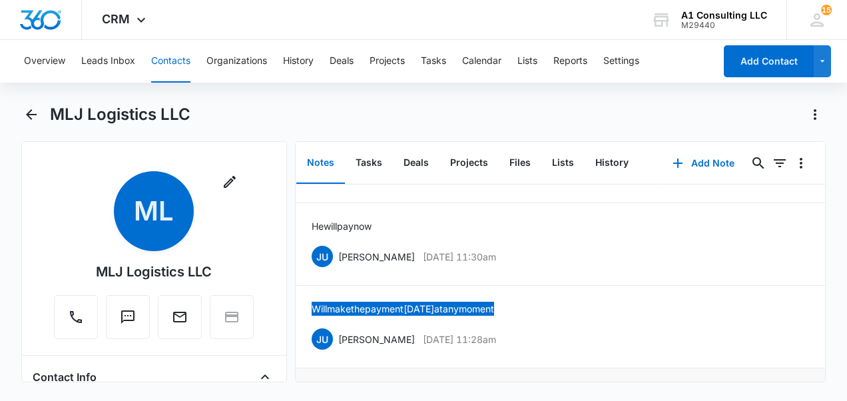
scroll to position [523, 0]
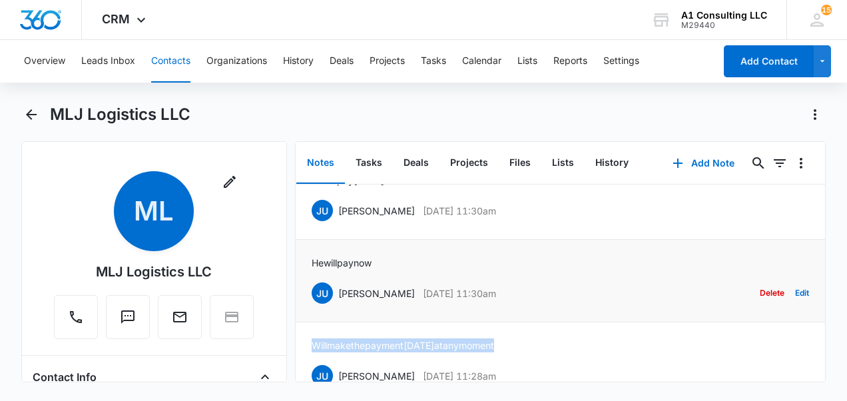
drag, startPoint x: 537, startPoint y: 326, endPoint x: 339, endPoint y: 331, distance: 197.8
click at [339, 306] on div "JU Jeannette Uribe Nov 17, 2022 at 11:30am Delete Edit" at bounding box center [561, 292] width 498 height 25
drag, startPoint x: 339, startPoint y: 331, endPoint x: 345, endPoint y: 334, distance: 6.9
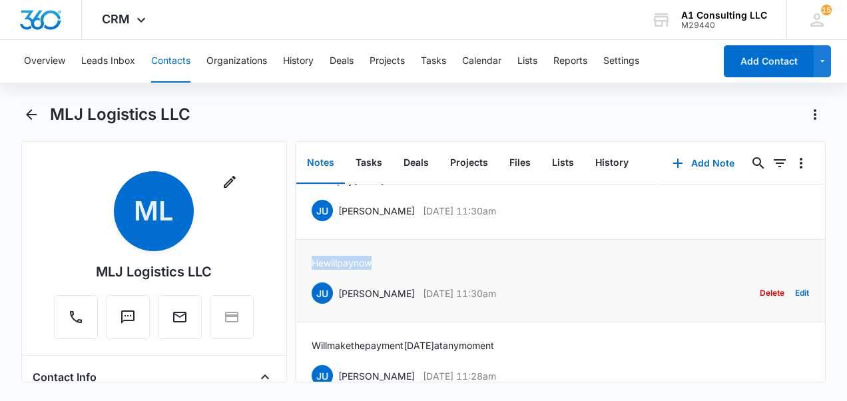
drag, startPoint x: 381, startPoint y: 301, endPoint x: 310, endPoint y: 293, distance: 71.0
click at [310, 293] on li "He will pay now JU Jeannette Uribe Nov 17, 2022 at 11:30am Delete Edit" at bounding box center [561, 281] width 530 height 83
drag, startPoint x: 310, startPoint y: 293, endPoint x: 316, endPoint y: 298, distance: 7.1
drag, startPoint x: 538, startPoint y: 249, endPoint x: 338, endPoint y: 250, distance: 200.5
click at [338, 223] on div "JU Jeannette Uribe Nov 17, 2022 at 11:30am Delete Edit" at bounding box center [561, 210] width 498 height 25
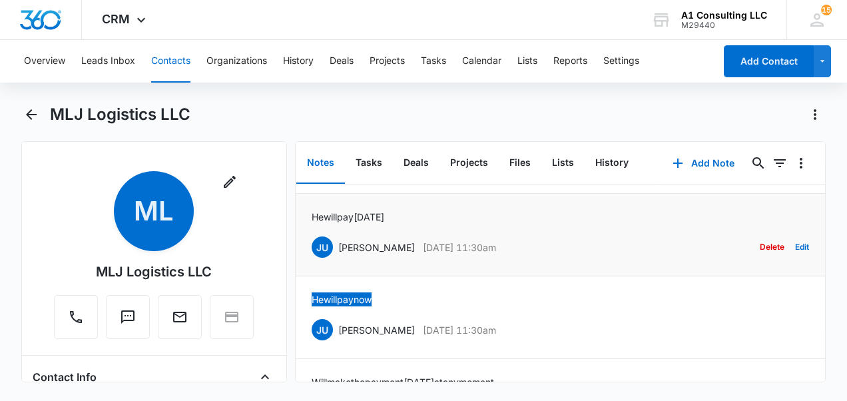
scroll to position [456, 0]
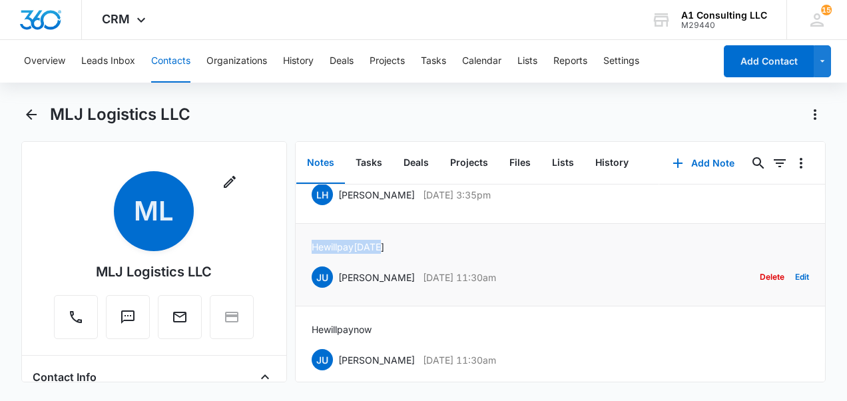
drag, startPoint x: 389, startPoint y: 286, endPoint x: 304, endPoint y: 279, distance: 84.9
click at [304, 279] on li "He will pay today JU Jeannette Uribe Nov 17, 2022 at 11:30am Delete Edit" at bounding box center [561, 265] width 530 height 83
drag, startPoint x: 304, startPoint y: 279, endPoint x: 313, endPoint y: 284, distance: 9.8
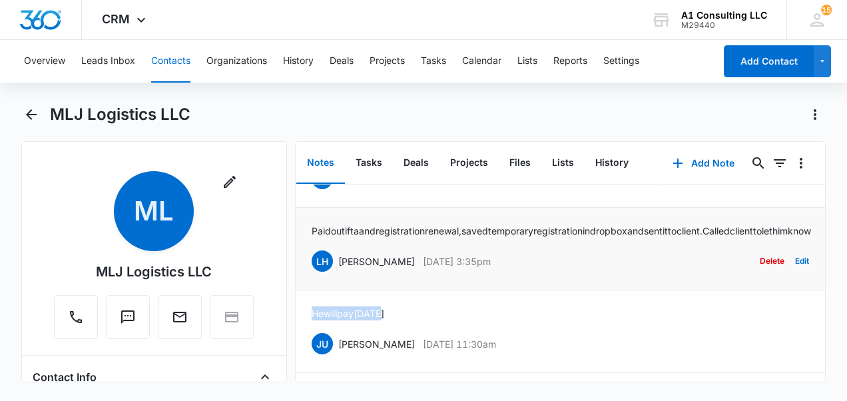
drag, startPoint x: 509, startPoint y: 298, endPoint x: 360, endPoint y: 301, distance: 149.9
click at [360, 274] on div "LH Laura Henry Nov 30, 2022 at 3:35pm Delete Edit" at bounding box center [561, 260] width 498 height 25
click at [525, 274] on div "LH Laura Henry Nov 30, 2022 at 3:35pm Delete Edit" at bounding box center [561, 260] width 498 height 25
drag, startPoint x: 512, startPoint y: 298, endPoint x: 333, endPoint y: 290, distance: 179.4
click at [333, 274] on div "LH Laura Henry Nov 30, 2022 at 3:35pm Delete Edit" at bounding box center [561, 260] width 498 height 25
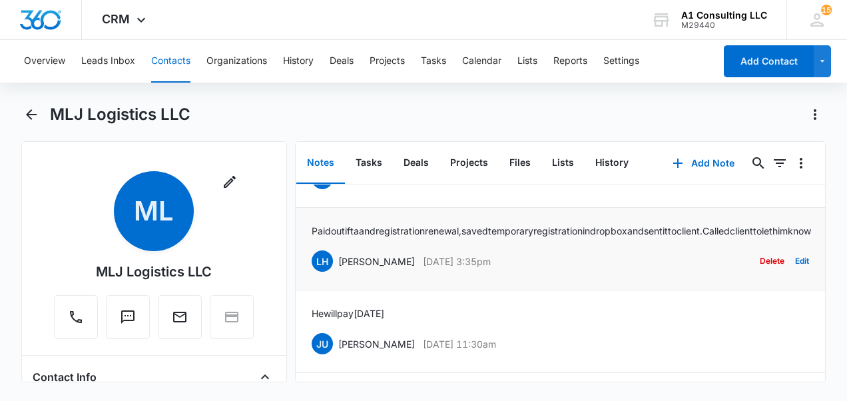
drag, startPoint x: 333, startPoint y: 290, endPoint x: 370, endPoint y: 301, distance: 38.3
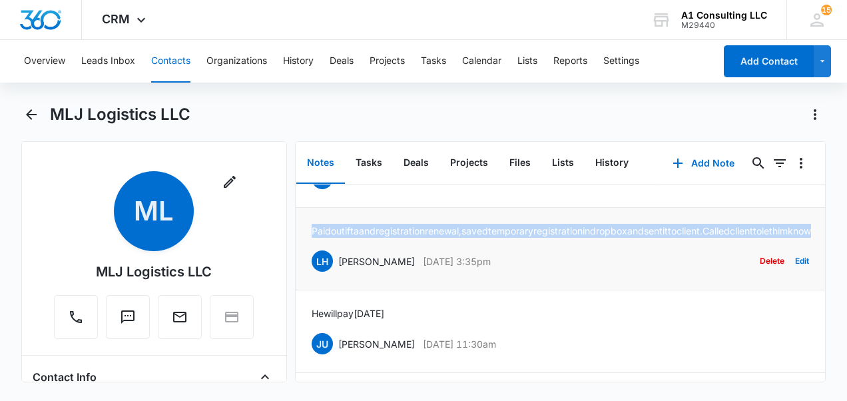
drag, startPoint x: 378, startPoint y: 274, endPoint x: 306, endPoint y: 248, distance: 76.5
click at [306, 248] on li "Paid out ifta and registration renewal, saved temporary registration in dropbox…" at bounding box center [561, 249] width 530 height 83
drag, startPoint x: 306, startPoint y: 248, endPoint x: 317, endPoint y: 258, distance: 15.5
drag, startPoint x: 511, startPoint y: 204, endPoint x: 334, endPoint y: 211, distance: 176.6
click at [334, 191] on div "LH Laura Henry Dec 1, 2022 at 1:24pm Delete Edit" at bounding box center [561, 178] width 498 height 25
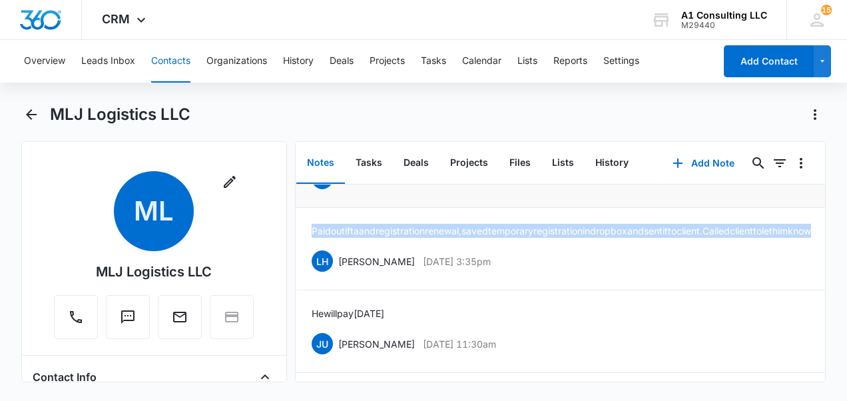
drag, startPoint x: 334, startPoint y: 211, endPoint x: 374, endPoint y: 204, distance: 40.0
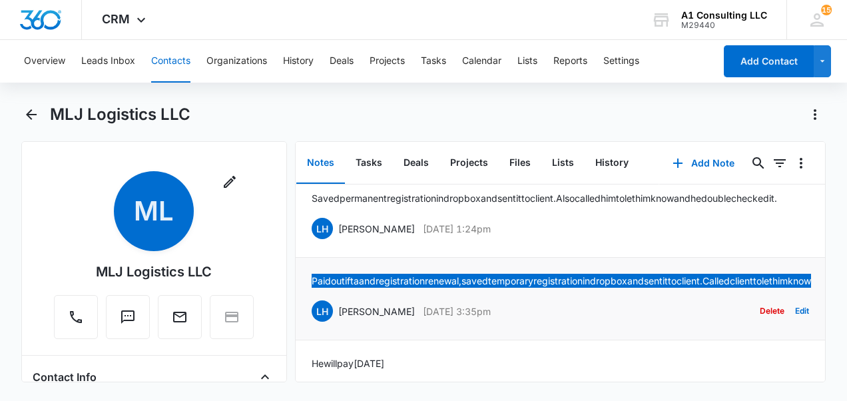
scroll to position [323, 0]
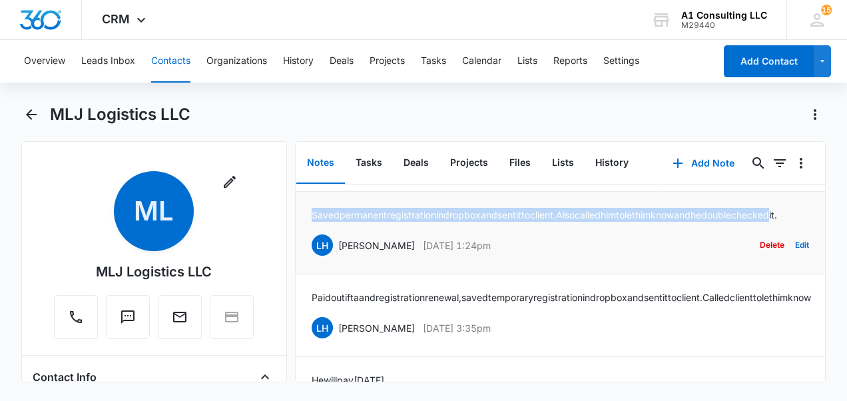
drag, startPoint x: 332, startPoint y: 236, endPoint x: 313, endPoint y: 222, distance: 22.9
click at [313, 222] on p "Saved permanent registration in dropbox and sent it to client. Also called him …" at bounding box center [545, 215] width 466 height 14
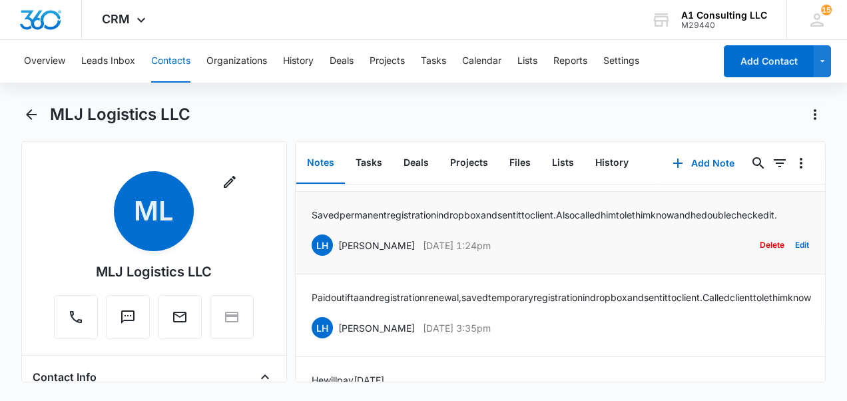
drag, startPoint x: 313, startPoint y: 222, endPoint x: 356, endPoint y: 241, distance: 46.5
click at [356, 222] on p "Saved permanent registration in dropbox and sent it to client. Also called him …" at bounding box center [545, 215] width 466 height 14
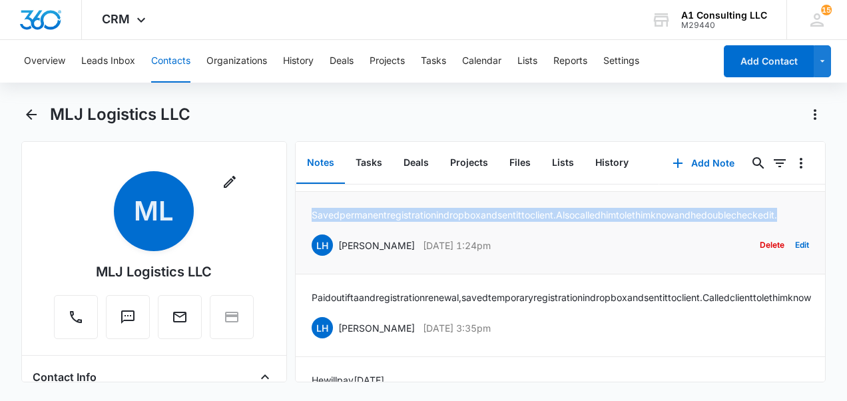
drag, startPoint x: 365, startPoint y: 243, endPoint x: 309, endPoint y: 223, distance: 59.4
click at [309, 223] on li "Saved permanent registration in dropbox and sent it to client. Also called him …" at bounding box center [561, 233] width 530 height 83
drag, startPoint x: 309, startPoint y: 224, endPoint x: 312, endPoint y: 232, distance: 8.4
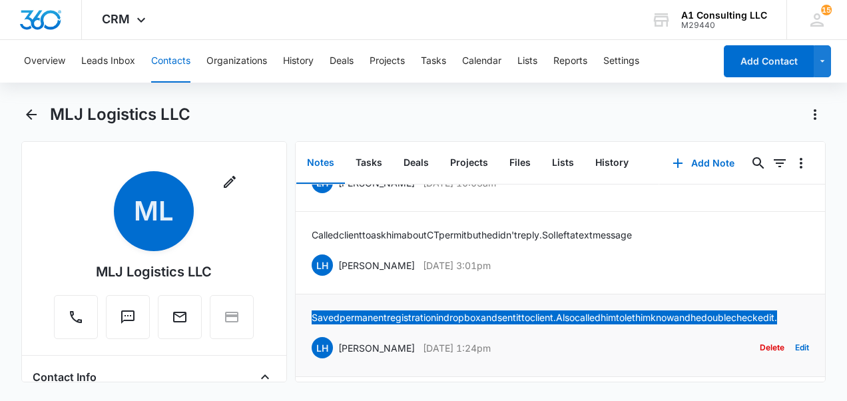
scroll to position [190, 0]
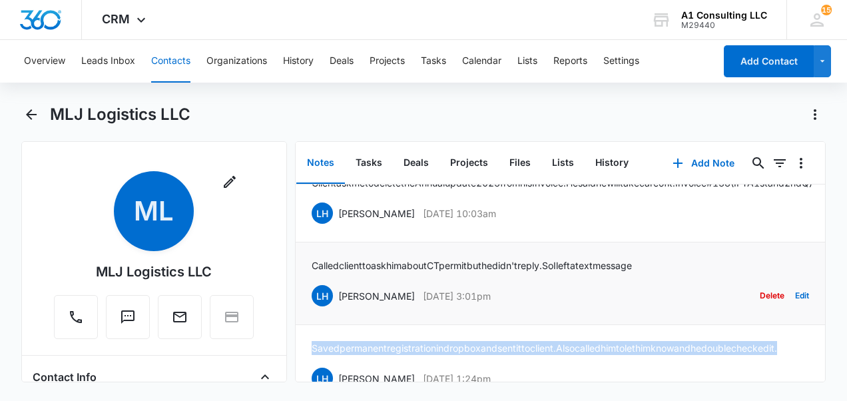
drag, startPoint x: 512, startPoint y: 307, endPoint x: 332, endPoint y: 317, distance: 180.8
click at [332, 308] on div "LH Laura Henry Dec 20, 2022 at 3:01pm Delete Edit" at bounding box center [561, 295] width 498 height 25
drag, startPoint x: 332, startPoint y: 317, endPoint x: 338, endPoint y: 312, distance: 7.6
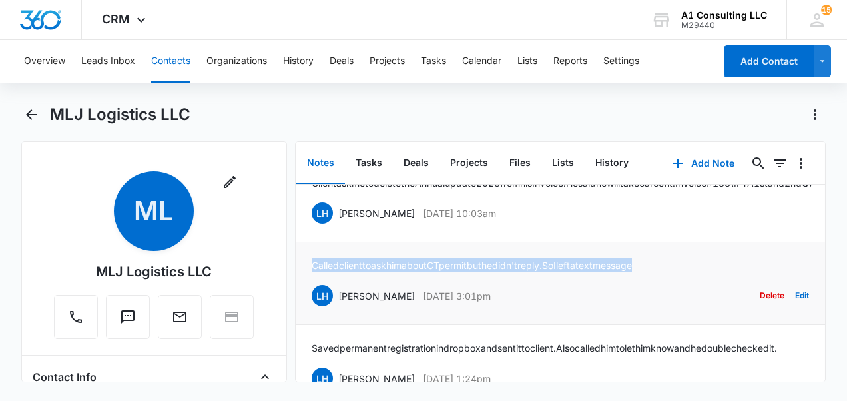
drag, startPoint x: 677, startPoint y: 279, endPoint x: 312, endPoint y: 266, distance: 365.2
click at [312, 266] on li "Called client to ask him about CT permit but he didn't reply. So I left a text …" at bounding box center [561, 283] width 530 height 83
drag, startPoint x: 312, startPoint y: 266, endPoint x: 316, endPoint y: 281, distance: 15.4
drag, startPoint x: 514, startPoint y: 225, endPoint x: 328, endPoint y: 218, distance: 186.6
click at [328, 218] on div "LH Laura Henry Aug 8, 2023 at 10:03am Delete Edit" at bounding box center [561, 212] width 498 height 25
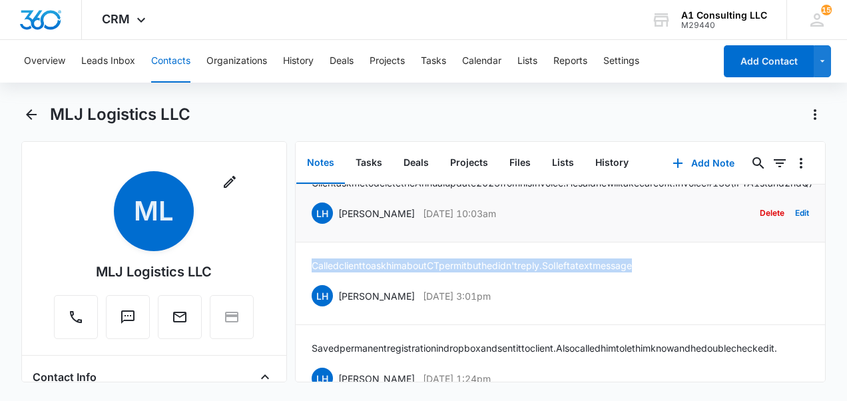
drag, startPoint x: 328, startPoint y: 218, endPoint x: 340, endPoint y: 226, distance: 15.0
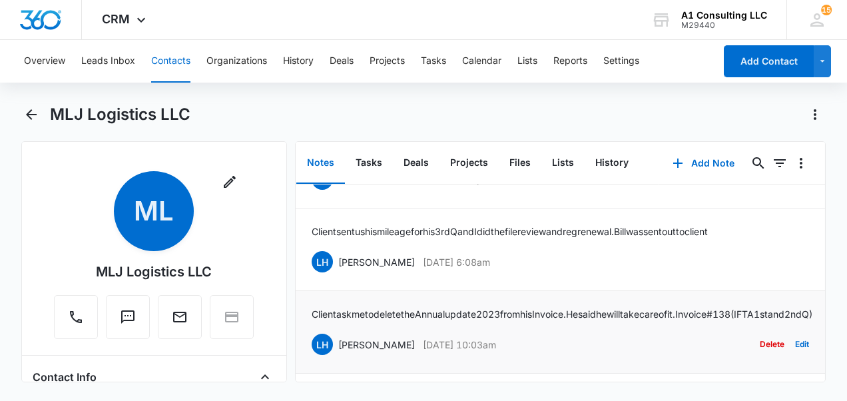
scroll to position [57, 0]
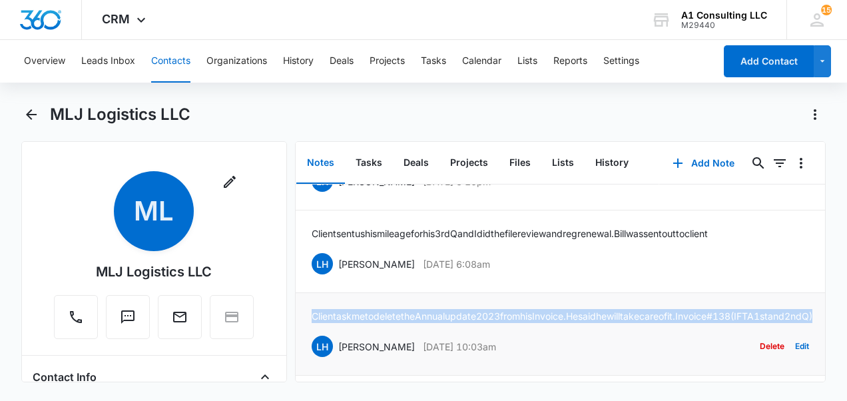
drag, startPoint x: 410, startPoint y: 324, endPoint x: 300, endPoint y: 296, distance: 112.7
click at [300, 296] on li "Client ask me to delete the Annual update 2023 from his Invoice. He said he wil…" at bounding box center [561, 334] width 530 height 83
drag, startPoint x: 300, startPoint y: 296, endPoint x: 325, endPoint y: 320, distance: 34.4
drag, startPoint x: 510, startPoint y: 262, endPoint x: 336, endPoint y: 262, distance: 173.8
click at [336, 262] on div "LH Laura Henry Oct 31, 2023 at 6:08am Delete Edit" at bounding box center [561, 263] width 498 height 25
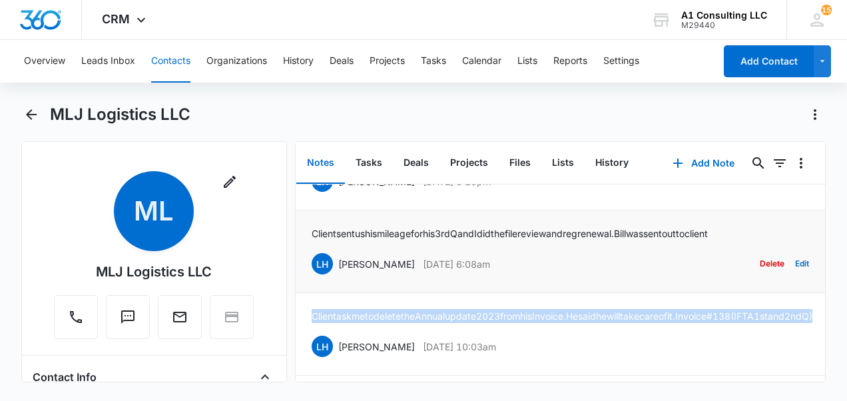
drag, startPoint x: 336, startPoint y: 262, endPoint x: 352, endPoint y: 273, distance: 18.7
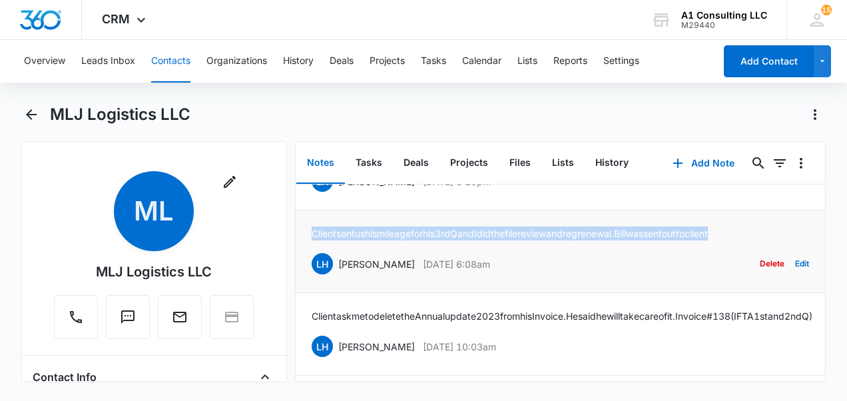
drag, startPoint x: 306, startPoint y: 230, endPoint x: 785, endPoint y: 236, distance: 478.9
click at [785, 236] on li "Client sent us his mileage for his 3rd Q and I did the file review and reg rene…" at bounding box center [561, 251] width 530 height 83
drag, startPoint x: 785, startPoint y: 236, endPoint x: 690, endPoint y: 230, distance: 95.4
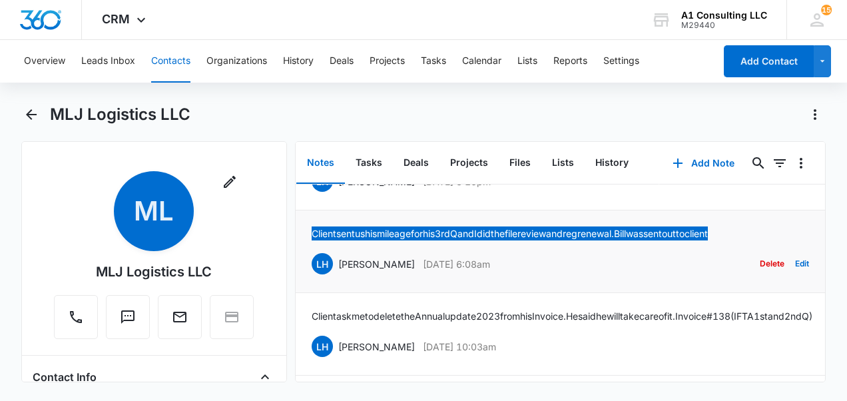
scroll to position [0, 0]
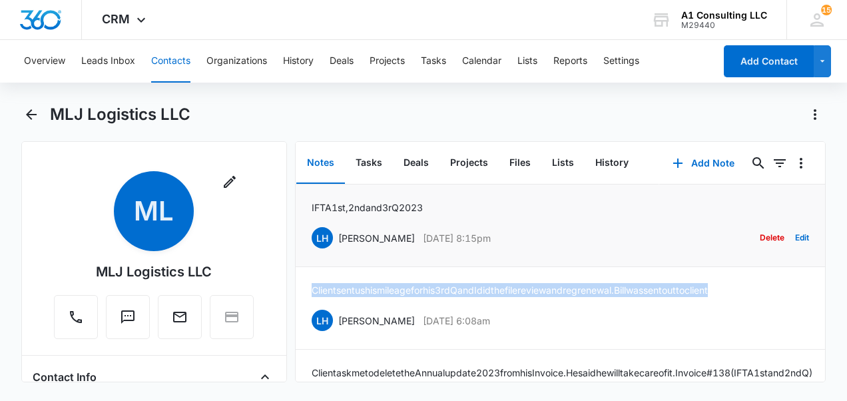
drag, startPoint x: 511, startPoint y: 234, endPoint x: 336, endPoint y: 229, distance: 175.9
click at [336, 229] on div "LH Laura Henry Oct 31, 2023 at 8:15pm Delete Edit" at bounding box center [561, 237] width 498 height 25
drag, startPoint x: 336, startPoint y: 229, endPoint x: 354, endPoint y: 237, distance: 20.3
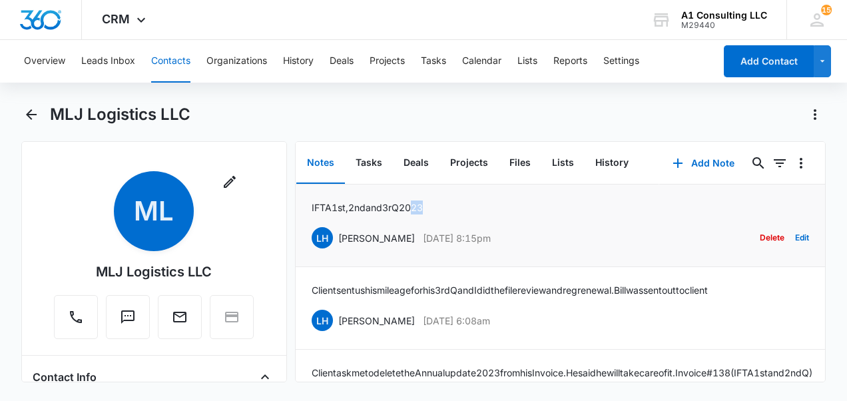
drag, startPoint x: 443, startPoint y: 204, endPoint x: 422, endPoint y: 205, distance: 20.7
click at [422, 205] on div "IFTA 1st, 2nd and 3r Q 2023 LH Laura Henry Oct 31, 2023 at 8:15pm Delete Edit" at bounding box center [561, 225] width 498 height 50
click at [467, 188] on li "IFTA 1st, 2nd and 3r Q 2023 LH Laura Henry Oct 31, 2023 at 8:15pm Delete Edit" at bounding box center [561, 225] width 530 height 83
drag, startPoint x: 457, startPoint y: 204, endPoint x: 302, endPoint y: 215, distance: 155.6
click at [302, 215] on li "IFTA 1st, 2nd and 3r Q 2023 LH Laura Henry Oct 31, 2023 at 8:15pm Delete Edit" at bounding box center [561, 225] width 530 height 83
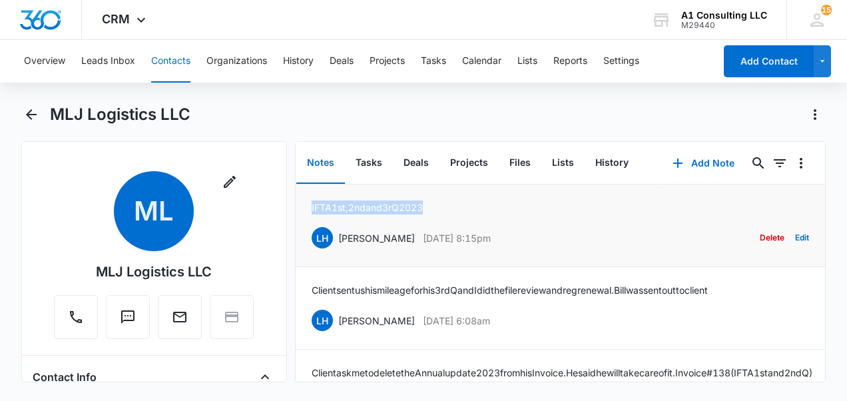
drag, startPoint x: 302, startPoint y: 215, endPoint x: 310, endPoint y: 208, distance: 11.3
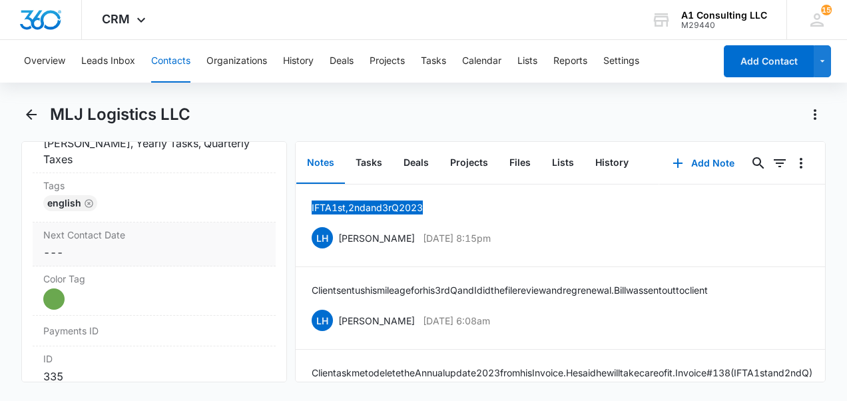
scroll to position [733, 0]
click at [145, 201] on div "English" at bounding box center [154, 205] width 222 height 21
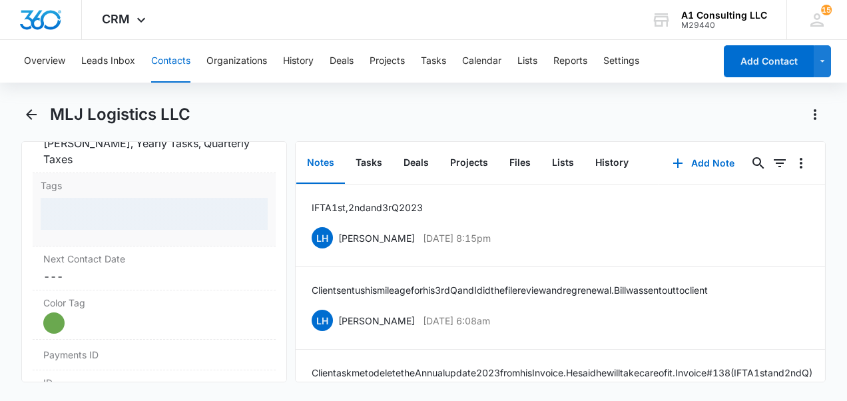
click at [127, 211] on div at bounding box center [154, 214] width 227 height 32
click at [119, 214] on div at bounding box center [154, 214] width 227 height 32
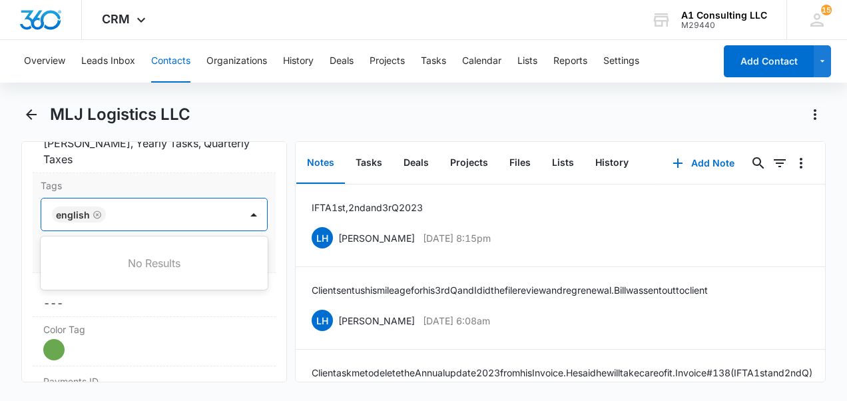
click at [120, 211] on div at bounding box center [174, 214] width 129 height 19
type input "ghl"
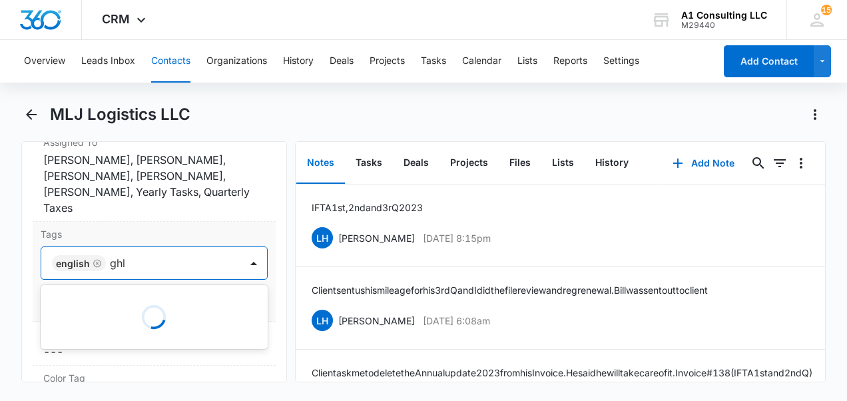
scroll to position [666, 0]
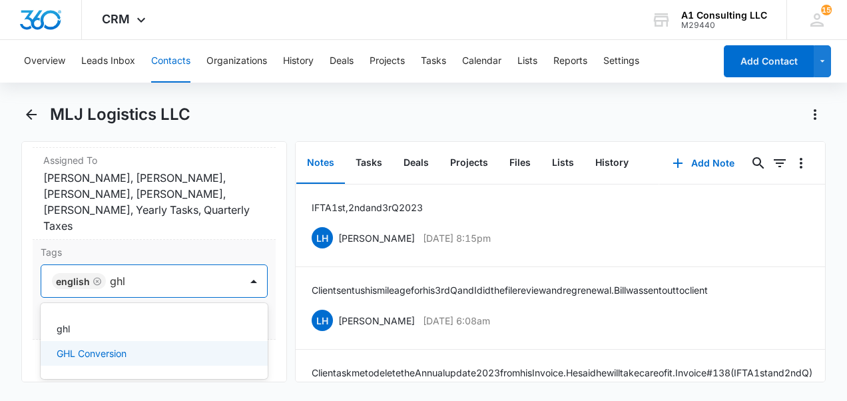
click at [103, 354] on p "GHL Conversion" at bounding box center [92, 353] width 70 height 14
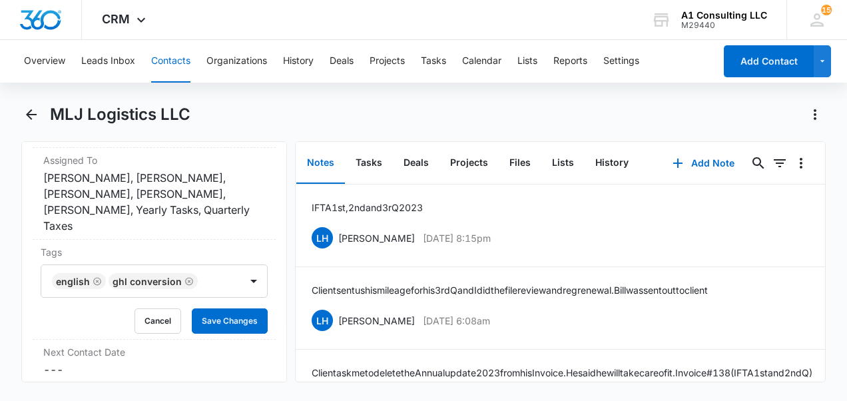
click at [272, 313] on div "Remove ML MLJ Logistics LLC Contact Info Name Cancel Save Changes MLJ Logistics…" at bounding box center [154, 261] width 266 height 241
click at [237, 320] on button "Save Changes" at bounding box center [230, 320] width 76 height 25
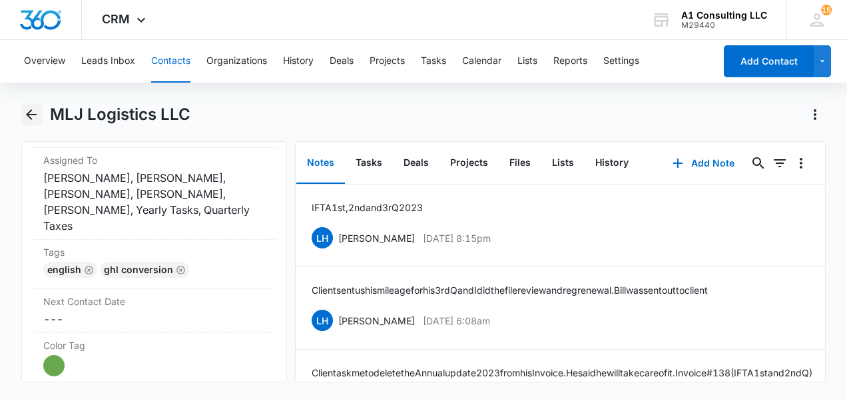
click at [27, 119] on icon "Back" at bounding box center [31, 115] width 16 height 16
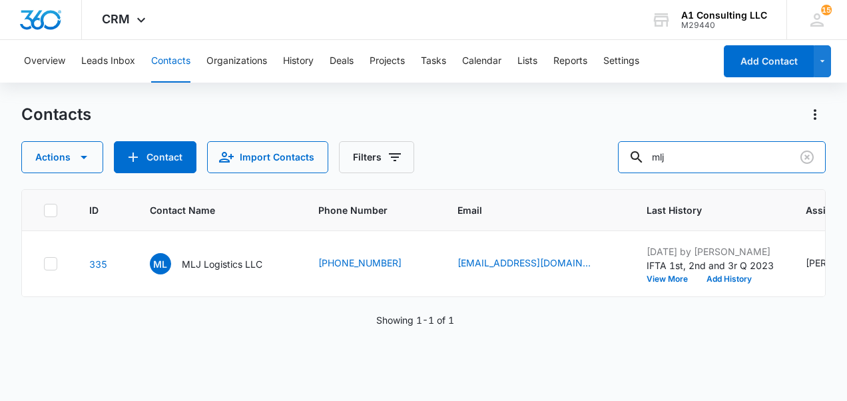
drag, startPoint x: 703, startPoint y: 160, endPoint x: 606, endPoint y: 174, distance: 98.2
click at [610, 174] on div "Contacts Actions Contact Import Contacts Filters mlj ID Contact Name Phone Numb…" at bounding box center [423, 252] width 804 height 296
type input "vn"
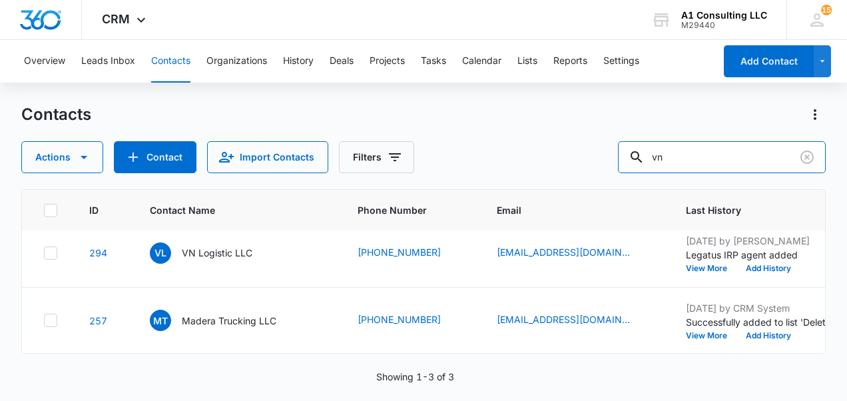
scroll to position [167, 0]
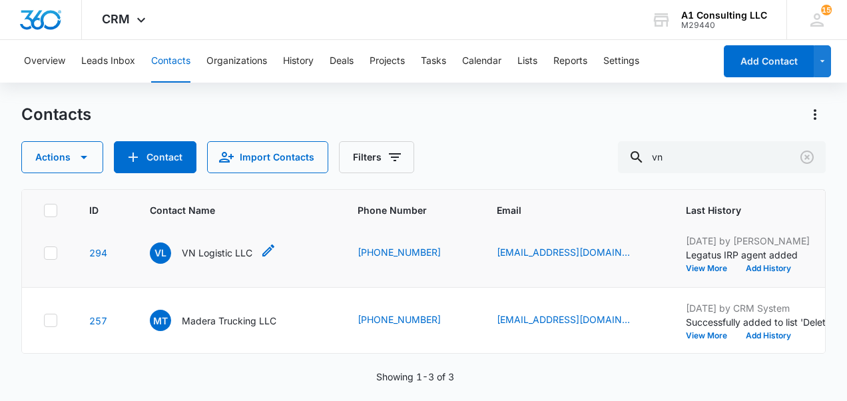
click at [222, 253] on p "VN Logistic LLC" at bounding box center [217, 253] width 71 height 14
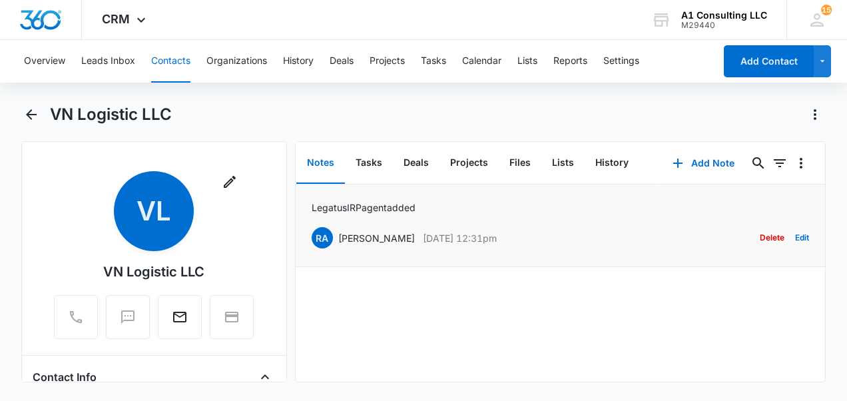
drag, startPoint x: 523, startPoint y: 233, endPoint x: 329, endPoint y: 238, distance: 194.5
click at [329, 238] on div "RA Randy Araujo Oct 25, 2024 at 12:31pm Delete Edit" at bounding box center [561, 237] width 498 height 25
drag, startPoint x: 329, startPoint y: 238, endPoint x: 342, endPoint y: 240, distance: 12.7
drag, startPoint x: 423, startPoint y: 205, endPoint x: 311, endPoint y: 212, distance: 112.1
click at [312, 212] on div "Legatus IRP agent added RA Randy Araujo Oct 25, 2024 at 12:31pm Delete Edit" at bounding box center [561, 225] width 498 height 50
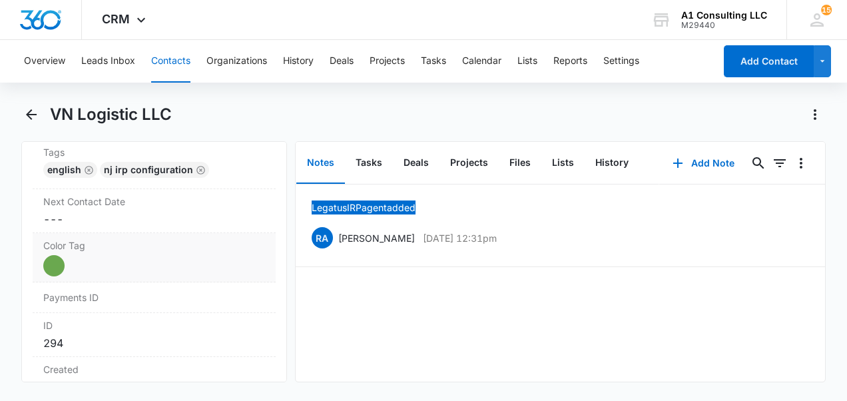
scroll to position [733, 0]
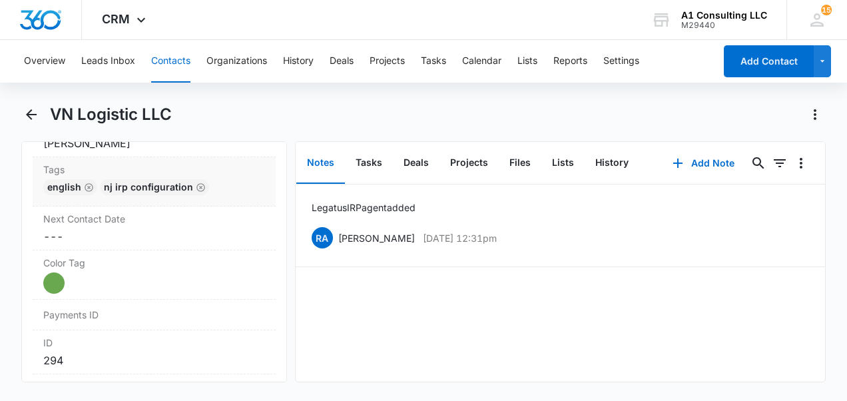
click at [223, 184] on div "English NJ IRP CONFIGURATION" at bounding box center [154, 189] width 222 height 21
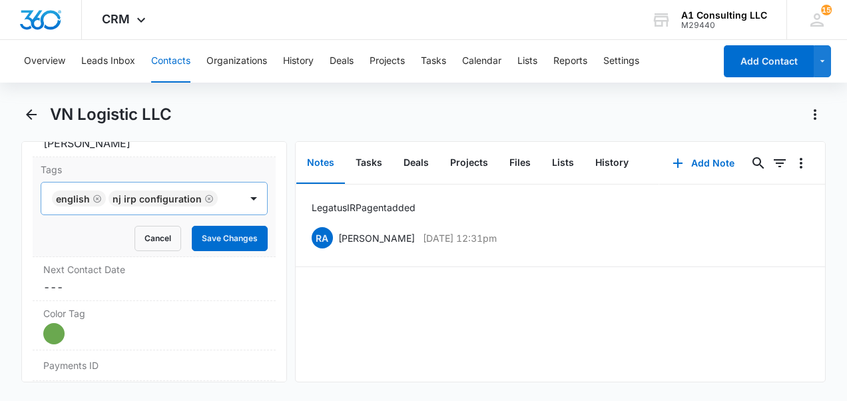
click at [222, 192] on input "text" at bounding box center [223, 198] width 3 height 16
type input "ghl"
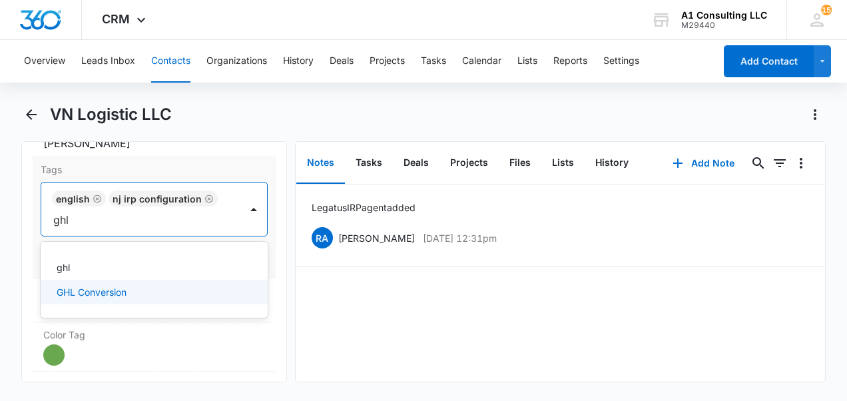
click at [123, 286] on p "GHL Conversion" at bounding box center [92, 292] width 70 height 14
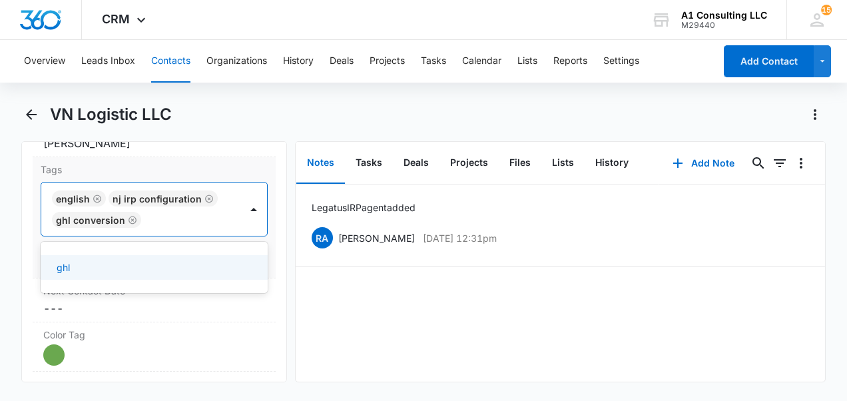
click at [261, 260] on div "Tags option GHL Conversion, selected. 1 result available. Use Up and Down to ch…" at bounding box center [154, 217] width 243 height 121
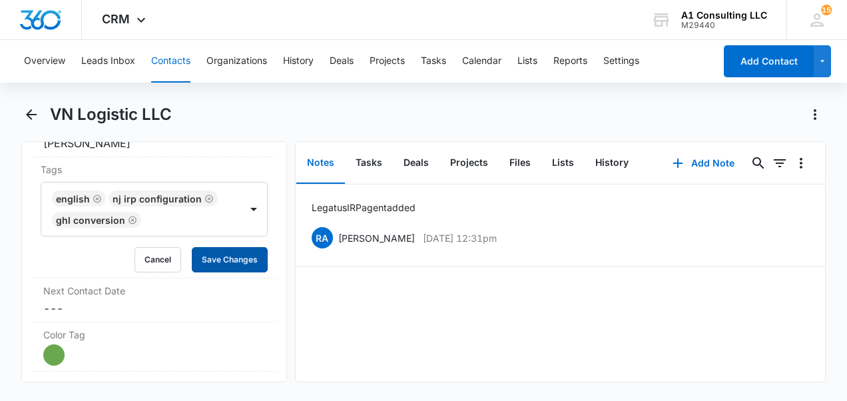
click at [232, 255] on button "Save Changes" at bounding box center [230, 259] width 76 height 25
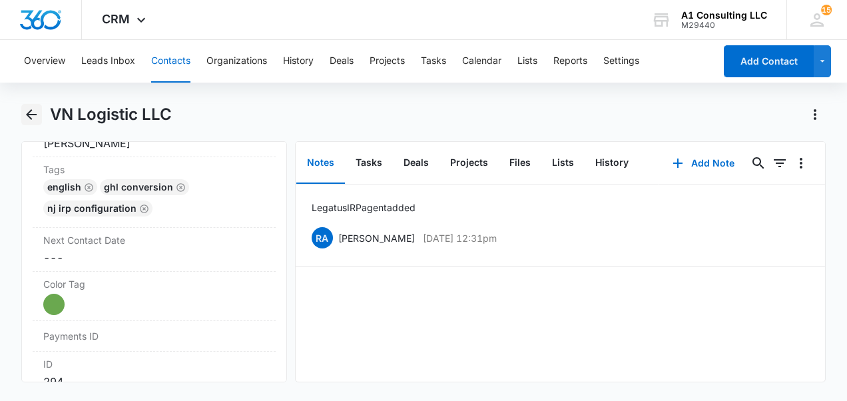
click at [30, 116] on icon "Back" at bounding box center [31, 115] width 16 height 16
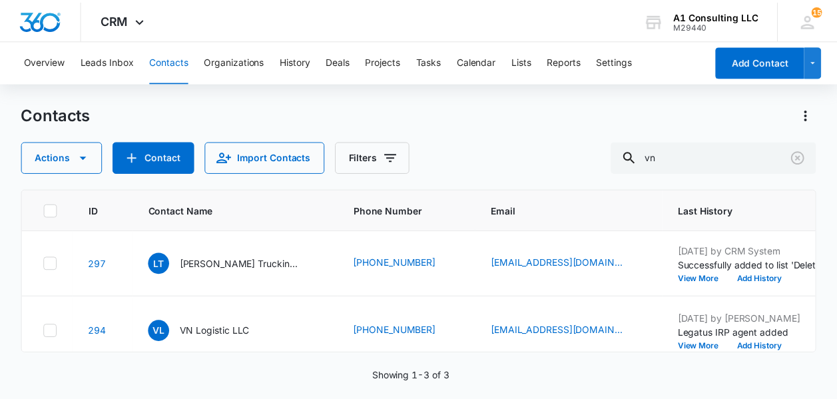
scroll to position [167, 0]
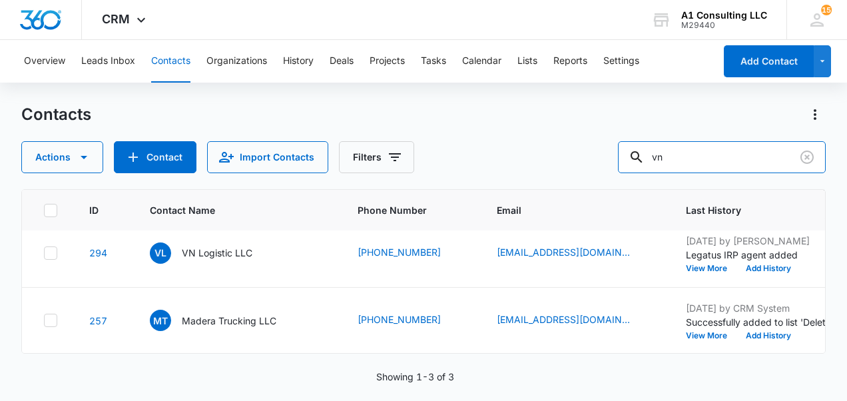
drag, startPoint x: 642, startPoint y: 170, endPoint x: 592, endPoint y: 179, distance: 50.8
click at [603, 180] on div "Contacts Actions Contact Import Contacts Filters vn ID Contact Name Phone Numbe…" at bounding box center [423, 252] width 804 height 296
type input "wrs"
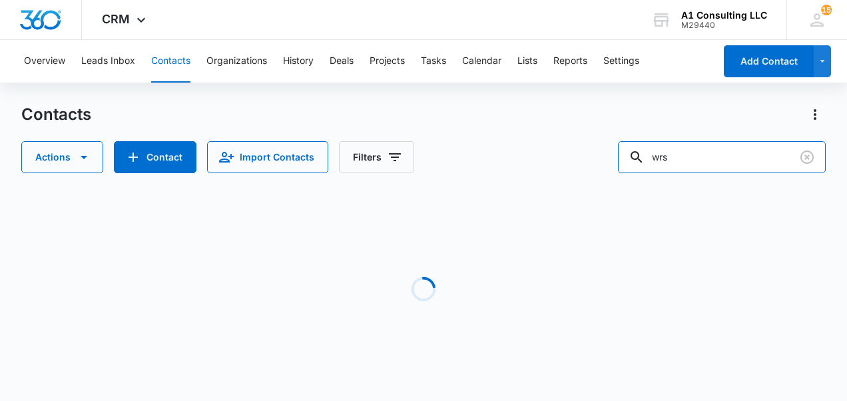
scroll to position [0, 0]
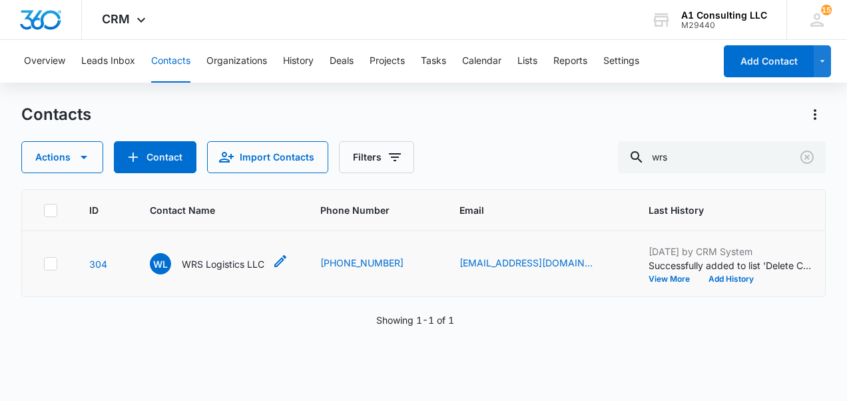
click at [235, 271] on p "WRS Logistics LLC" at bounding box center [223, 264] width 83 height 14
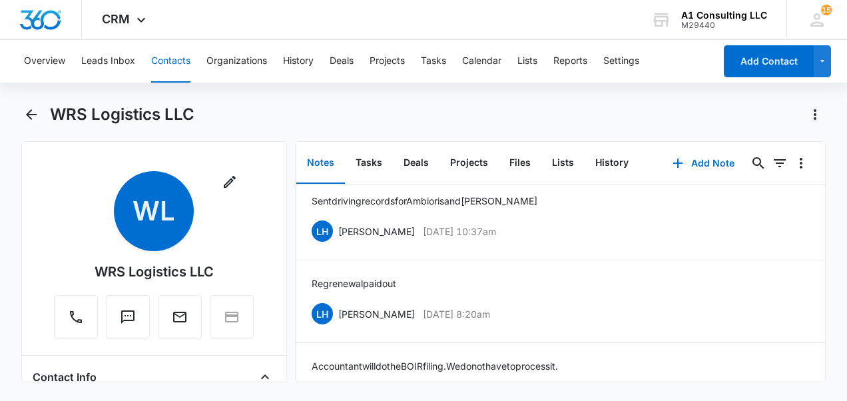
scroll to position [2551, 0]
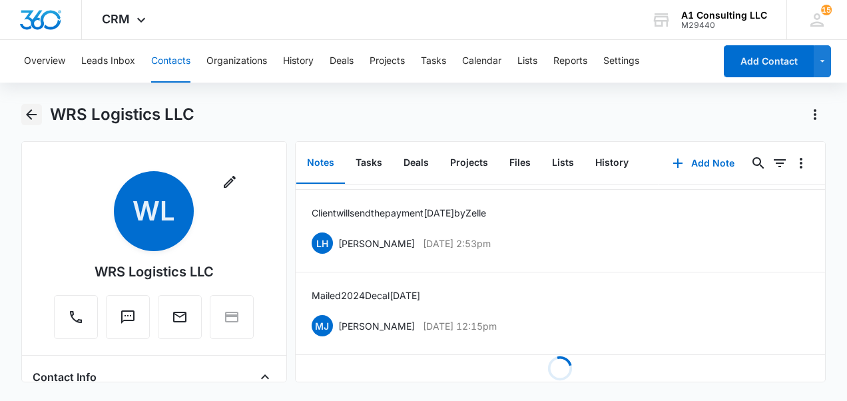
click at [27, 116] on icon "Back" at bounding box center [31, 115] width 16 height 16
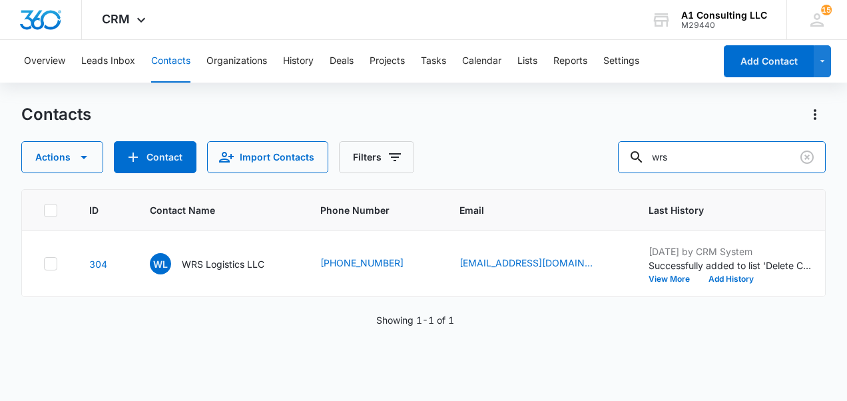
drag, startPoint x: 726, startPoint y: 156, endPoint x: 633, endPoint y: 162, distance: 92.8
click at [633, 162] on div "Actions Contact Import Contacts Filters wrs" at bounding box center [423, 157] width 804 height 32
type input "tenacious"
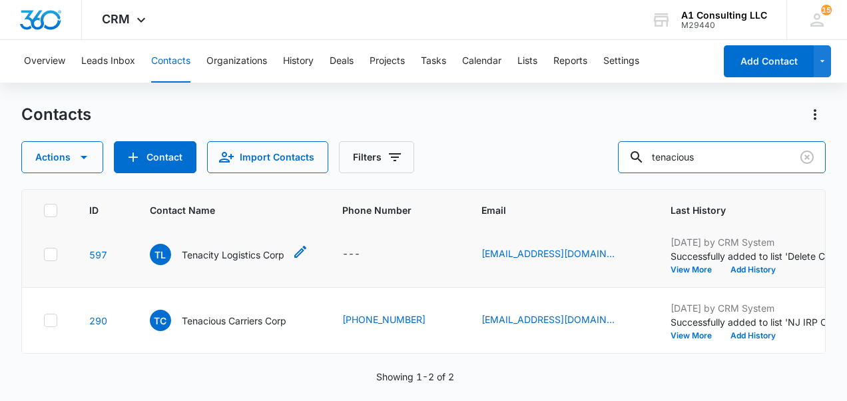
scroll to position [178, 0]
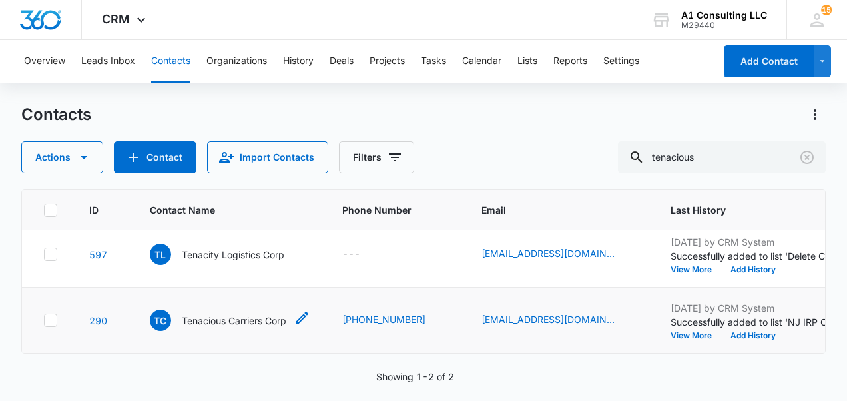
click at [208, 314] on p "Tenacious Carriers Corp" at bounding box center [234, 321] width 105 height 14
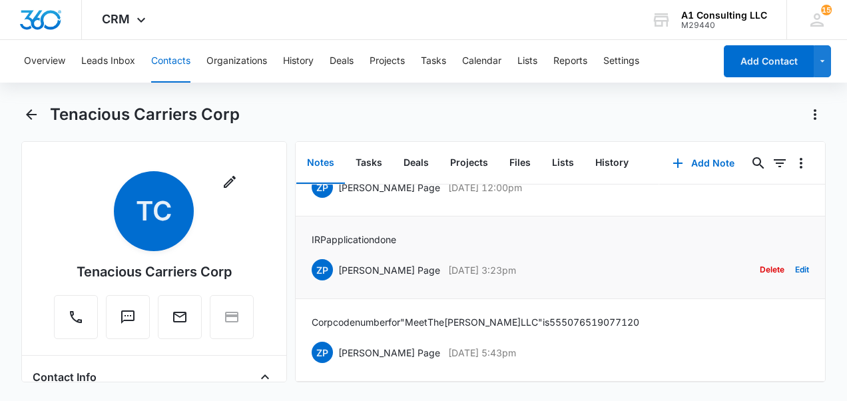
scroll to position [1674, 0]
drag, startPoint x: 505, startPoint y: 344, endPoint x: 328, endPoint y: 339, distance: 177.9
click at [328, 340] on div "ZP Zakiya Page Jan 3, 2022 at 5:43pm Delete Edit" at bounding box center [561, 352] width 498 height 25
drag, startPoint x: 328, startPoint y: 339, endPoint x: 337, endPoint y: 344, distance: 10.4
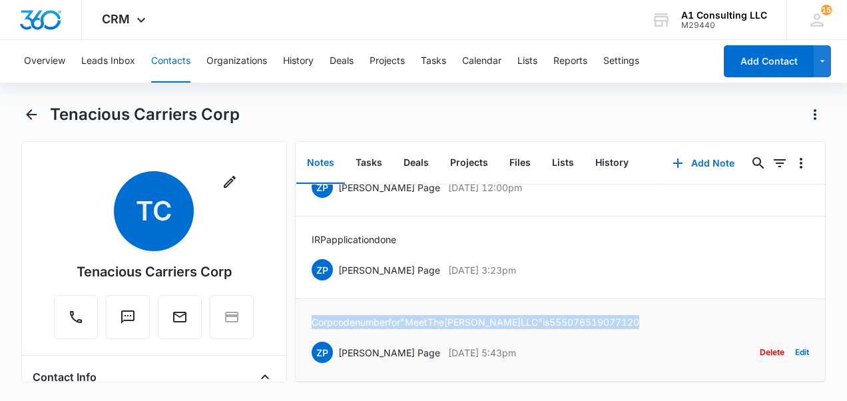
drag, startPoint x: 555, startPoint y: 313, endPoint x: 303, endPoint y: 316, distance: 251.7
click at [303, 316] on li "Corp code number for "Meet The Barber LLC" is 555076519077120 ZP Zakiya Page Ja…" at bounding box center [561, 340] width 530 height 83
drag, startPoint x: 303, startPoint y: 316, endPoint x: 318, endPoint y: 314, distance: 14.8
drag, startPoint x: 518, startPoint y: 258, endPoint x: 340, endPoint y: 255, distance: 178.5
click at [340, 257] on div "ZP Zakiya Page Jan 21, 2022 at 3:23pm Delete Edit" at bounding box center [561, 269] width 498 height 25
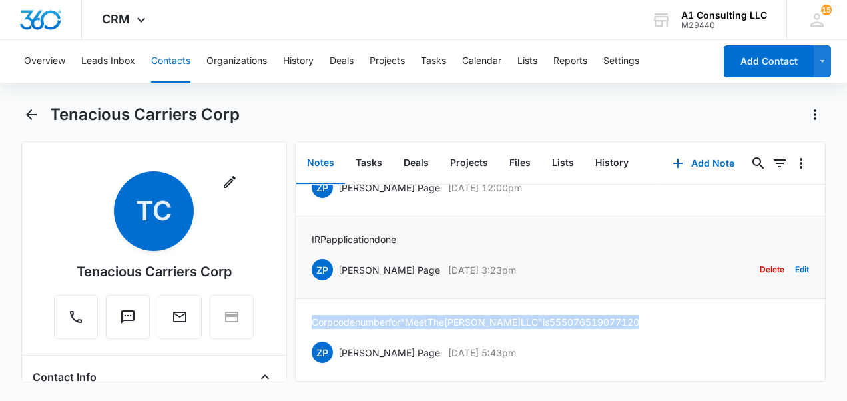
drag, startPoint x: 340, startPoint y: 255, endPoint x: 345, endPoint y: 264, distance: 10.2
